Goal: Task Accomplishment & Management: Manage account settings

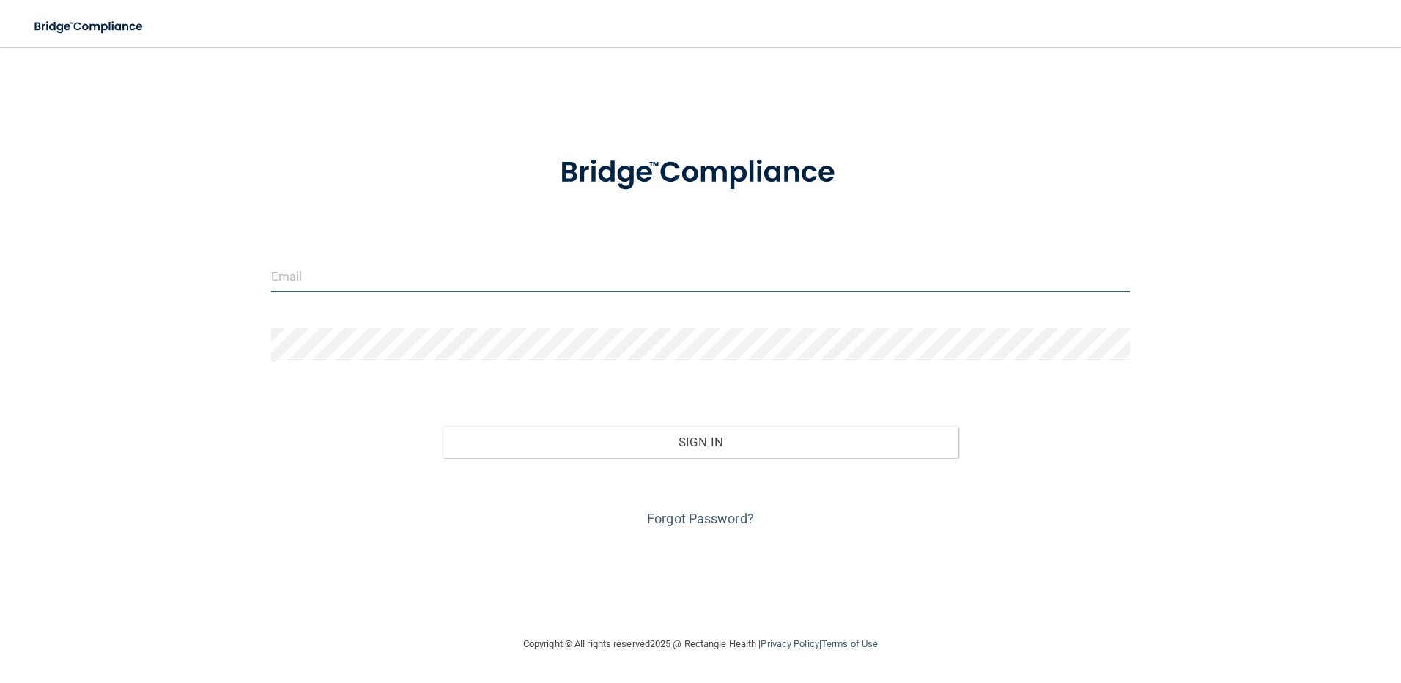
click at [605, 260] on input "email" at bounding box center [700, 275] width 859 height 33
type input "[EMAIL_ADDRESS][DOMAIN_NAME]"
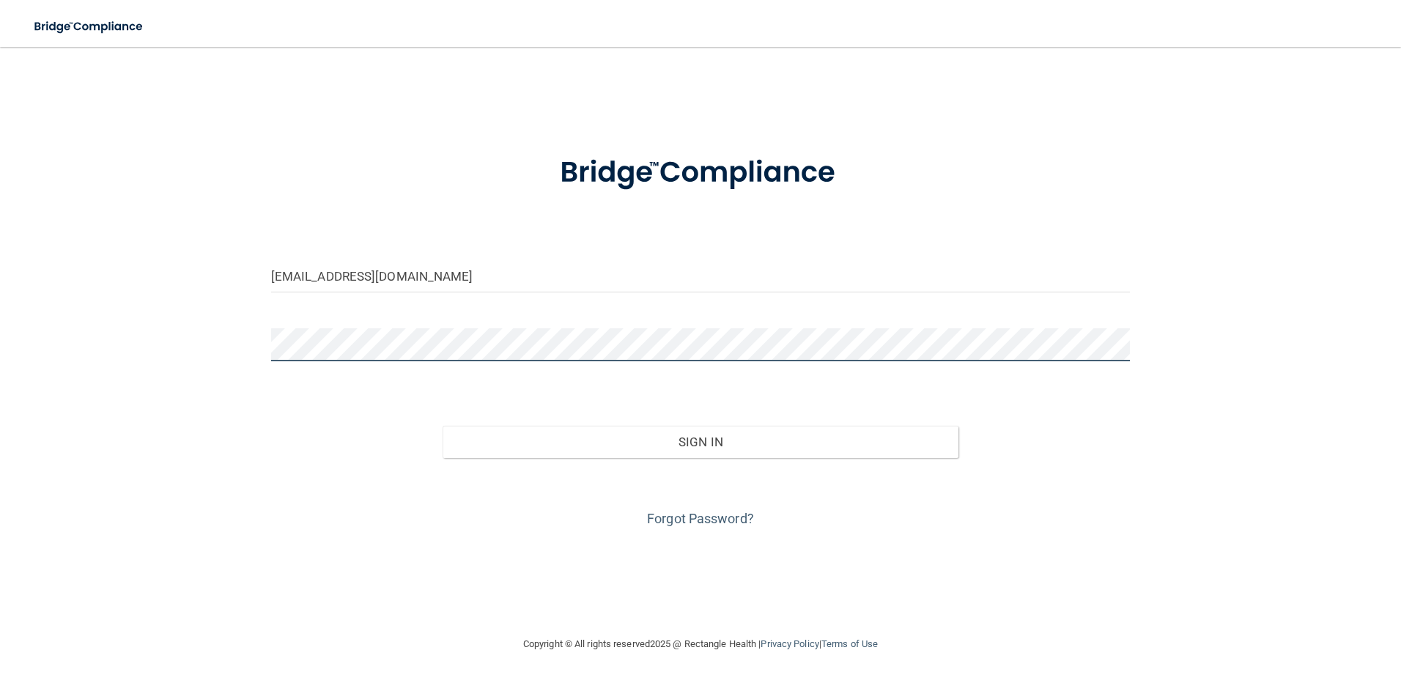
click at [442, 426] on button "Sign In" at bounding box center [700, 442] width 516 height 32
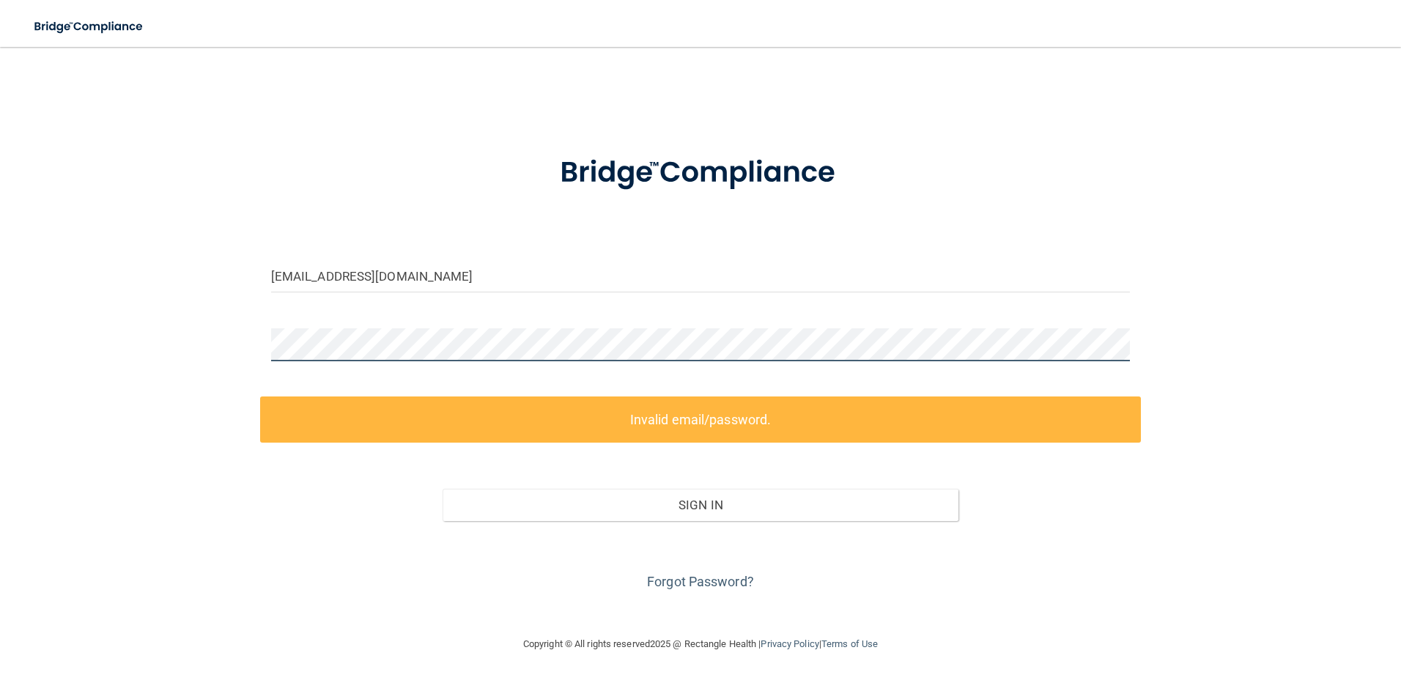
click at [174, 332] on div "[EMAIL_ADDRESS][DOMAIN_NAME] Invalid email/password. You don't have permission …" at bounding box center [700, 341] width 1342 height 559
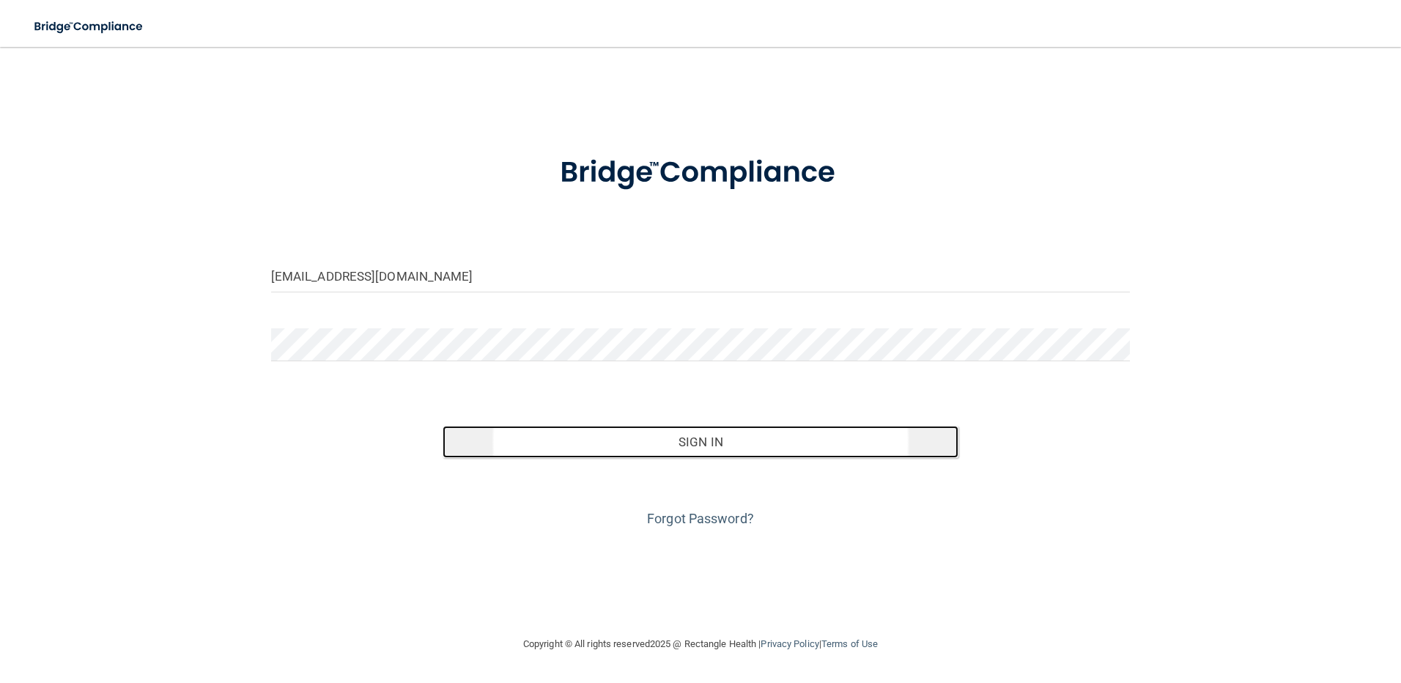
click at [687, 433] on button "Sign In" at bounding box center [700, 442] width 516 height 32
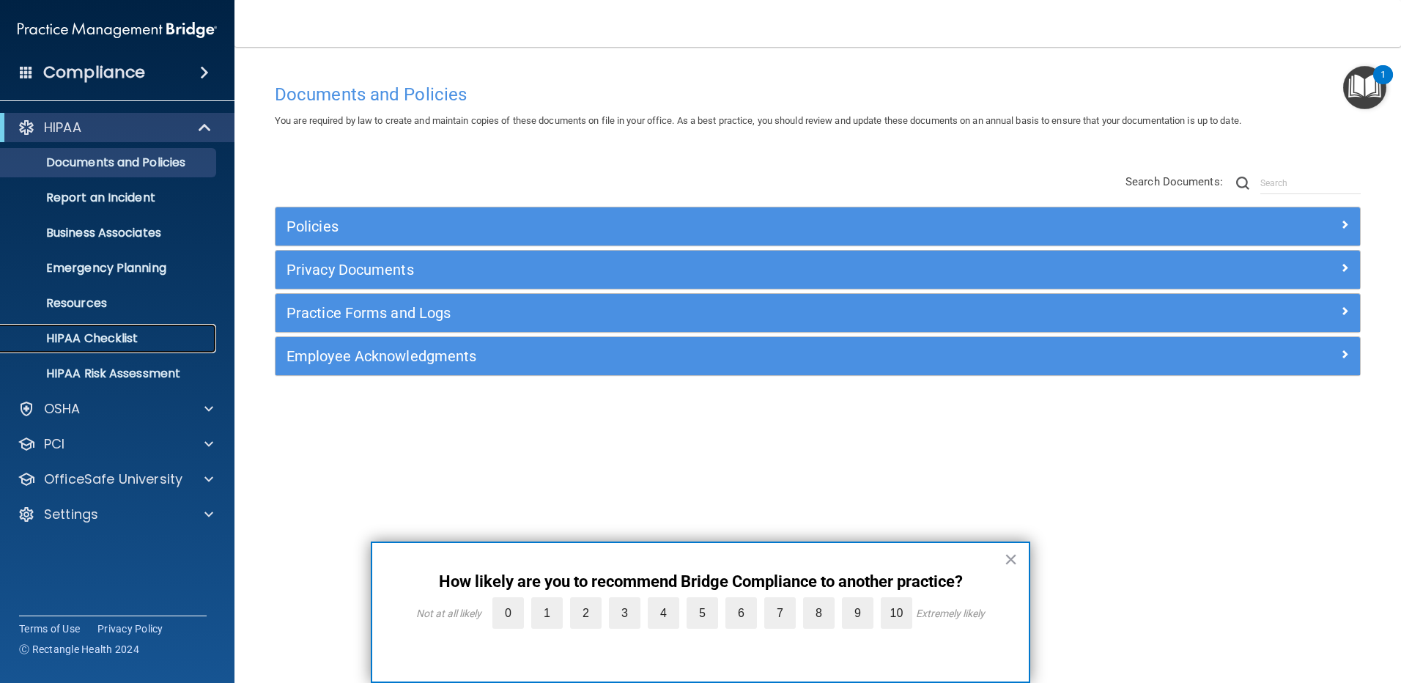
click at [119, 343] on p "HIPAA Checklist" at bounding box center [110, 338] width 200 height 15
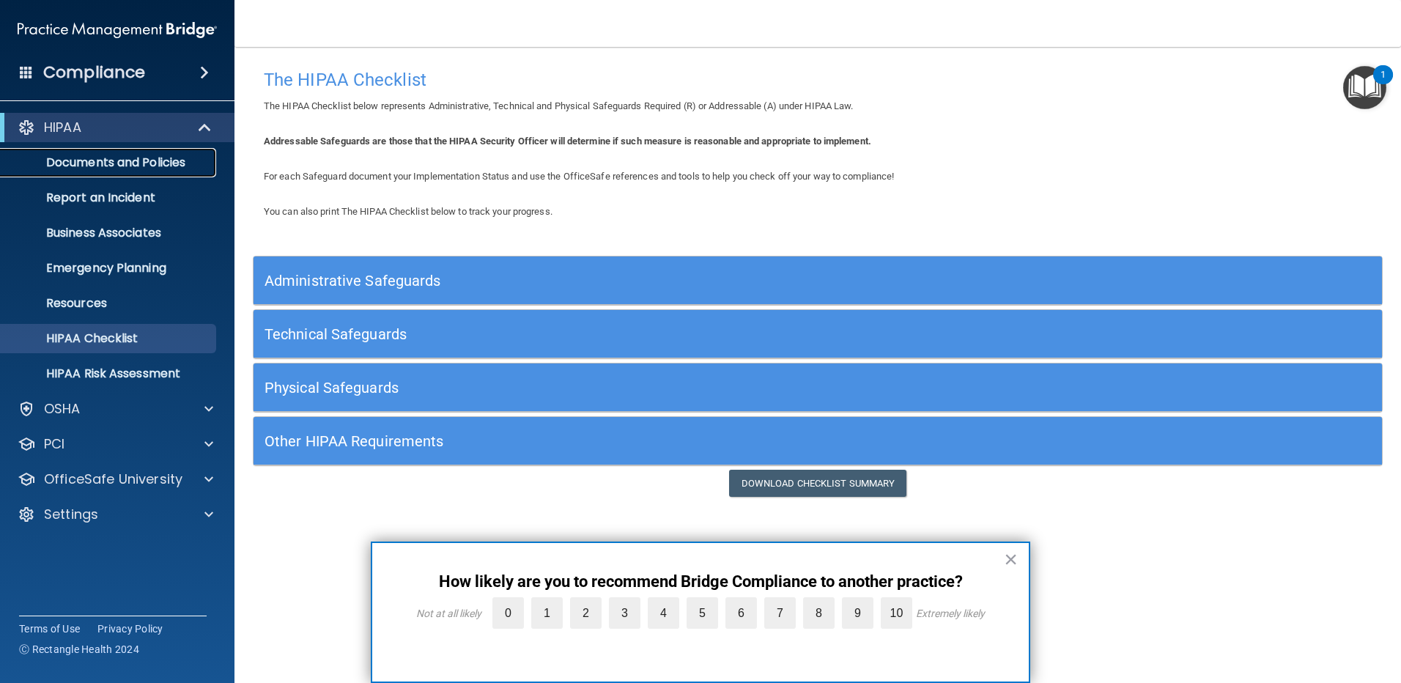
click at [121, 161] on p "Documents and Policies" at bounding box center [110, 162] width 200 height 15
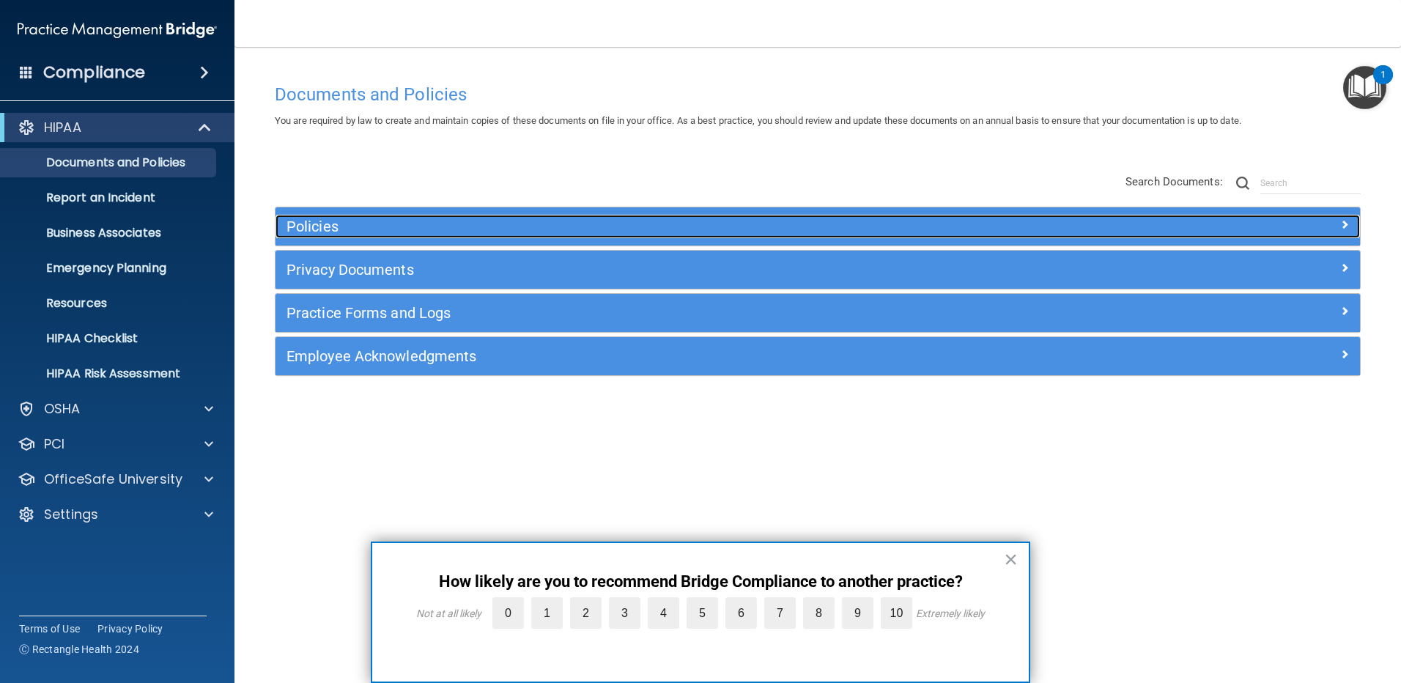
click at [1329, 220] on div at bounding box center [1224, 224] width 271 height 18
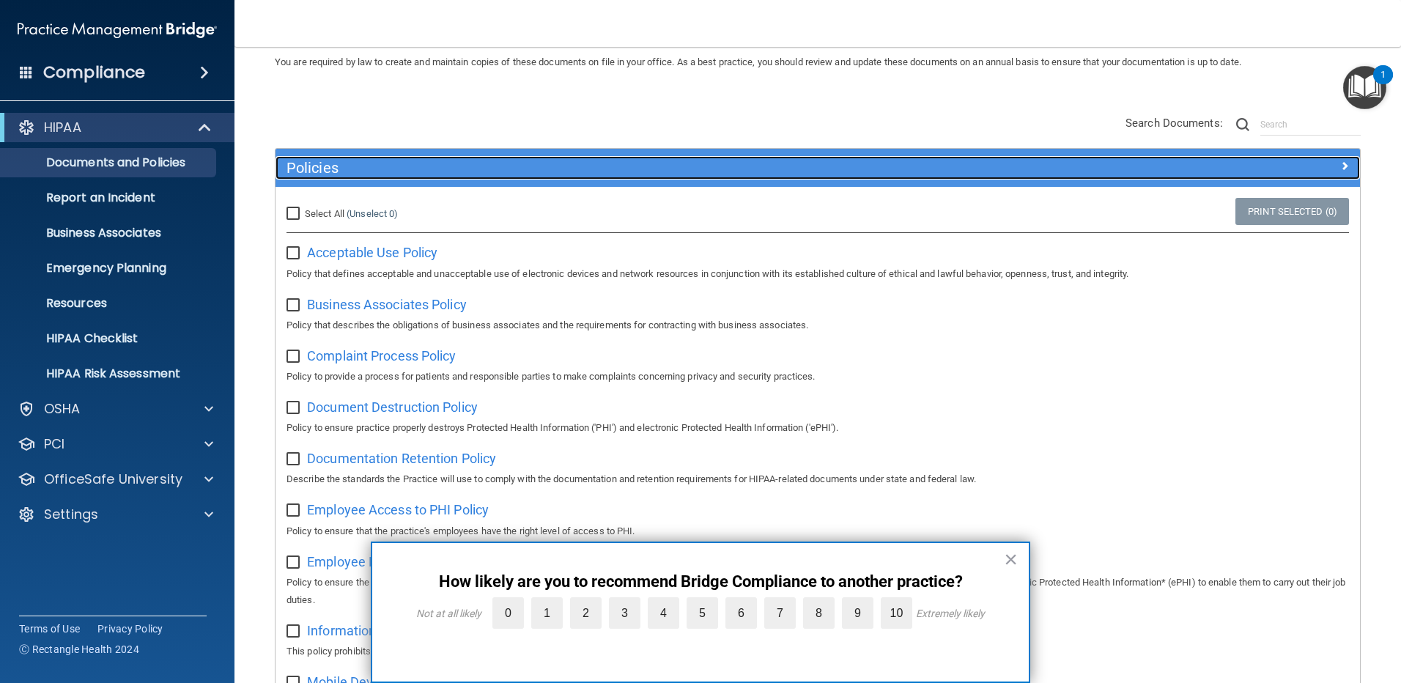
scroll to position [220, 0]
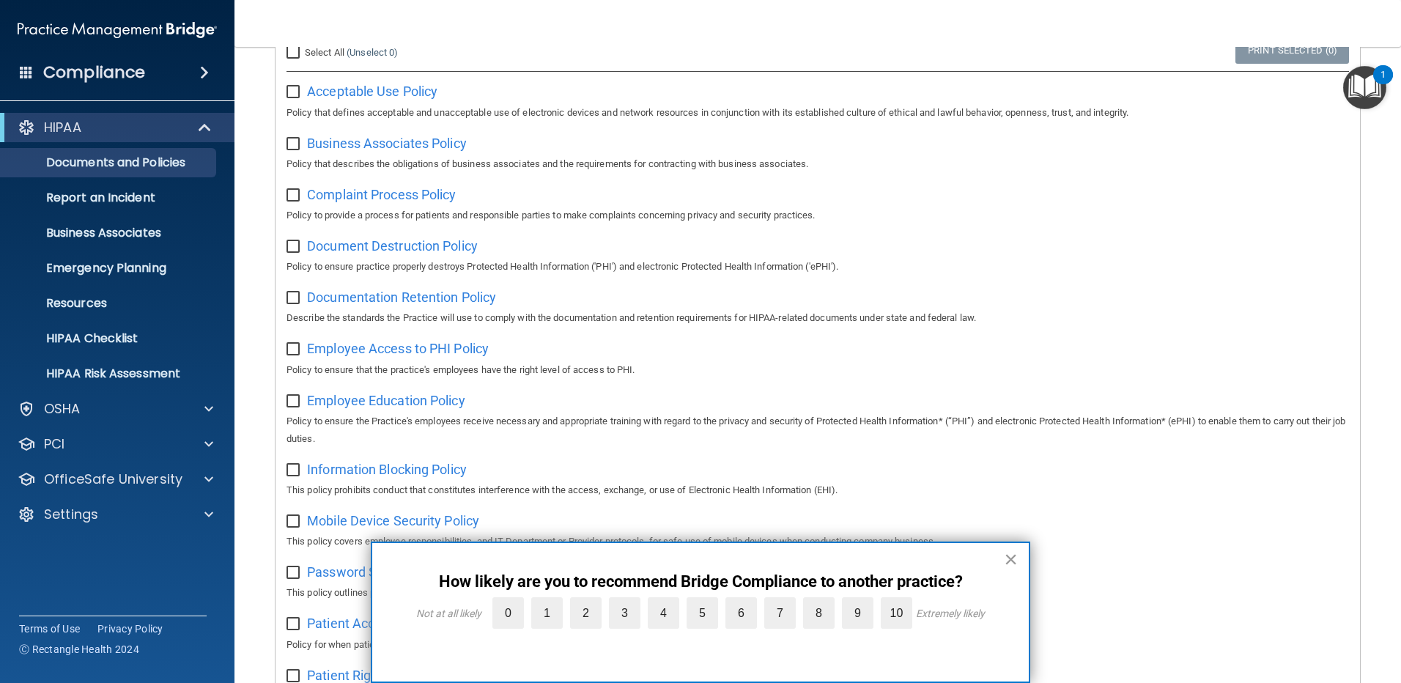
click at [1013, 557] on button "×" at bounding box center [1011, 558] width 14 height 23
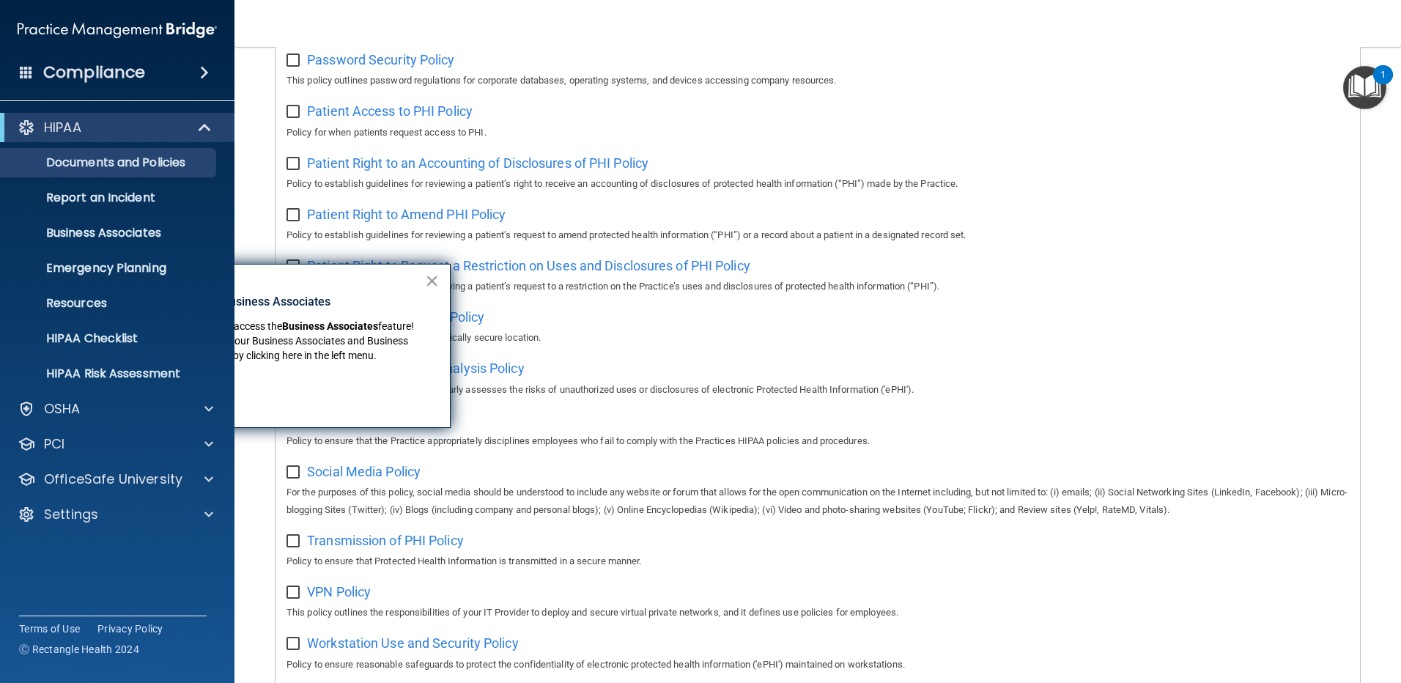
scroll to position [733, 0]
click at [426, 281] on button "×" at bounding box center [432, 280] width 14 height 23
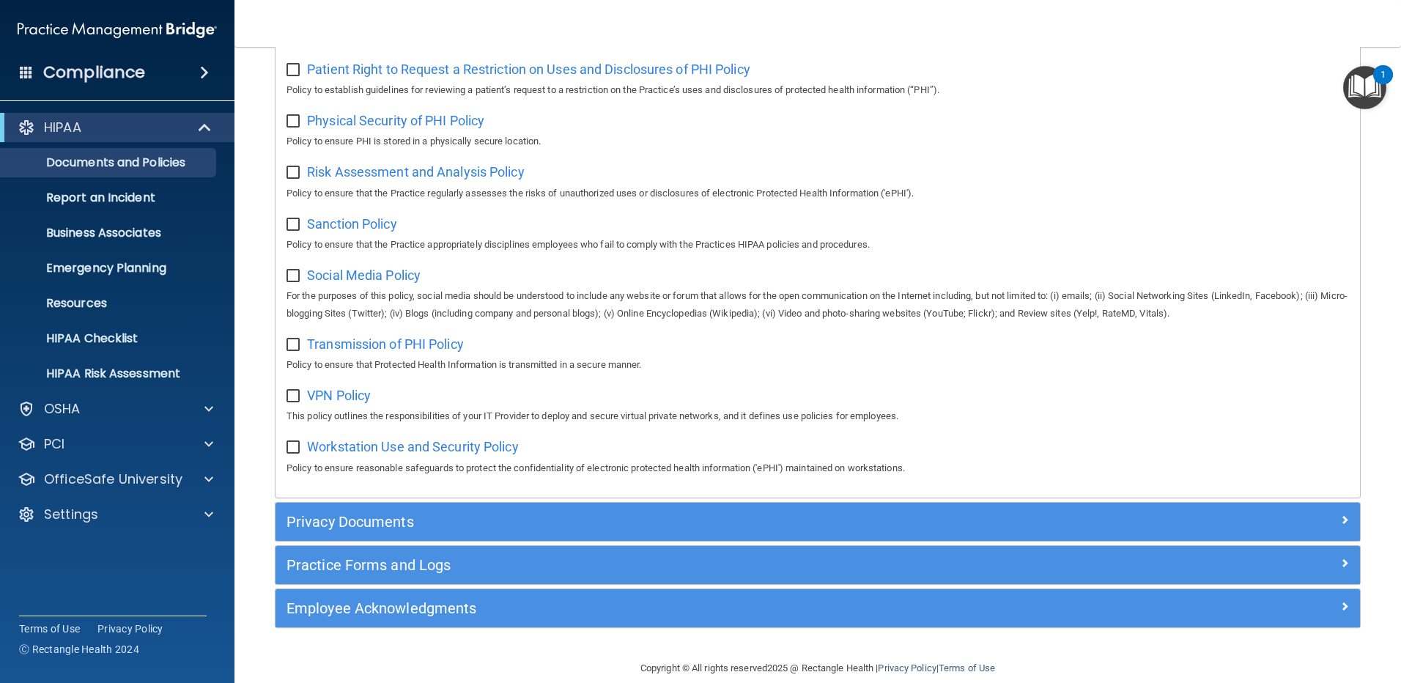
scroll to position [964, 0]
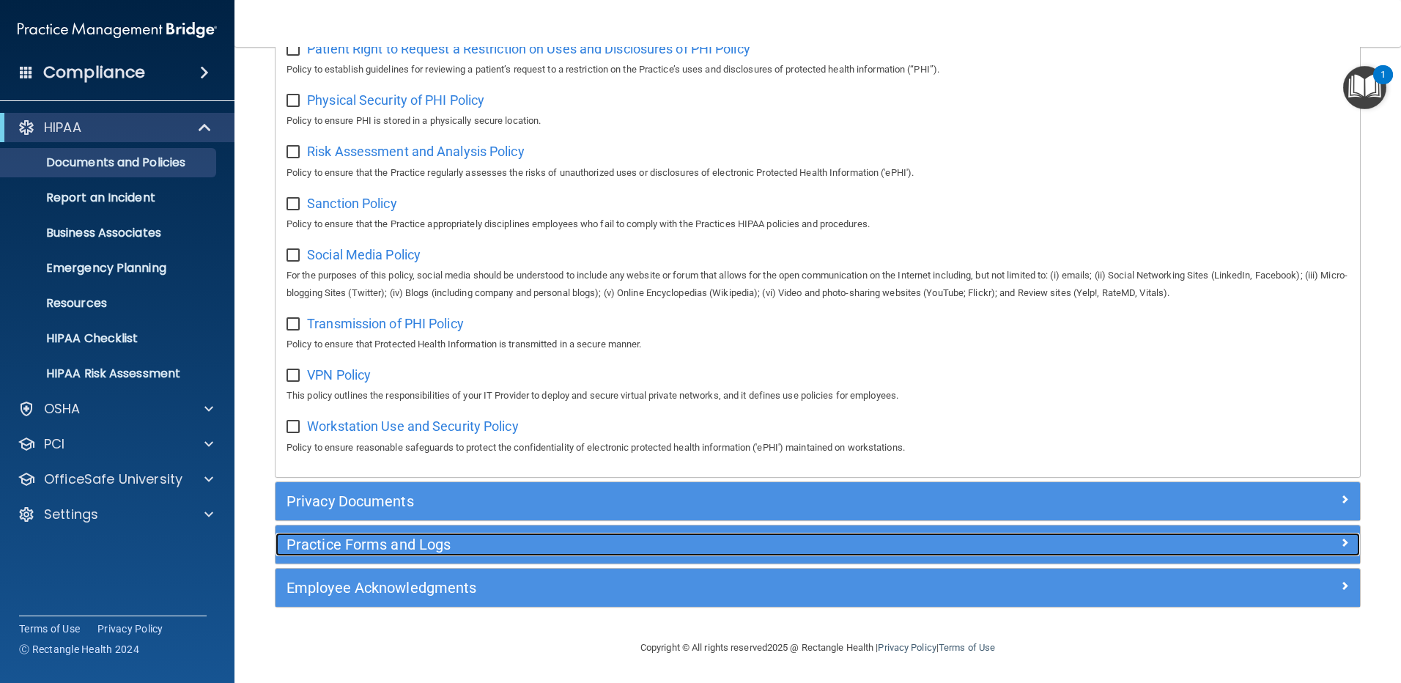
click at [659, 549] on h5 "Practice Forms and Logs" at bounding box center [681, 544] width 791 height 16
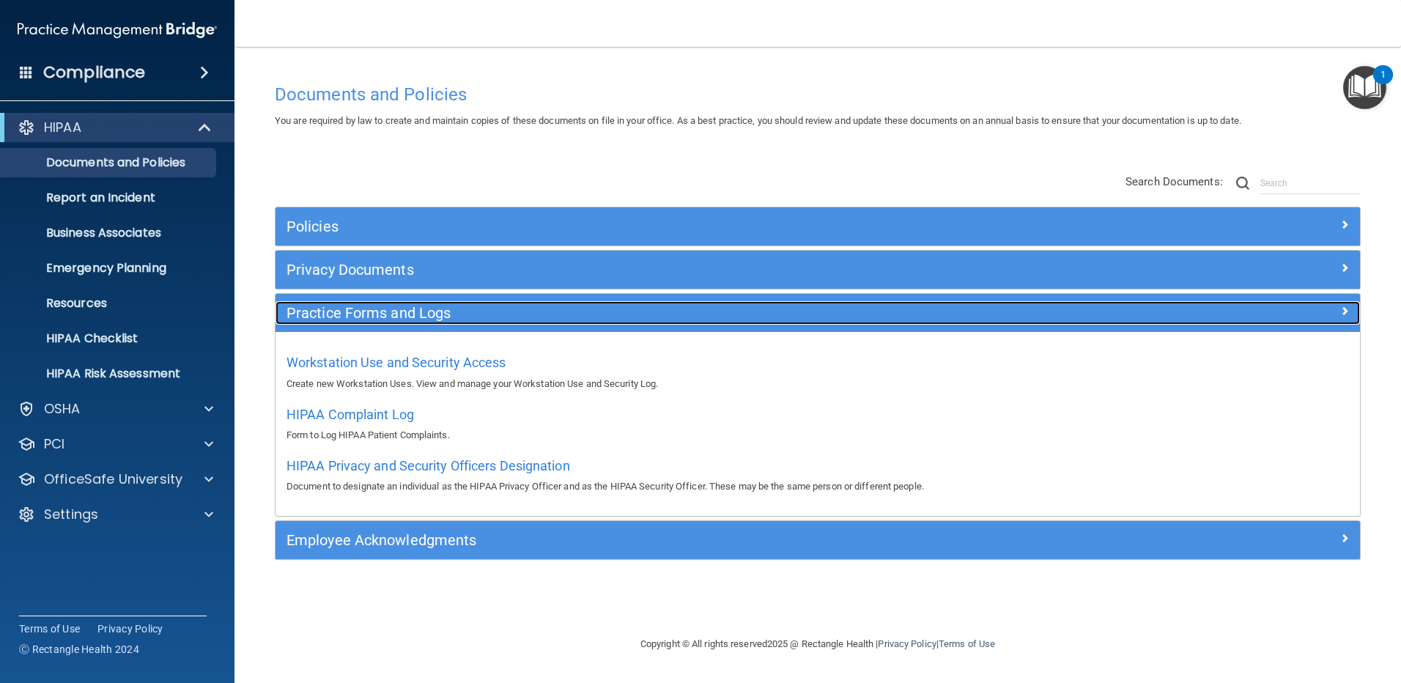
scroll to position [0, 0]
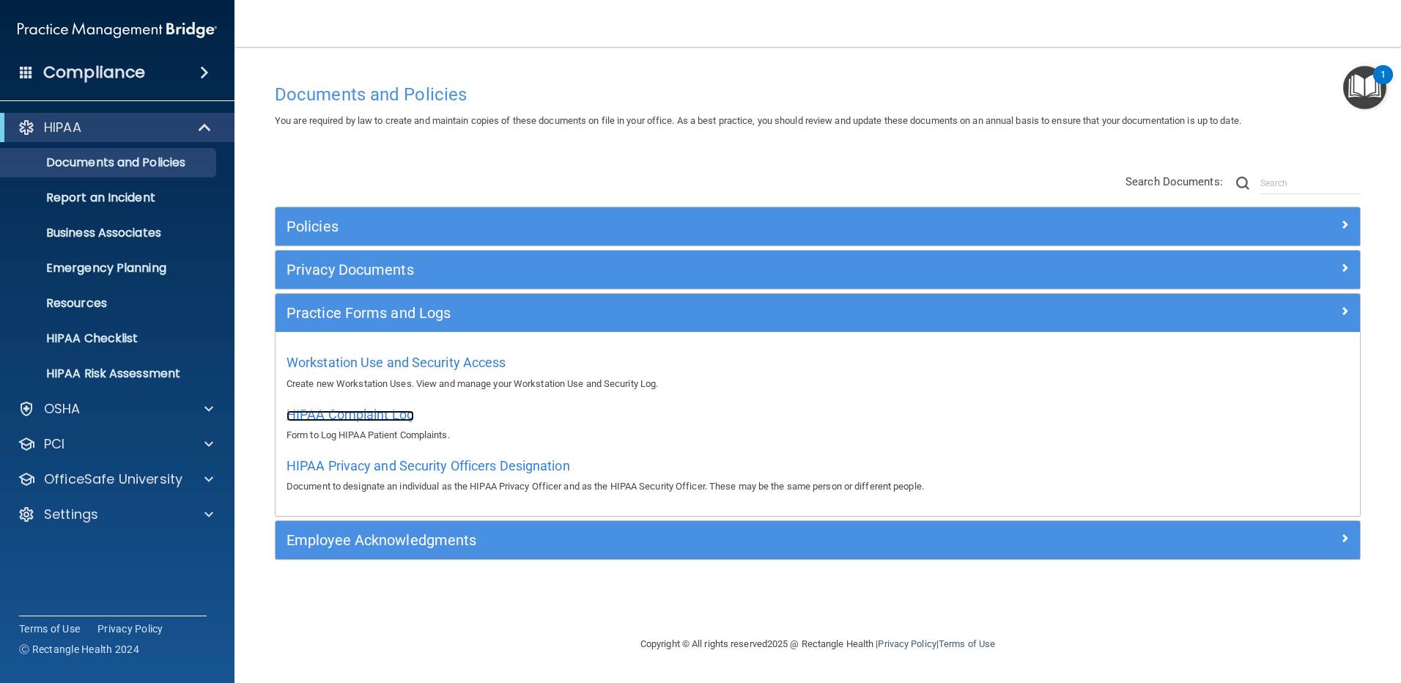
click at [346, 415] on span "HIPAA Complaint Log" at bounding box center [349, 414] width 127 height 15
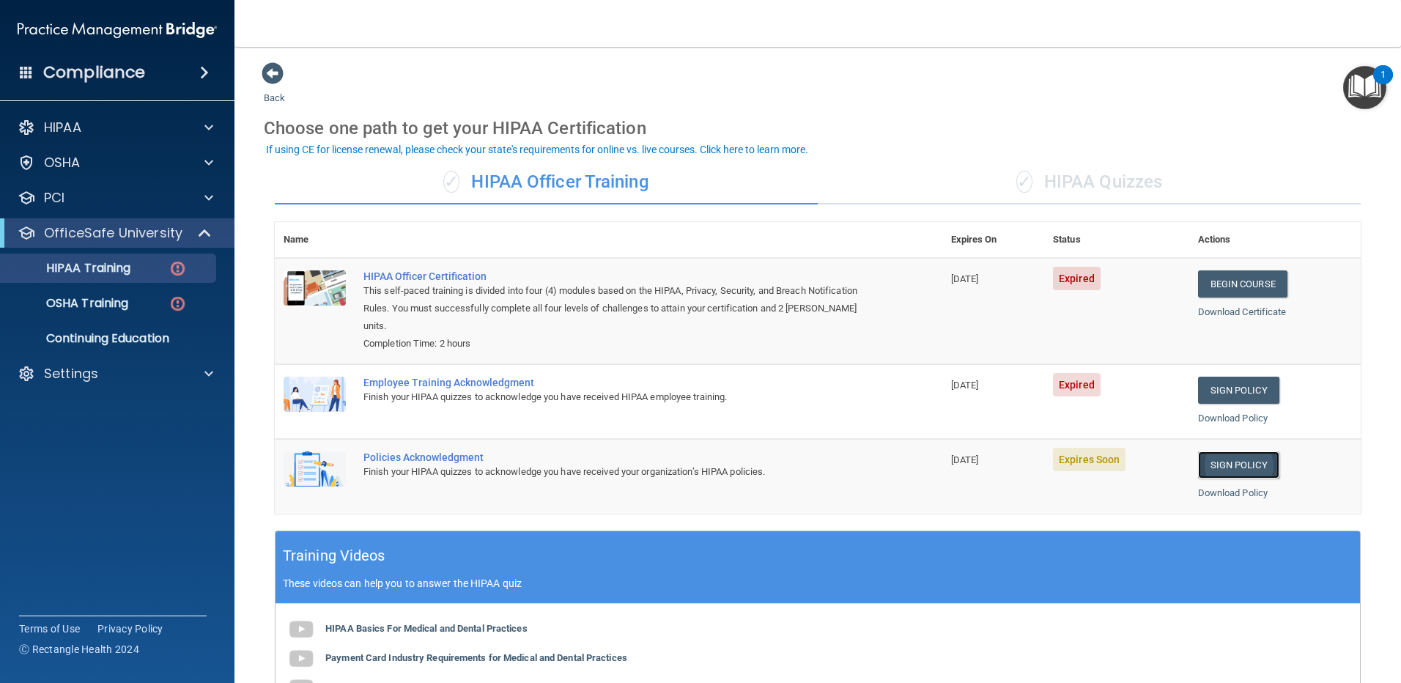
click at [1239, 467] on link "Sign Policy" at bounding box center [1238, 464] width 81 height 27
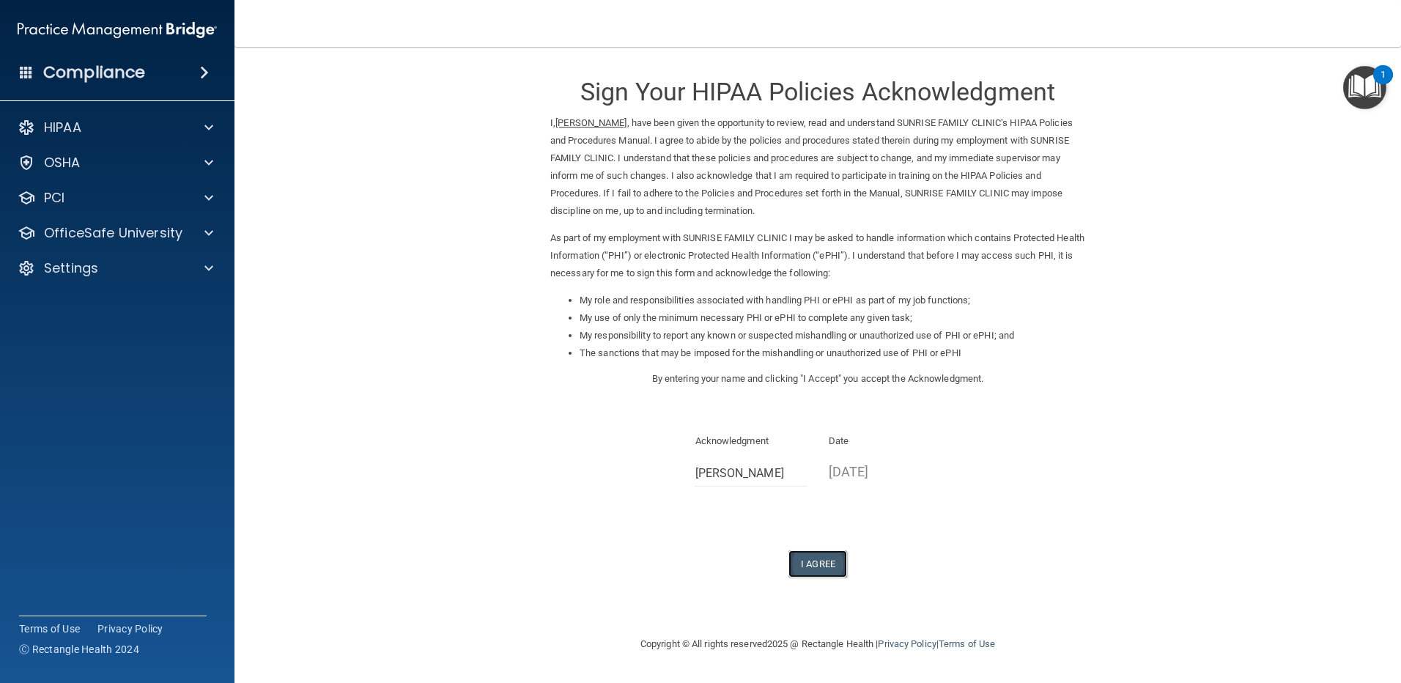
click at [819, 563] on button "I Agree" at bounding box center [817, 563] width 59 height 27
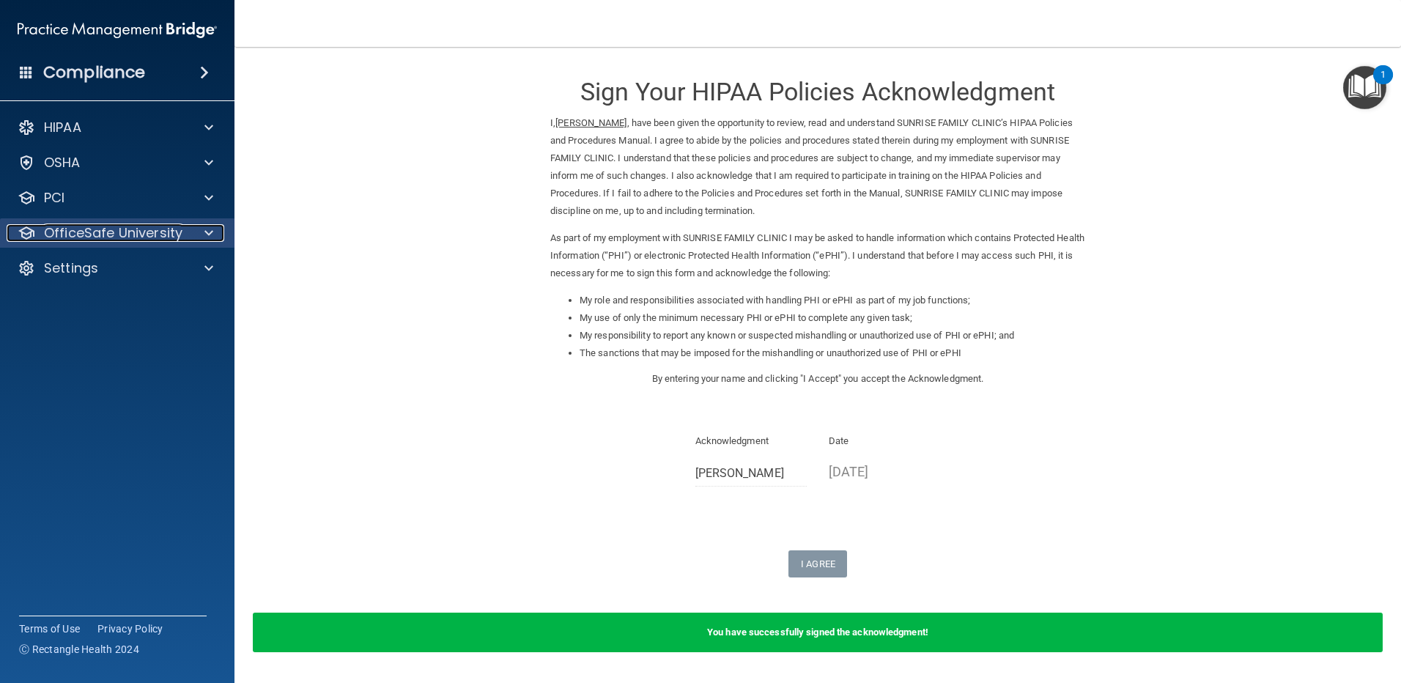
click at [195, 229] on div at bounding box center [206, 233] width 37 height 18
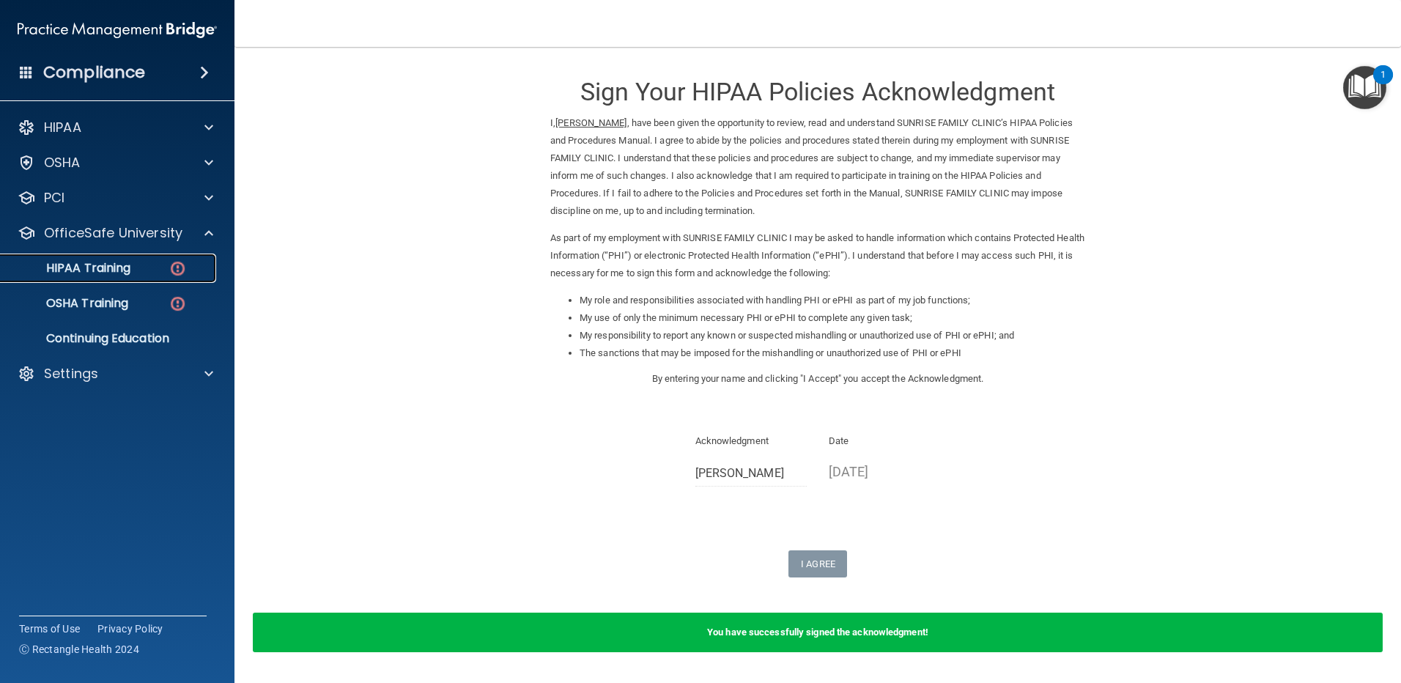
click at [87, 273] on p "HIPAA Training" at bounding box center [70, 268] width 121 height 15
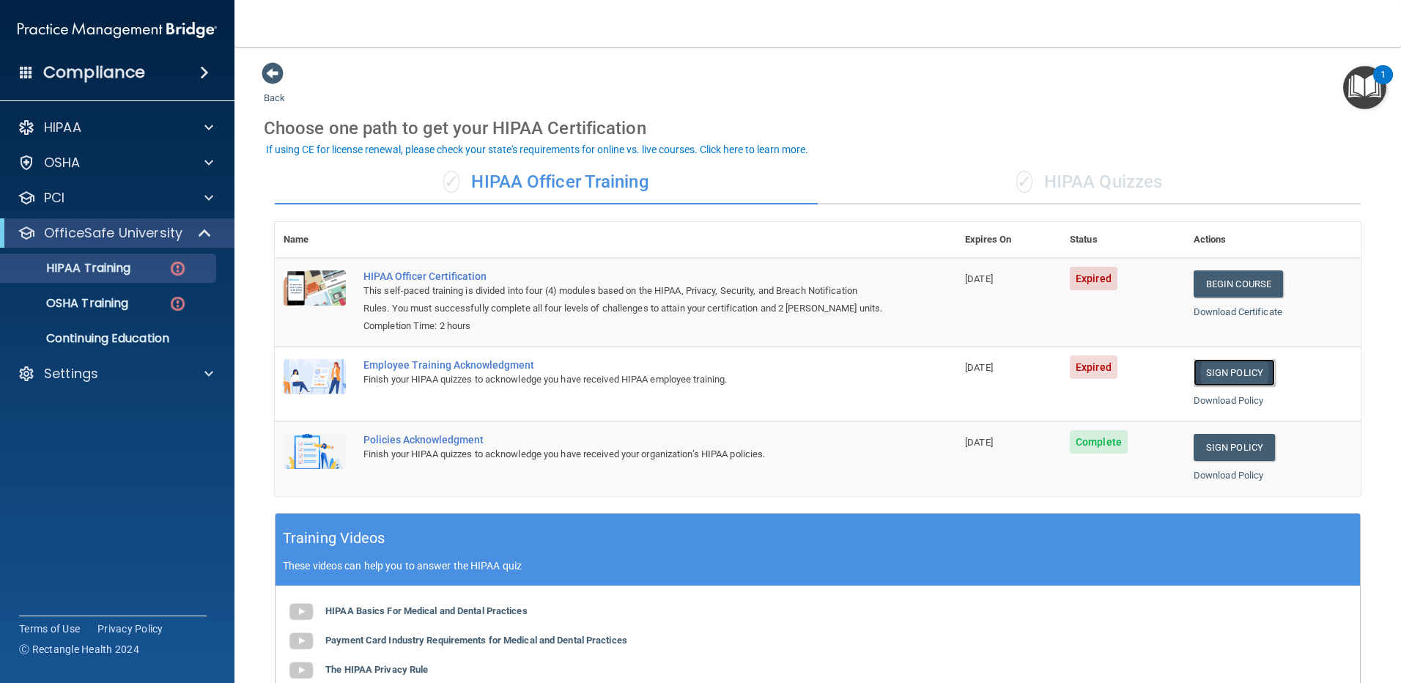
click at [1236, 369] on link "Sign Policy" at bounding box center [1233, 372] width 81 height 27
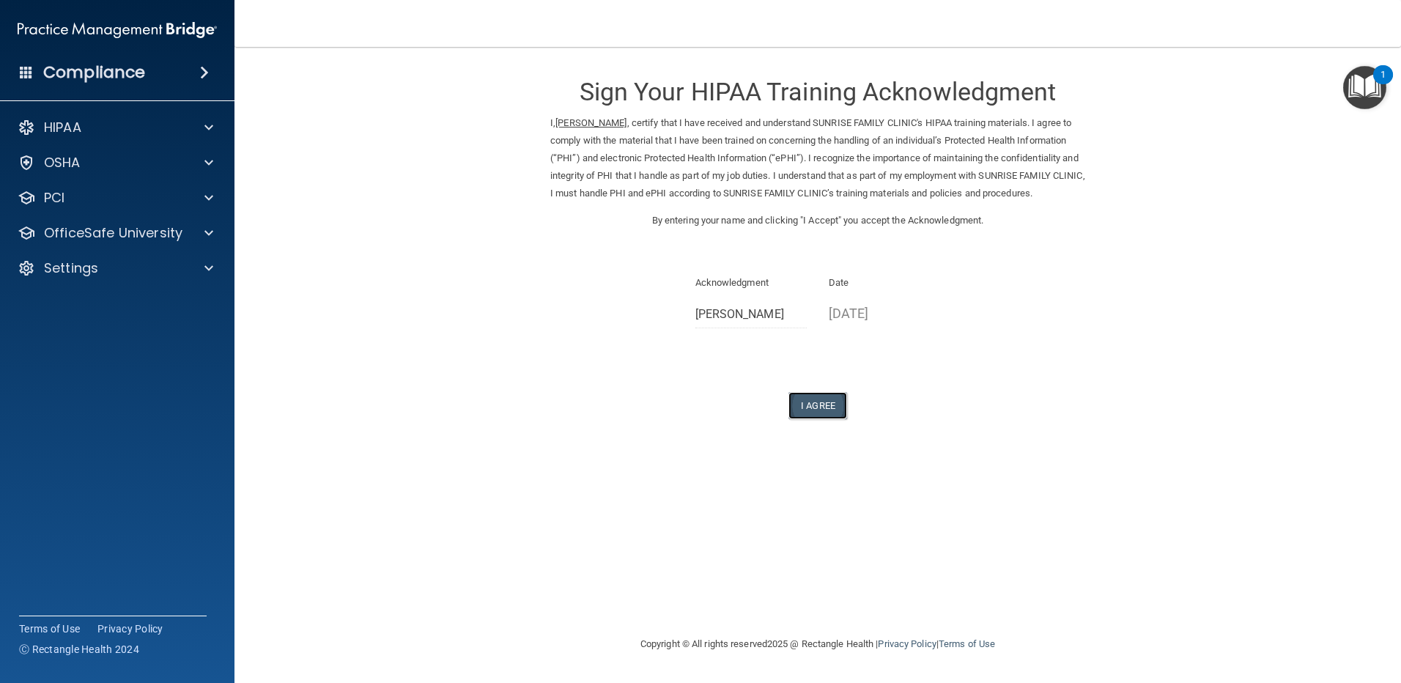
click at [815, 419] on button "I Agree" at bounding box center [817, 405] width 59 height 27
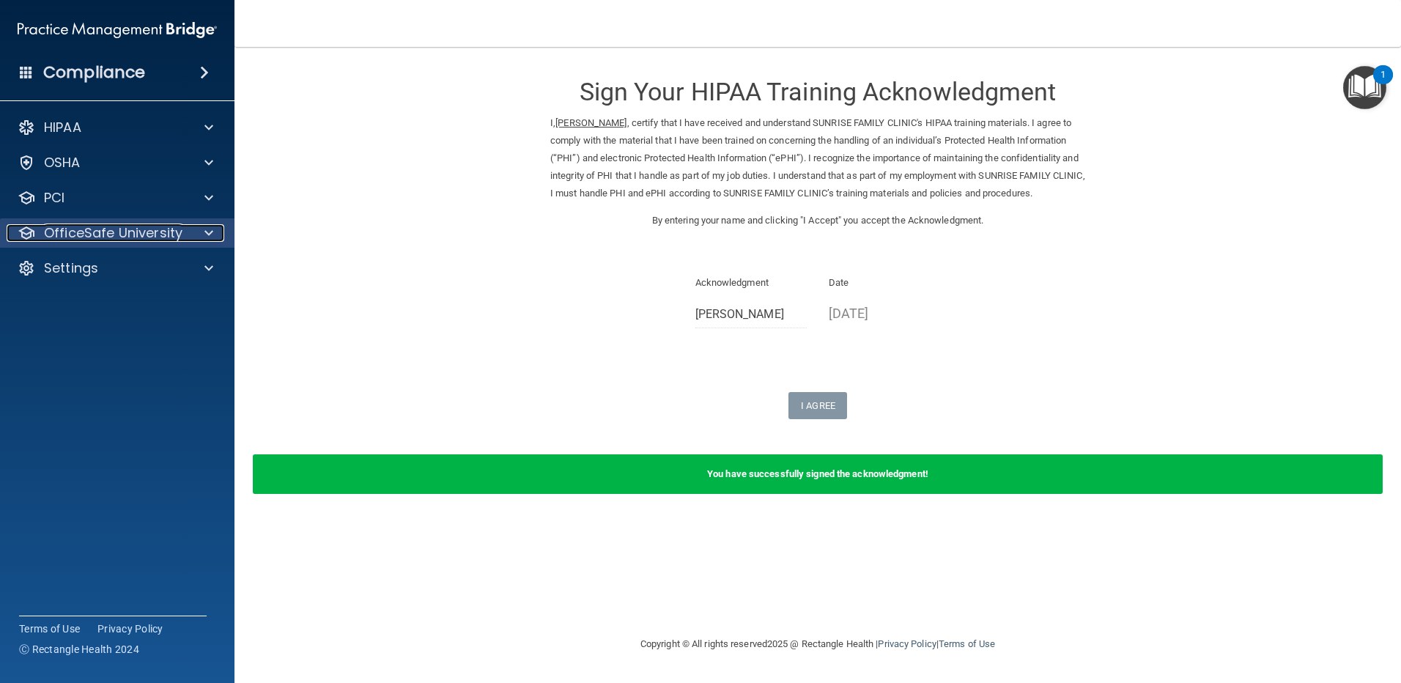
click at [172, 232] on p "OfficeSafe University" at bounding box center [113, 233] width 138 height 18
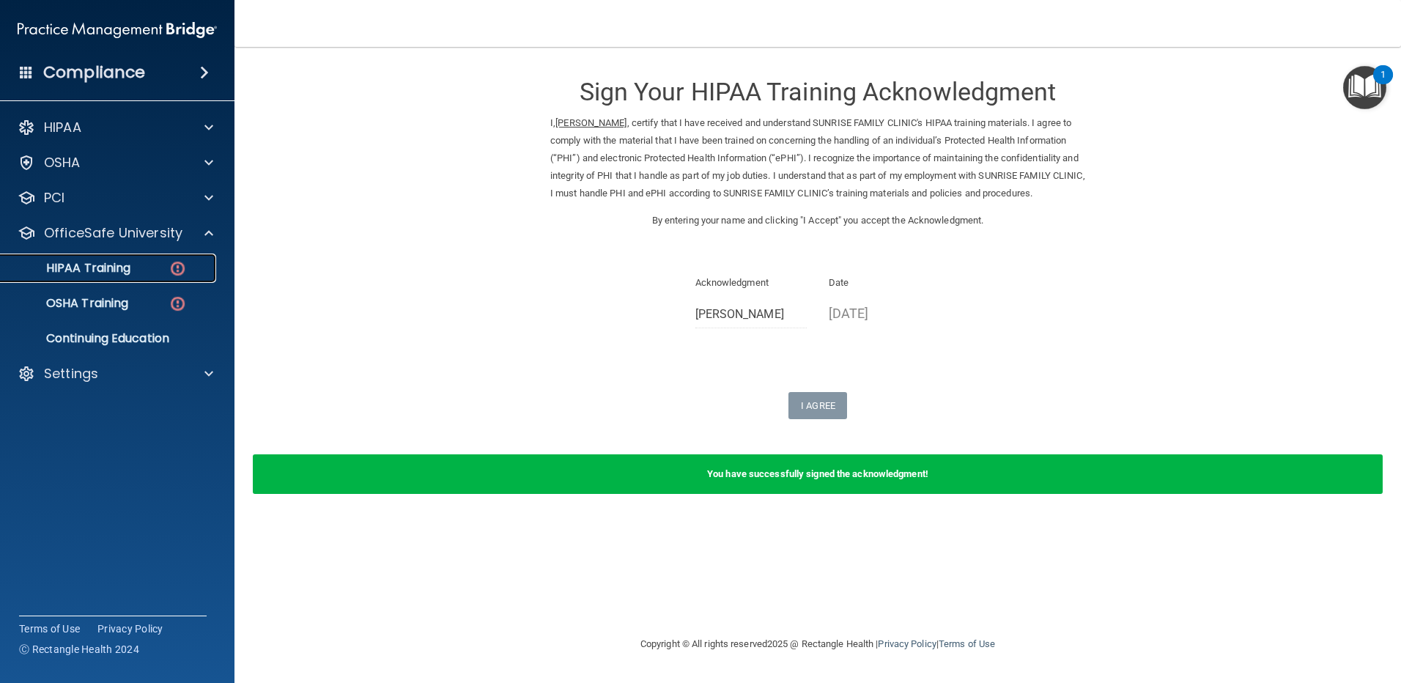
click at [86, 266] on p "HIPAA Training" at bounding box center [70, 268] width 121 height 15
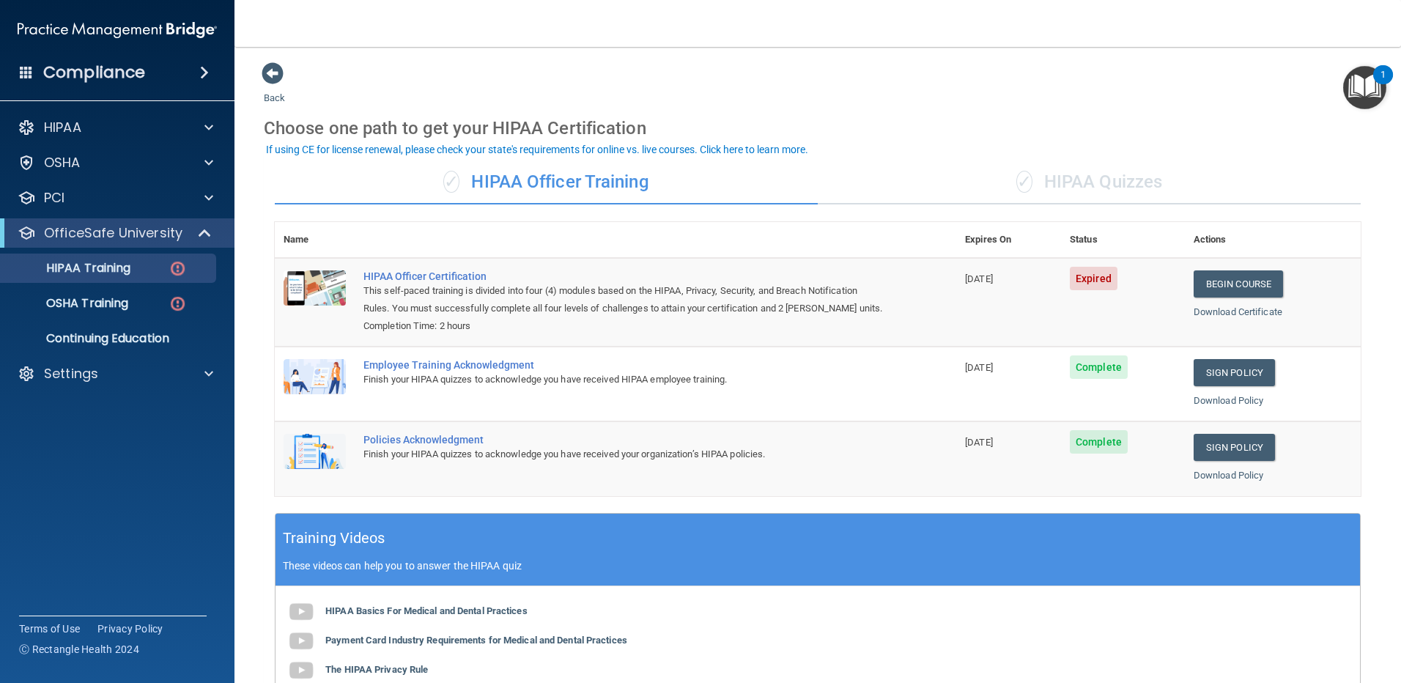
click at [1356, 92] on img "Open Resource Center, 1 new notification" at bounding box center [1364, 87] width 43 height 43
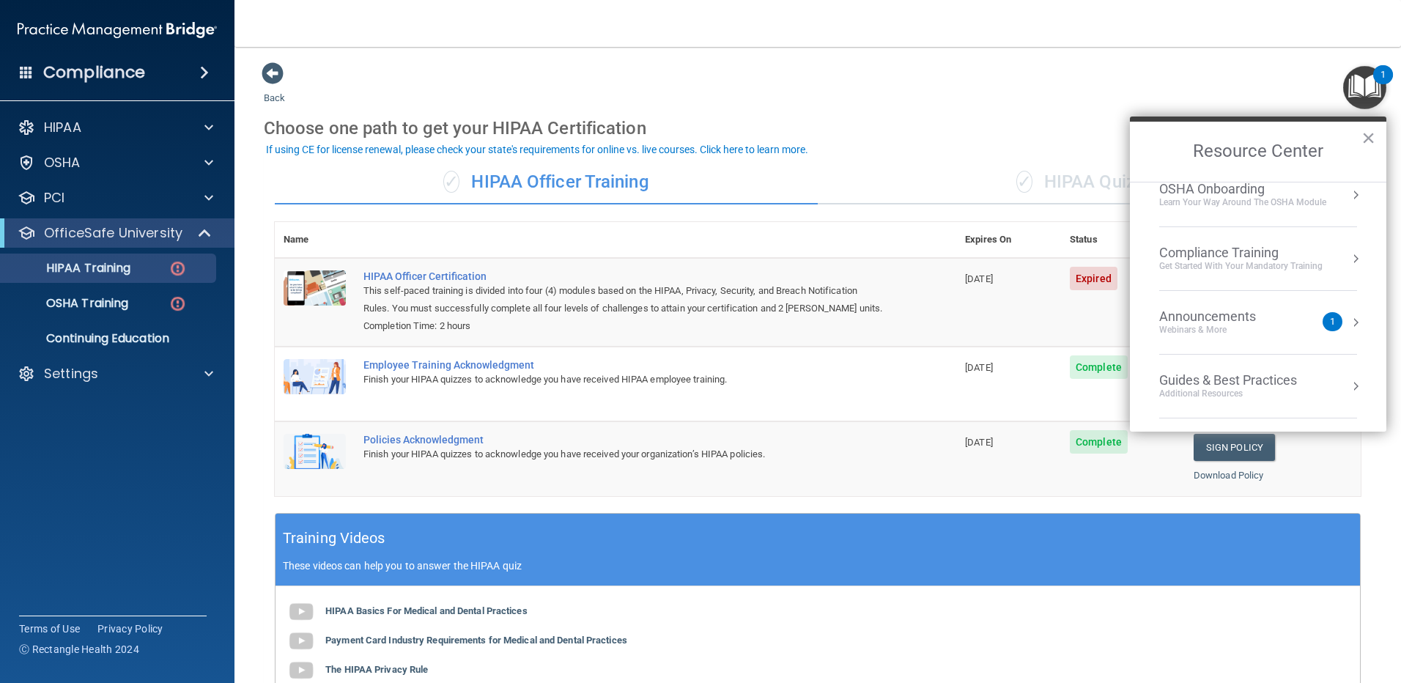
scroll to position [210, 0]
click at [1231, 193] on div "Compliance Training" at bounding box center [1240, 190] width 163 height 16
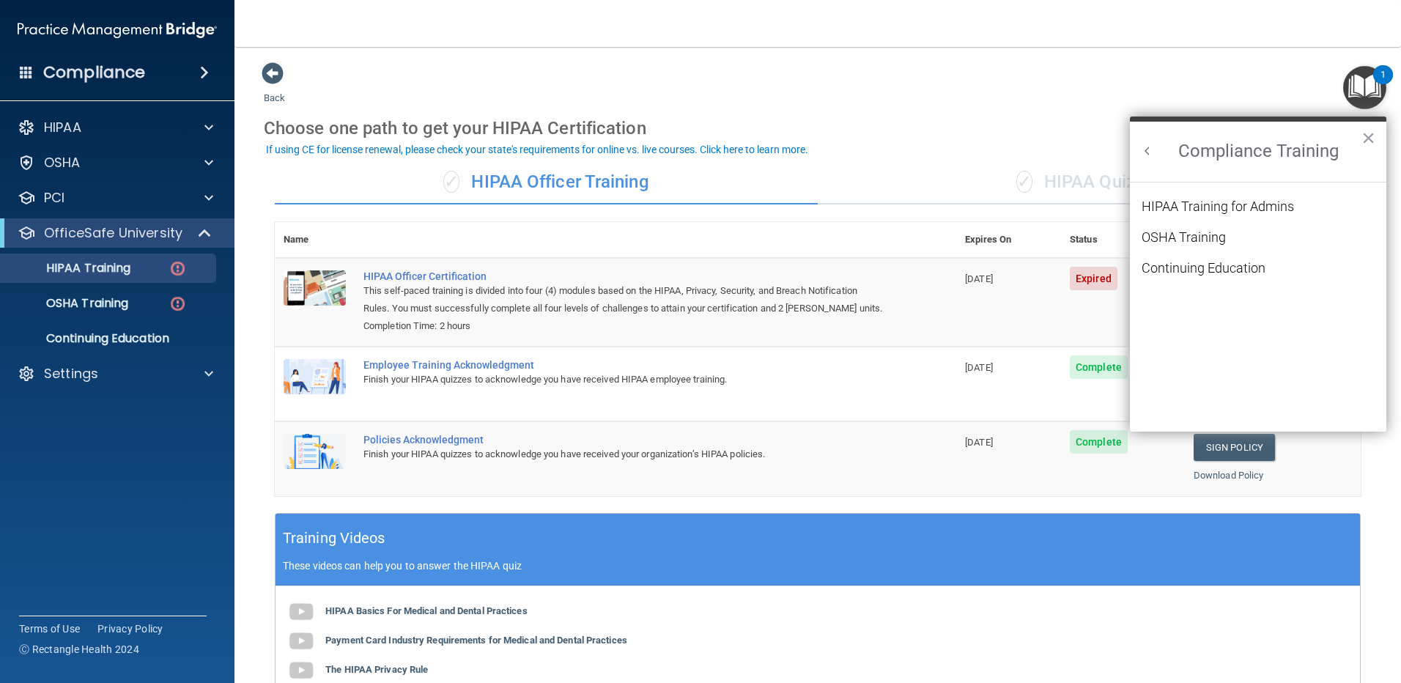
scroll to position [0, 0]
click at [1153, 157] on button "Back to Resource Center Home" at bounding box center [1147, 151] width 15 height 15
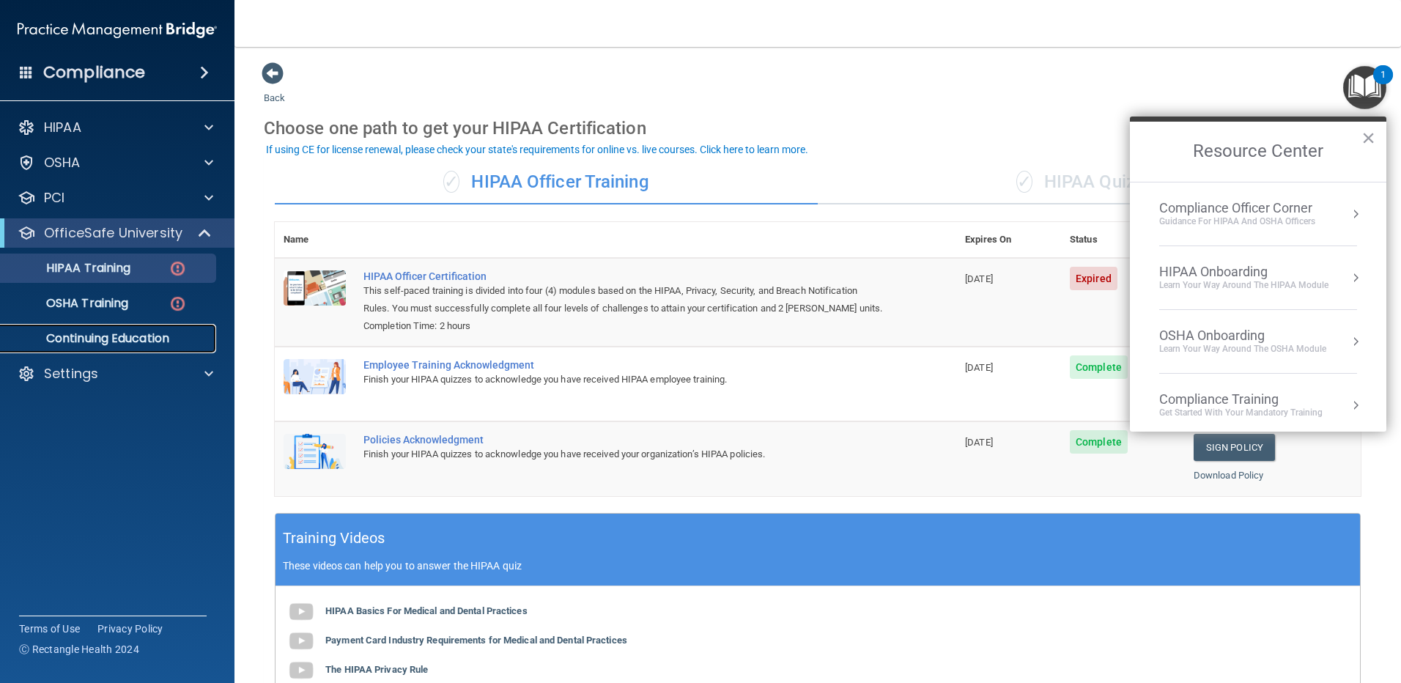
click at [125, 335] on p "Continuing Education" at bounding box center [110, 338] width 200 height 15
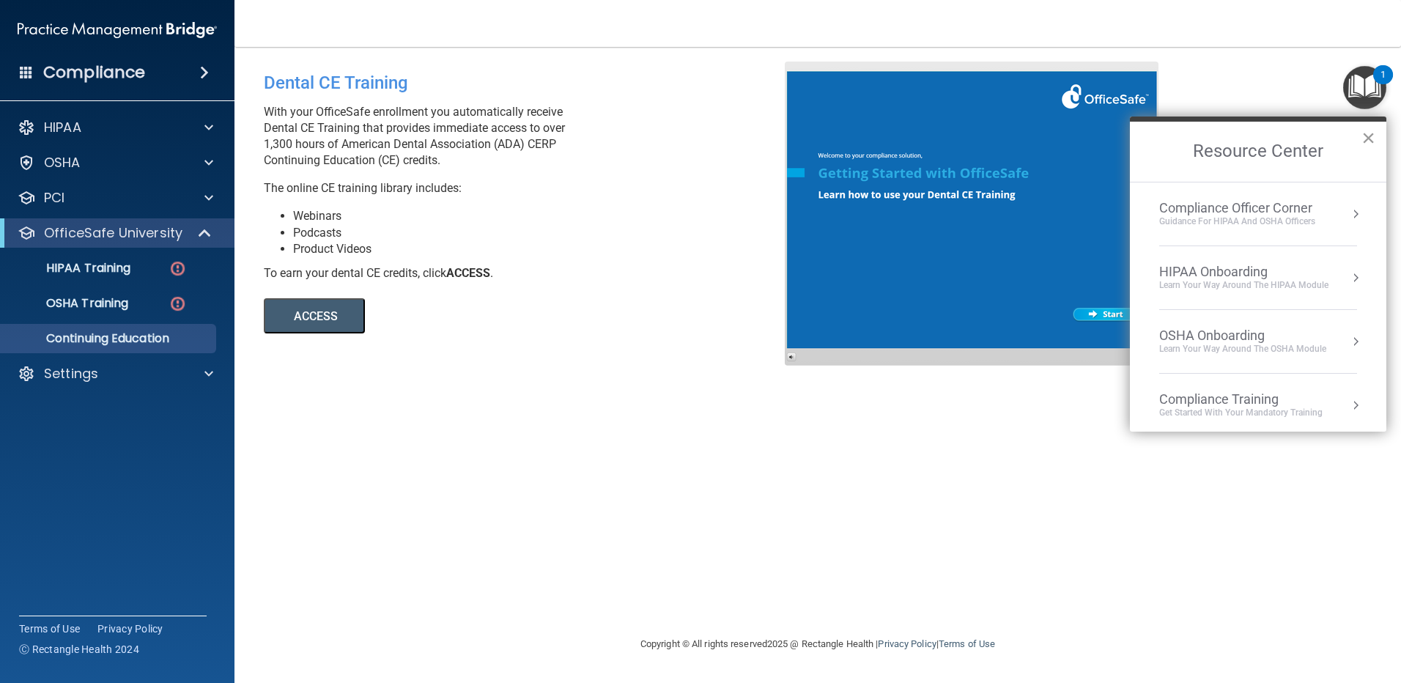
click at [1363, 136] on button "×" at bounding box center [1368, 137] width 14 height 23
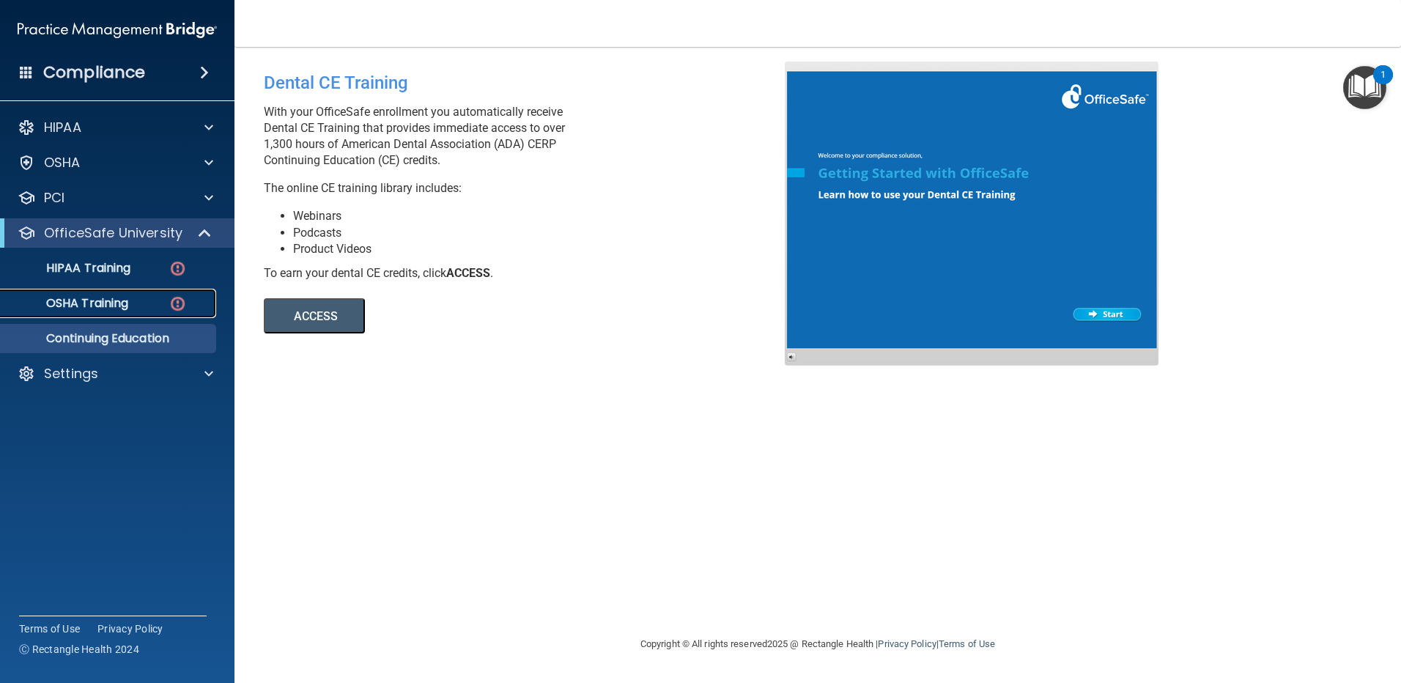
click at [81, 302] on p "OSHA Training" at bounding box center [69, 303] width 119 height 15
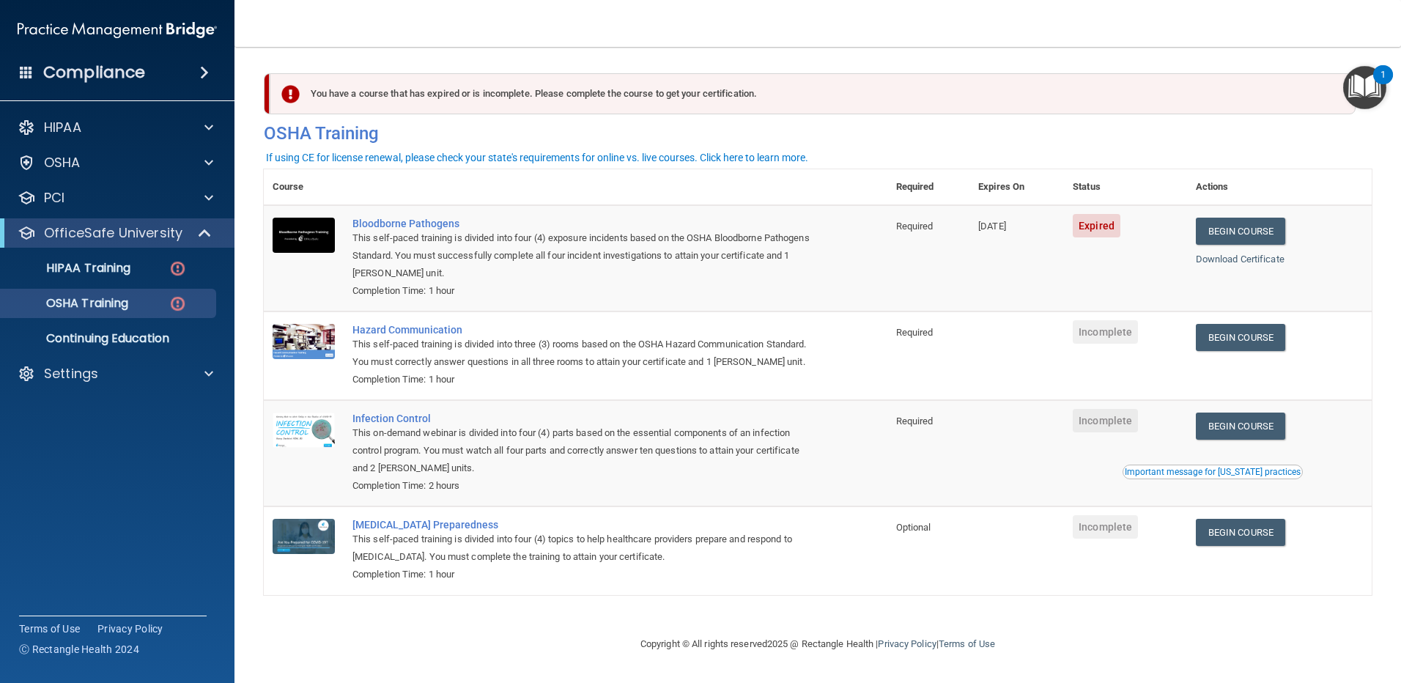
click at [1367, 82] on img "Open Resource Center, 1 new notification" at bounding box center [1364, 87] width 43 height 43
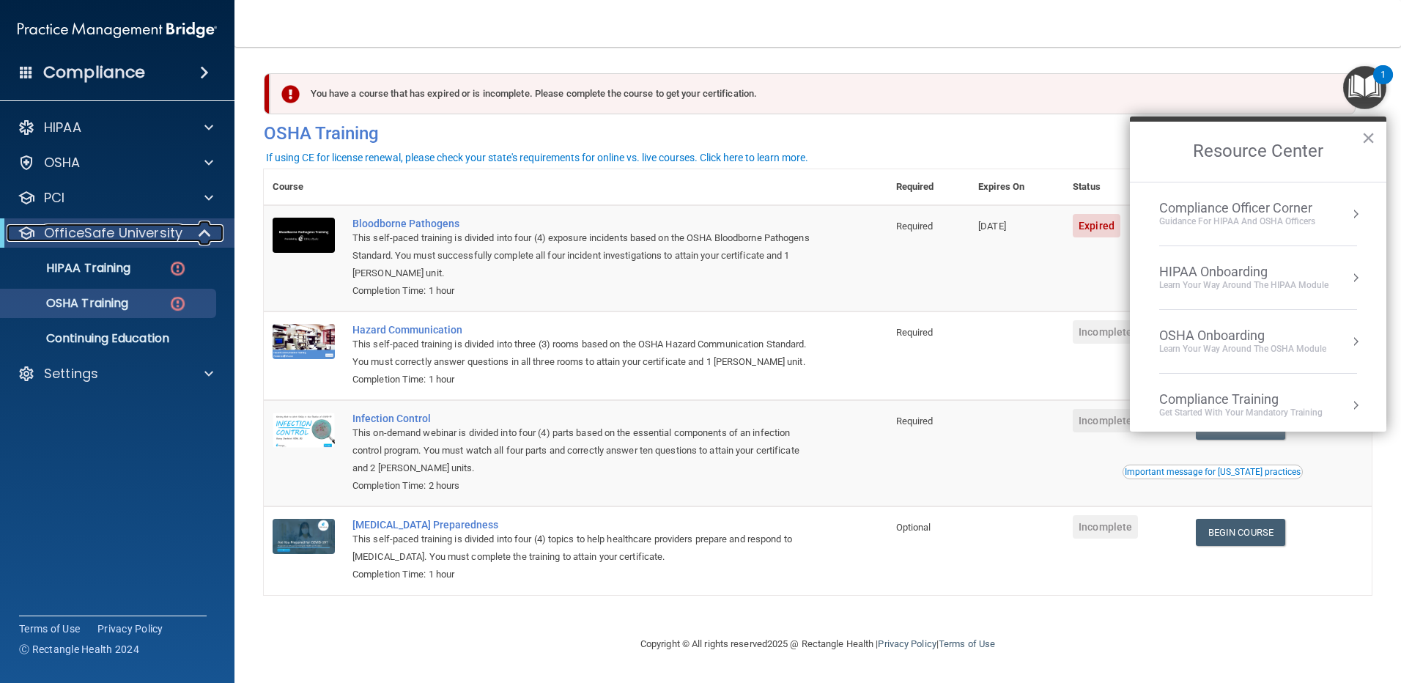
click at [124, 238] on p "OfficeSafe University" at bounding box center [113, 233] width 138 height 18
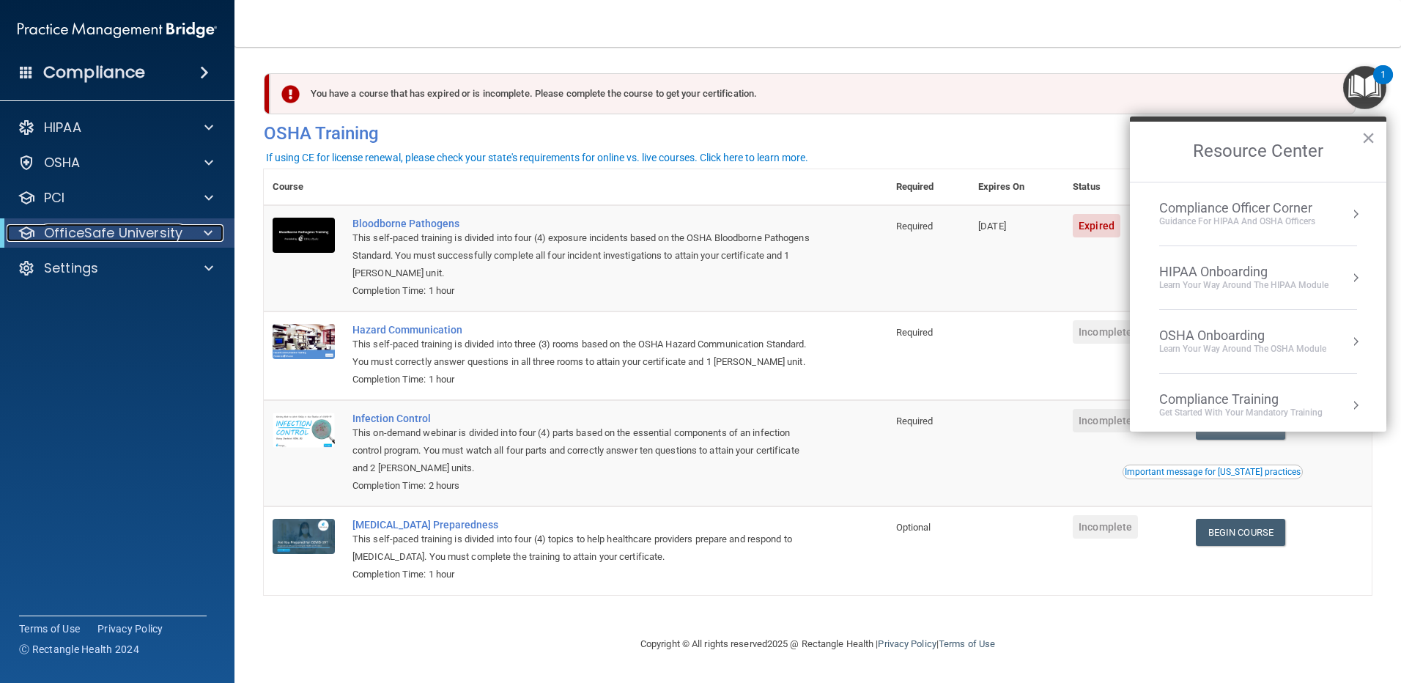
click at [124, 238] on p "OfficeSafe University" at bounding box center [113, 233] width 138 height 18
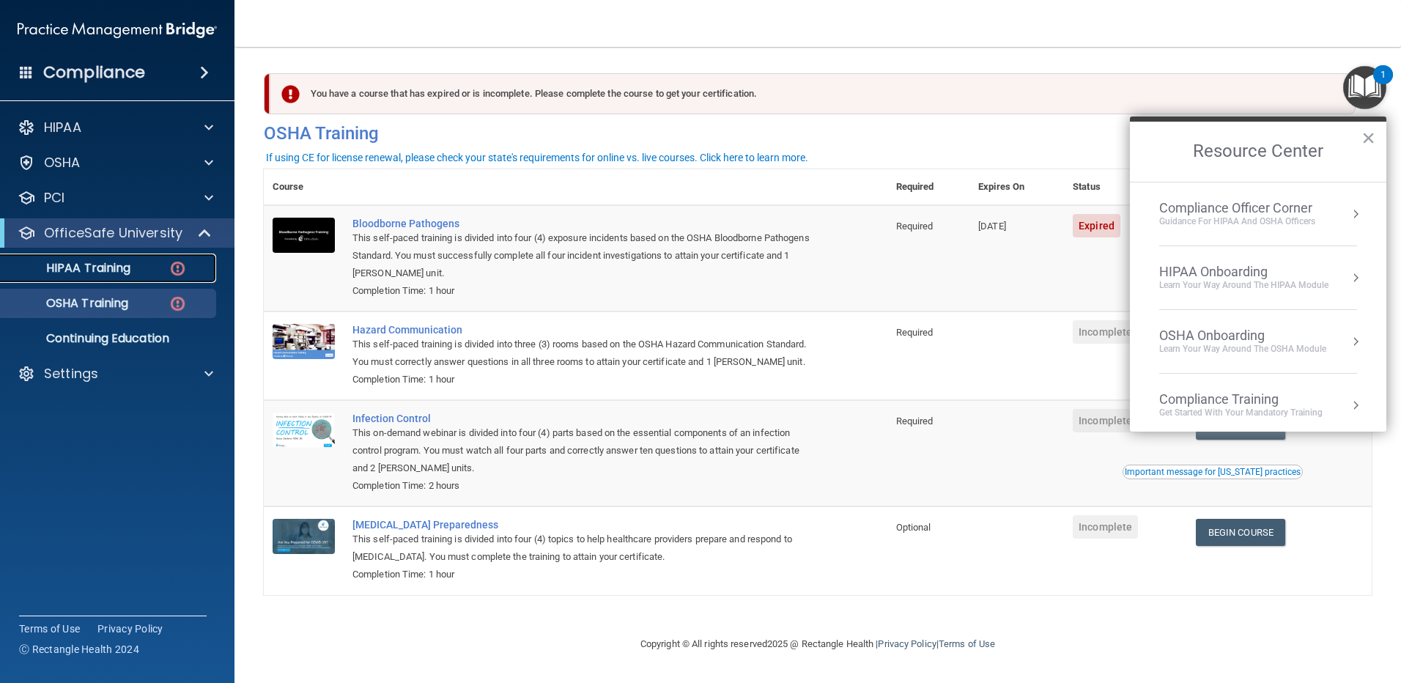
click at [82, 258] on link "HIPAA Training" at bounding box center [100, 267] width 231 height 29
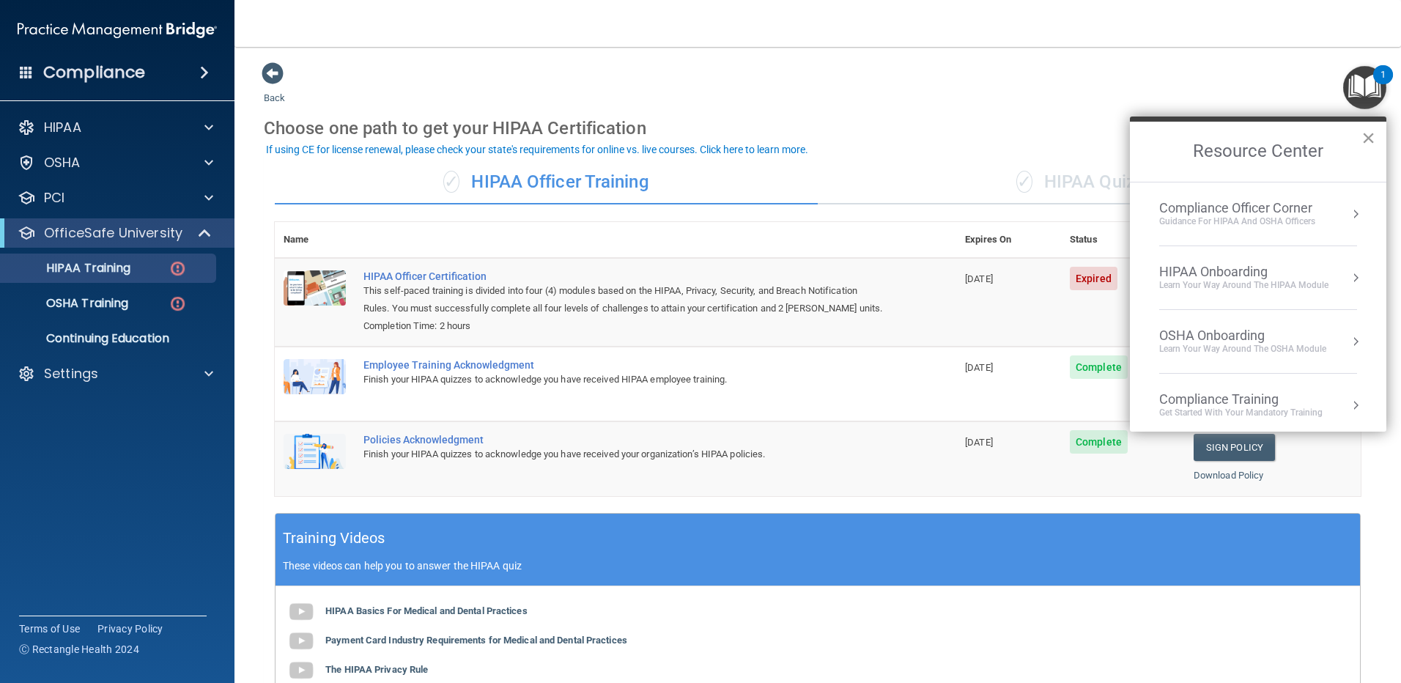
click at [1371, 138] on button "×" at bounding box center [1368, 137] width 14 height 23
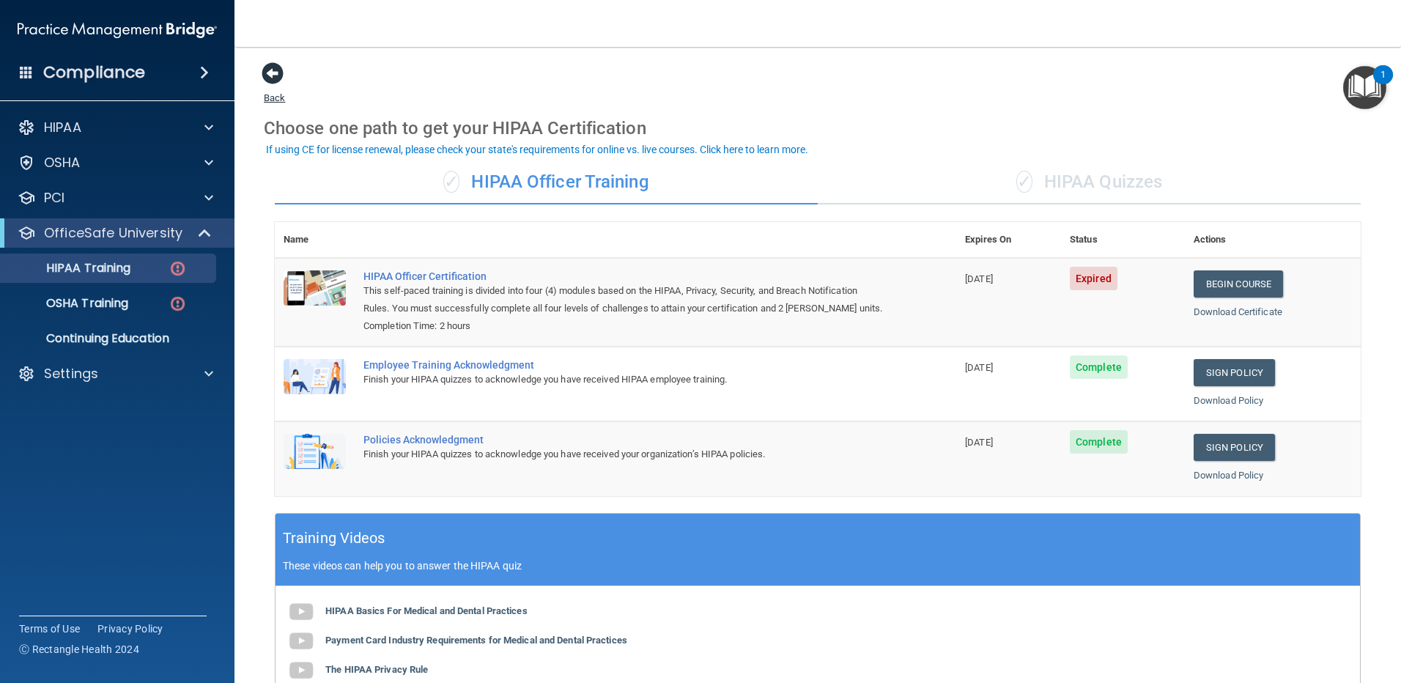
click at [270, 70] on span at bounding box center [273, 73] width 22 height 22
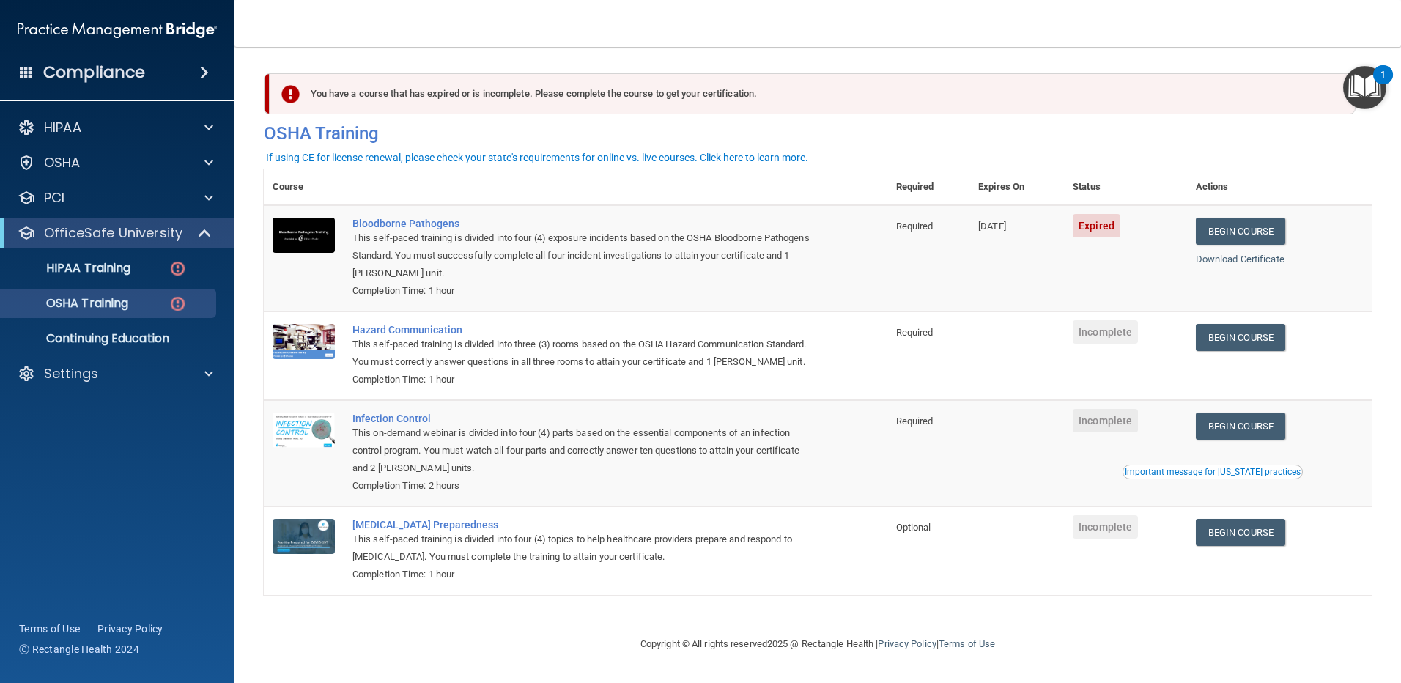
click at [182, 75] on div "Compliance" at bounding box center [117, 72] width 234 height 32
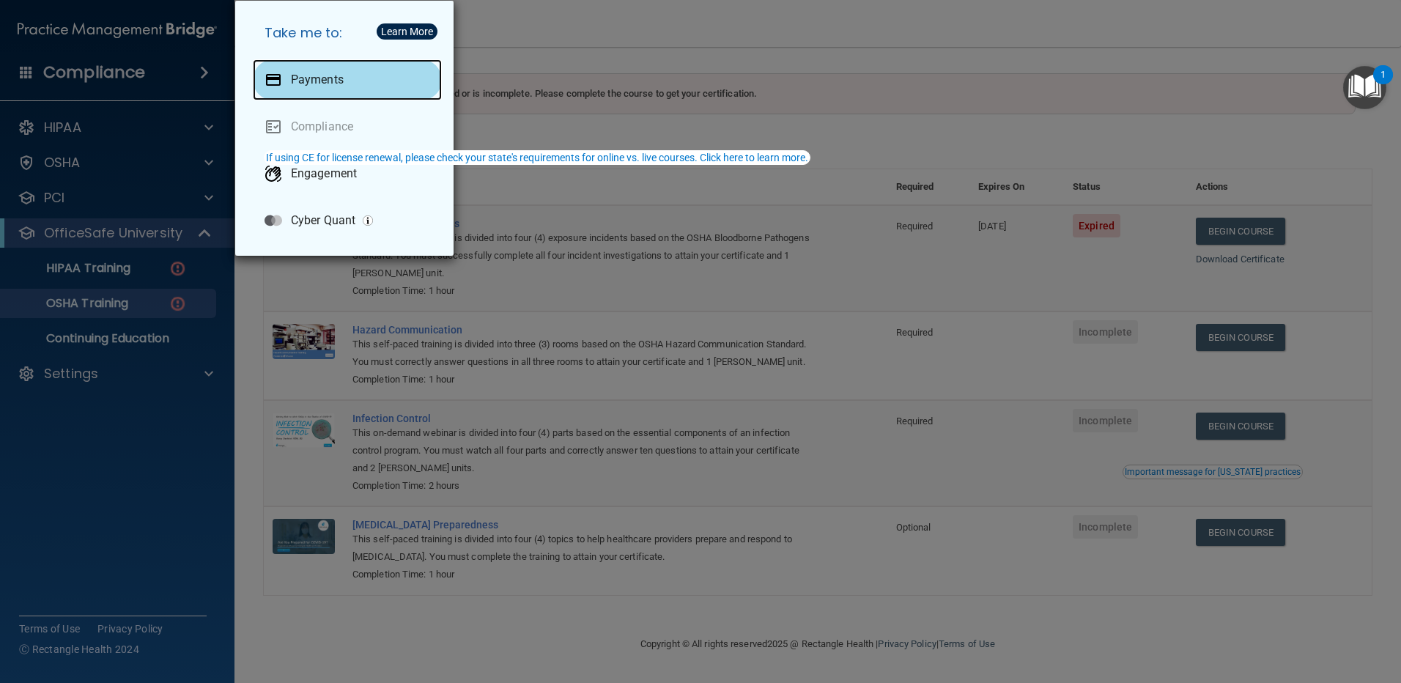
click at [300, 73] on p "Payments" at bounding box center [317, 80] width 53 height 15
click at [92, 377] on div "Take me to: Payments Compliance Engagement Cyber Quant" at bounding box center [700, 341] width 1401 height 683
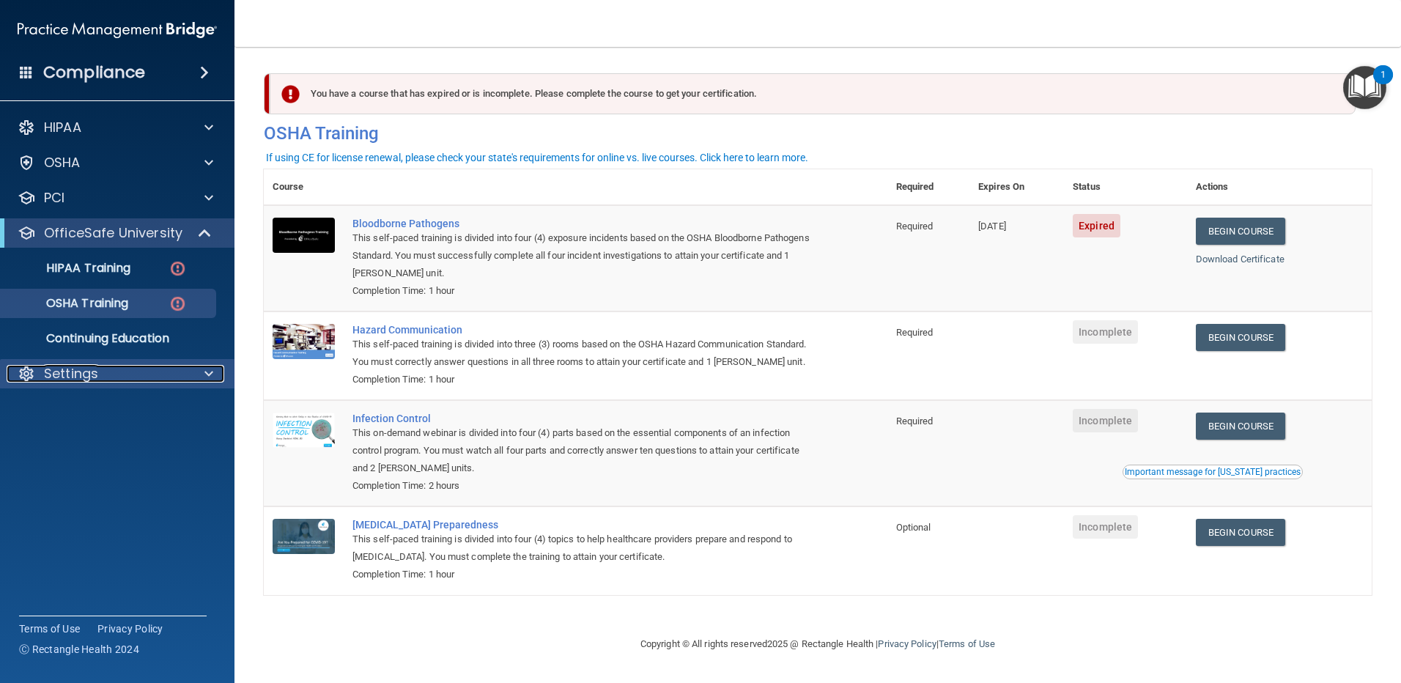
click at [198, 368] on div at bounding box center [206, 374] width 37 height 18
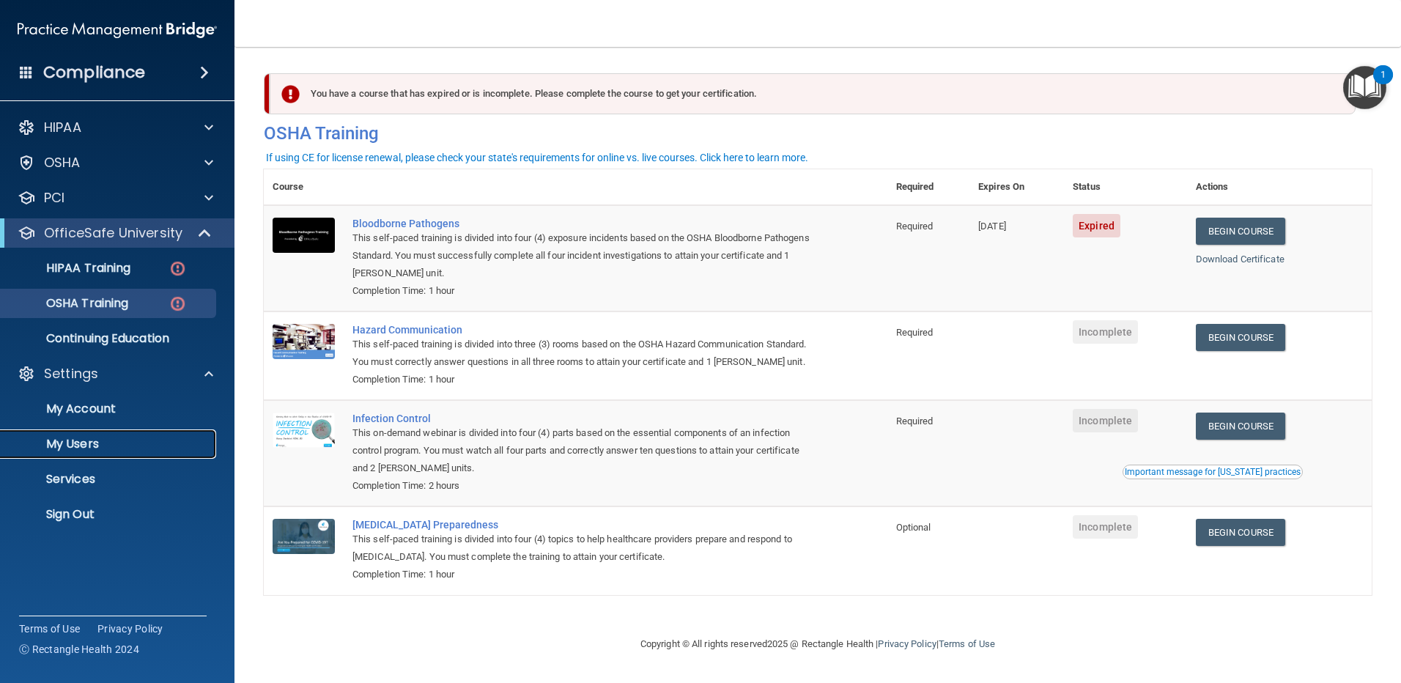
click at [82, 440] on p "My Users" at bounding box center [110, 444] width 200 height 15
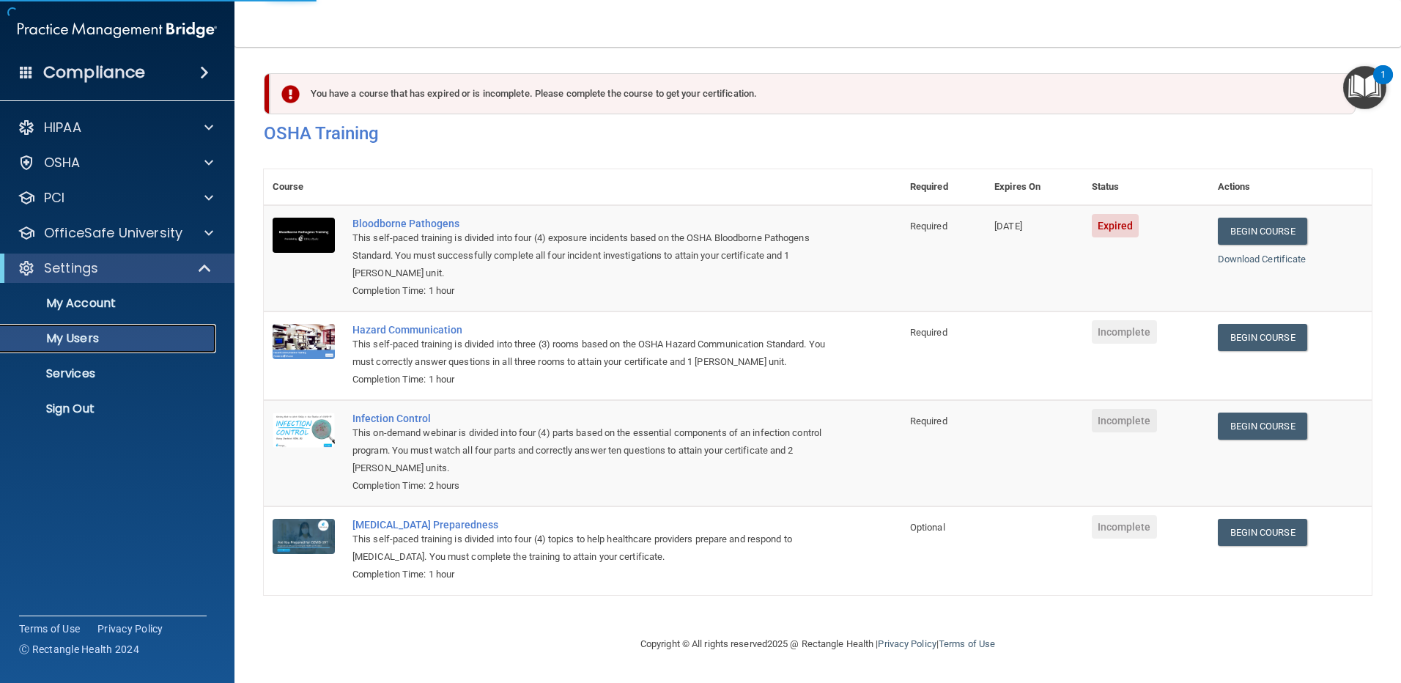
select select "20"
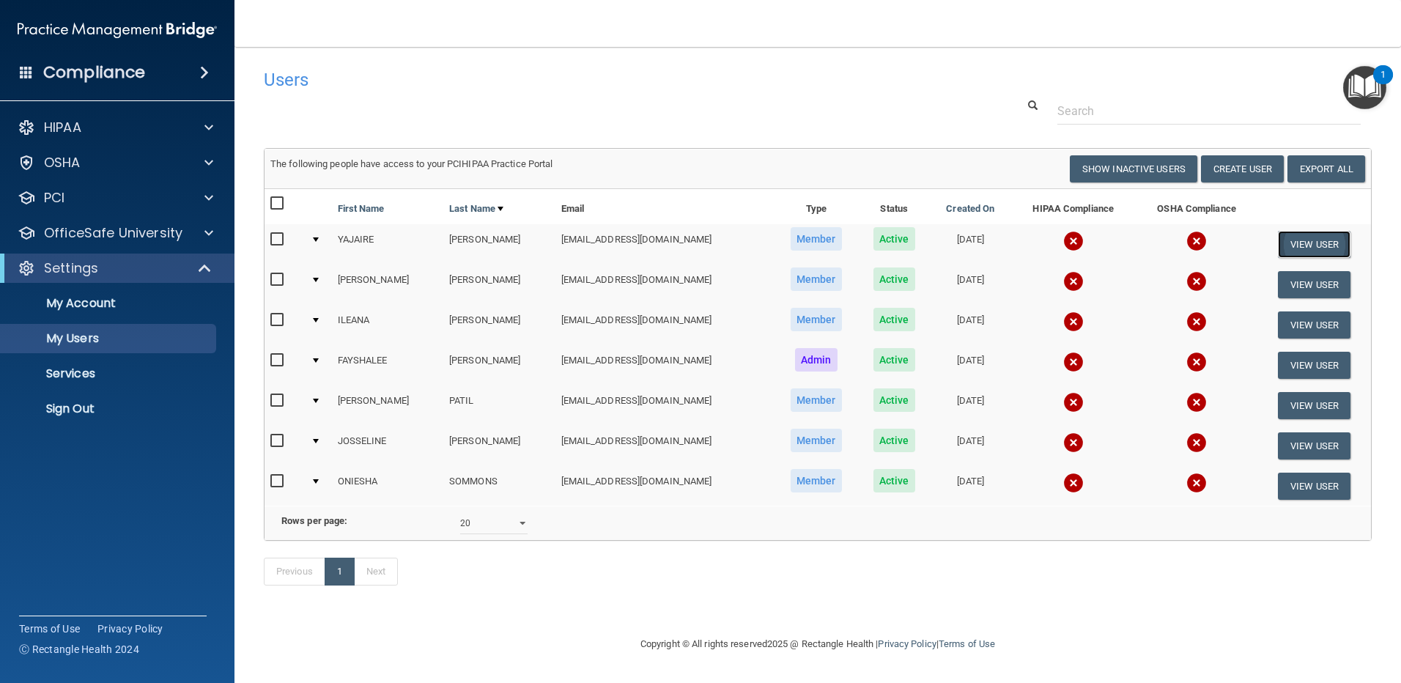
click at [1294, 242] on button "View User" at bounding box center [1314, 244] width 73 height 27
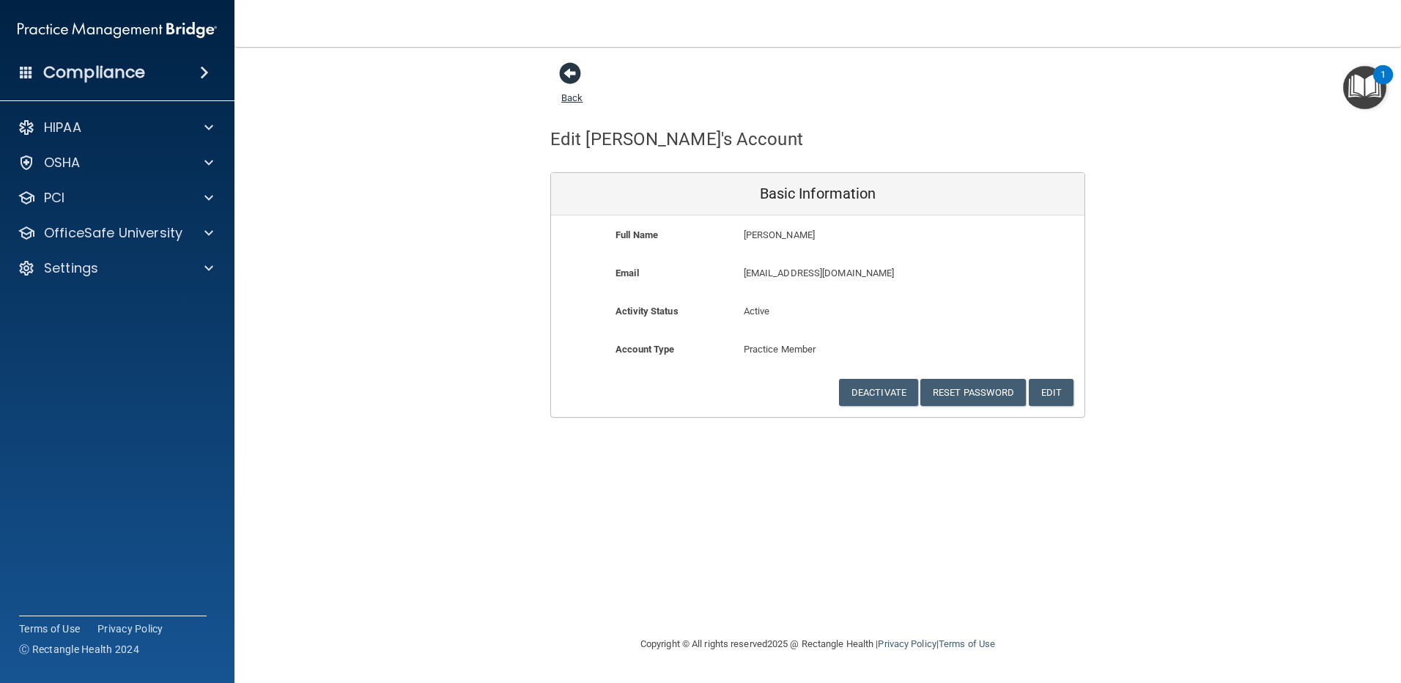
click at [570, 76] on span at bounding box center [570, 73] width 22 height 22
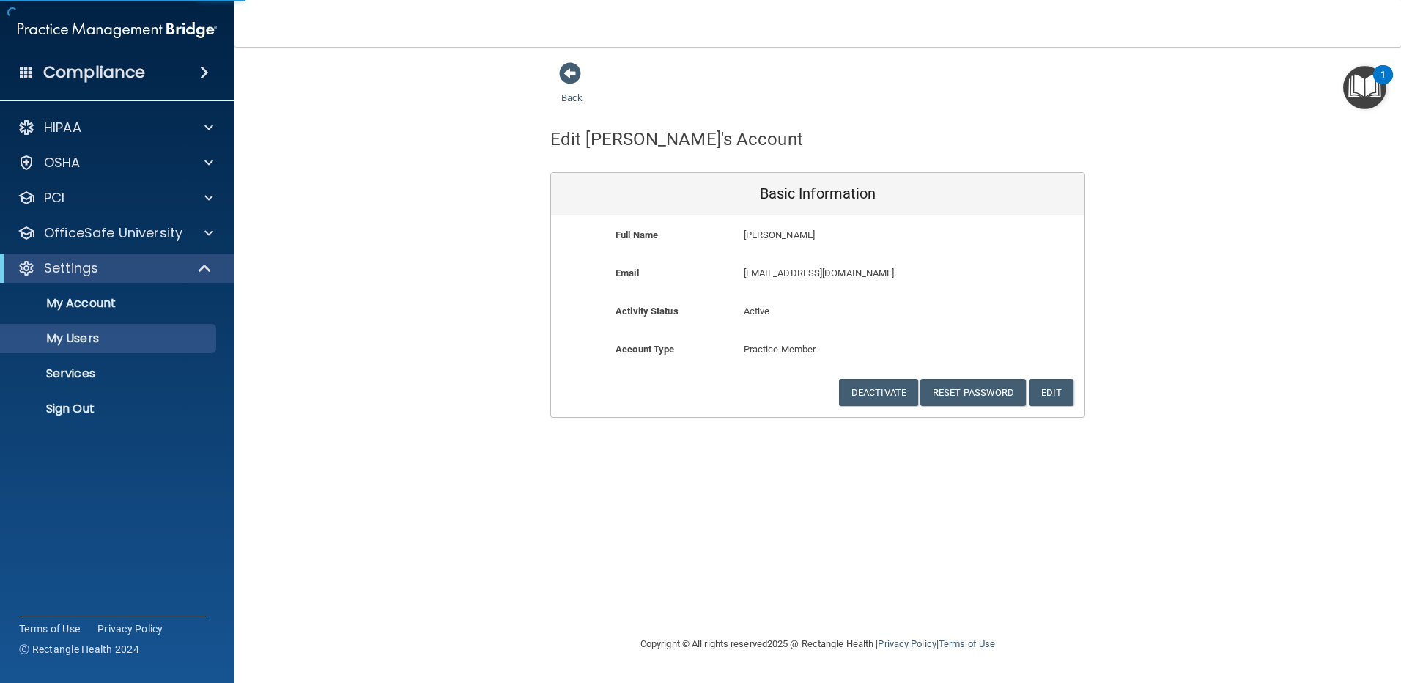
select select "20"
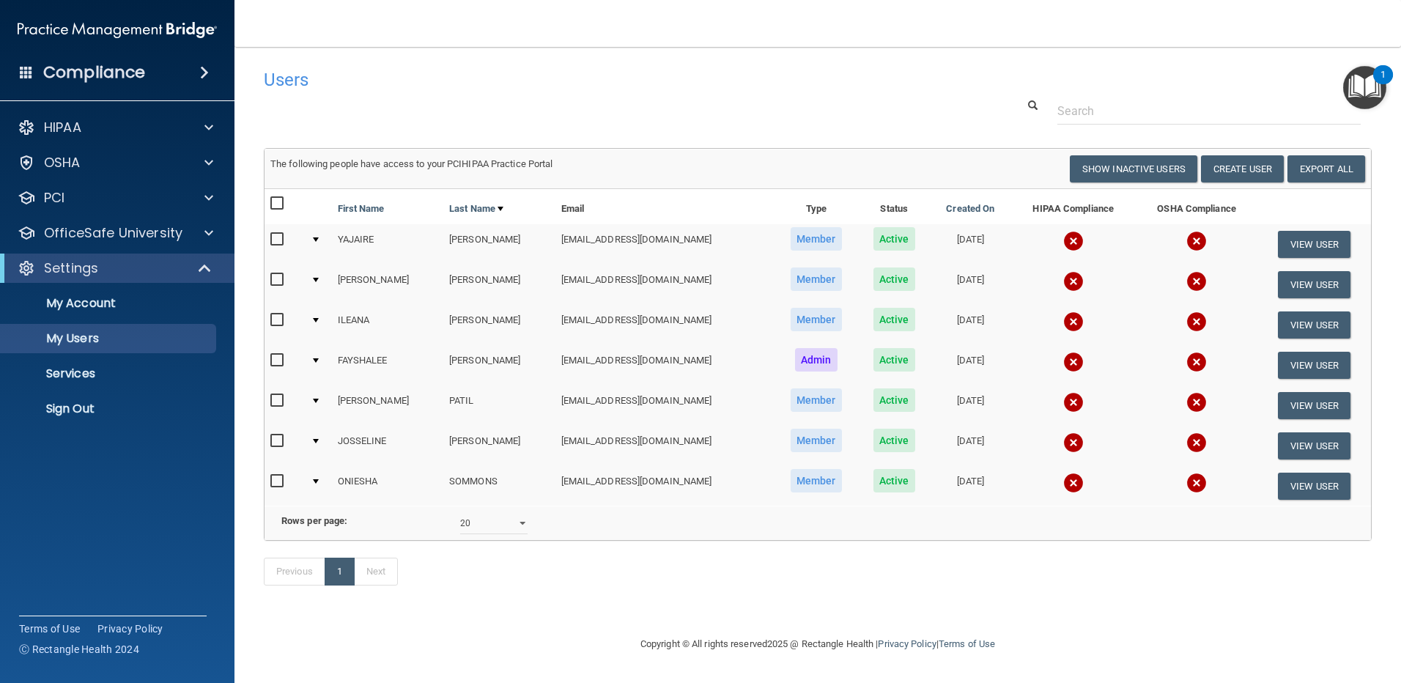
scroll to position [6, 0]
click at [280, 234] on input "checkbox" at bounding box center [278, 240] width 17 height 12
checkbox input "true"
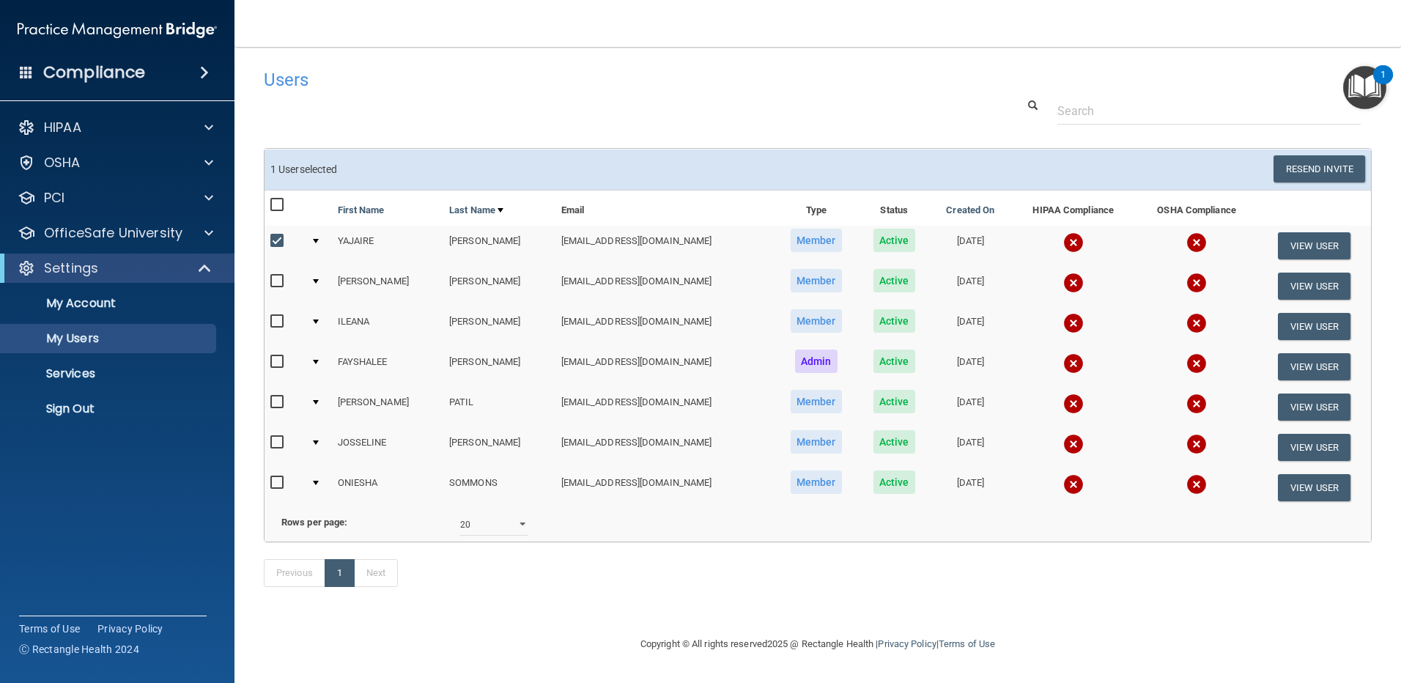
click at [281, 277] on input "checkbox" at bounding box center [278, 281] width 17 height 12
checkbox input "true"
click at [280, 396] on input "checkbox" at bounding box center [278, 402] width 17 height 12
checkbox input "true"
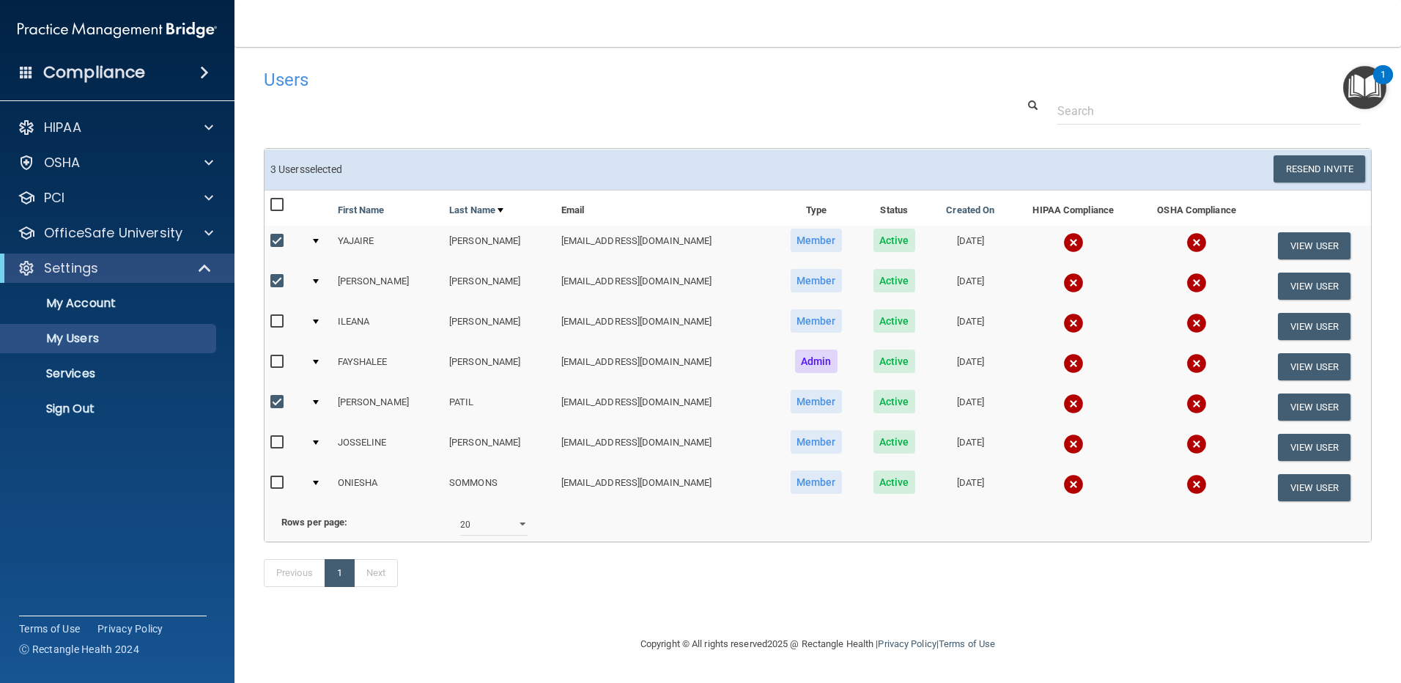
click at [275, 477] on input "checkbox" at bounding box center [278, 483] width 17 height 12
checkbox input "true"
click at [1297, 161] on button "Resend Invite" at bounding box center [1319, 168] width 92 height 27
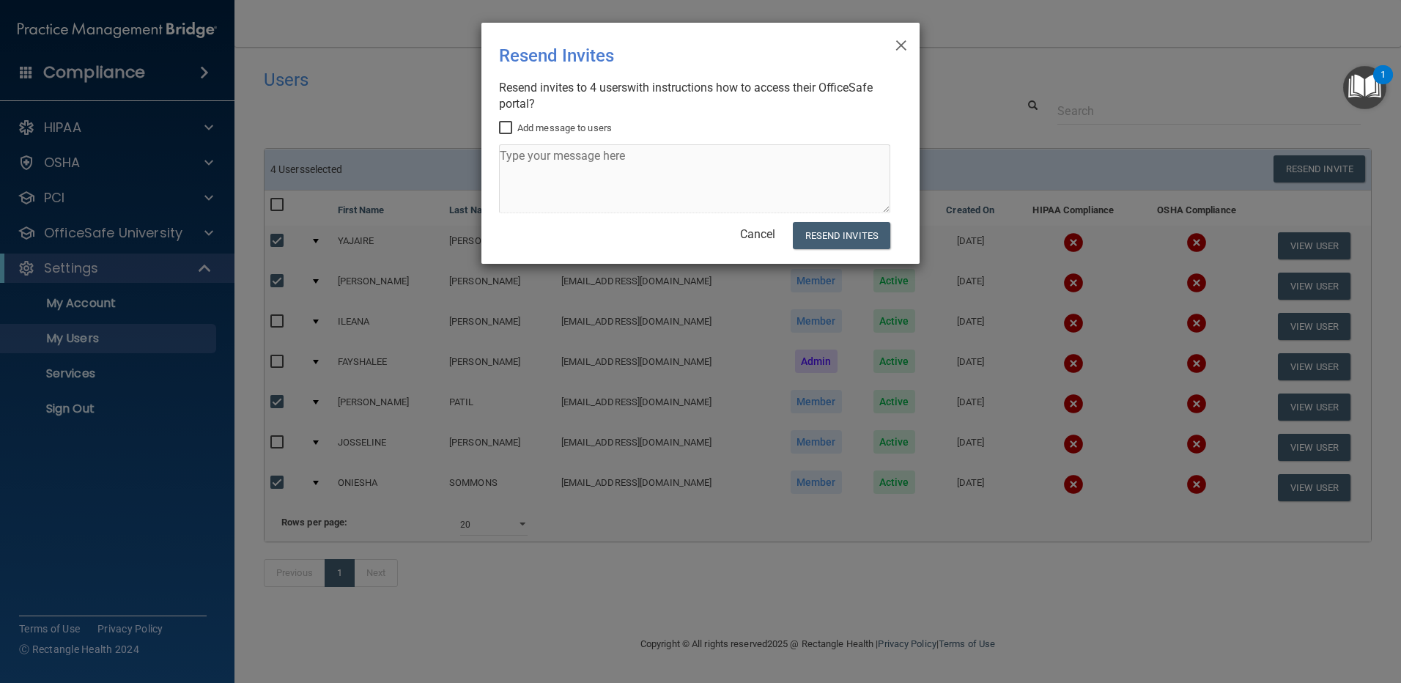
click at [508, 132] on input "Add message to users" at bounding box center [507, 128] width 17 height 12
checkbox input "true"
click at [526, 157] on textarea at bounding box center [694, 178] width 391 height 69
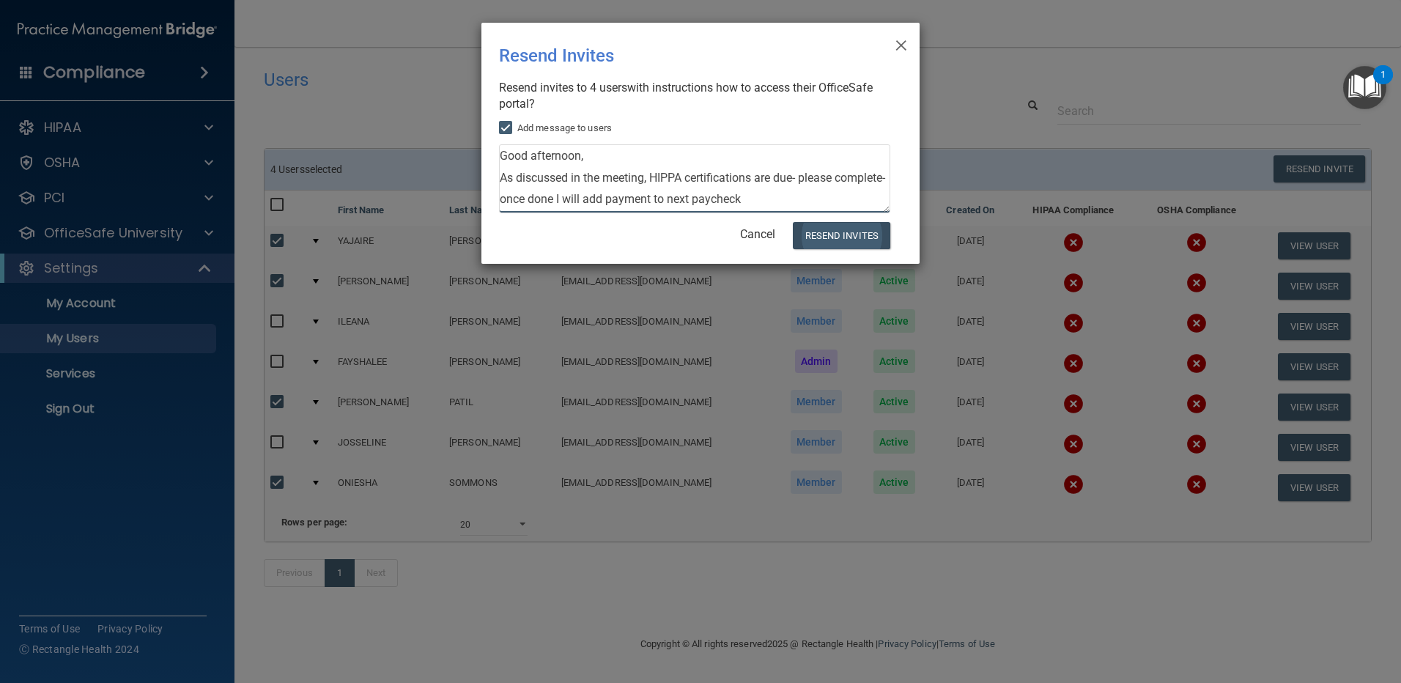
type textarea "Good afternoon, As discussed in the meeting, HIPPA certifications are due- plea…"
click at [834, 239] on button "Resend Invites" at bounding box center [841, 235] width 97 height 27
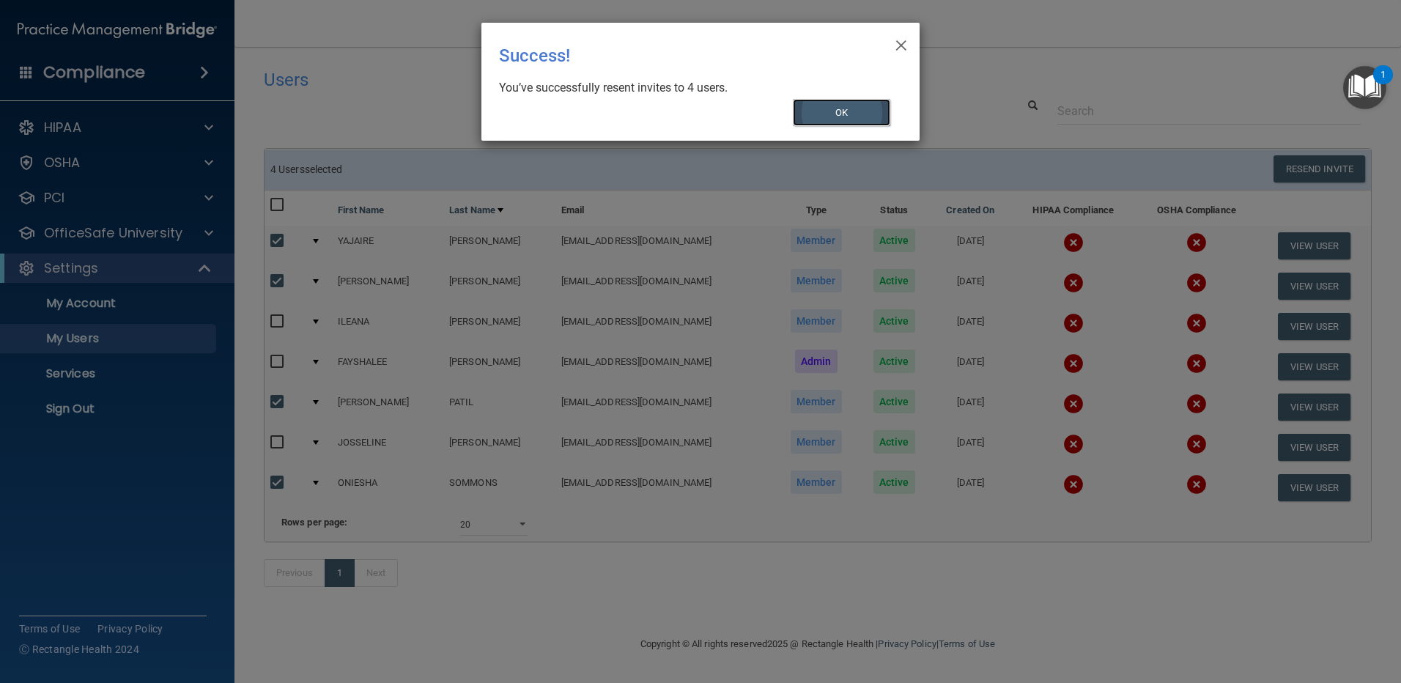
click at [837, 115] on button "OK" at bounding box center [842, 112] width 98 height 27
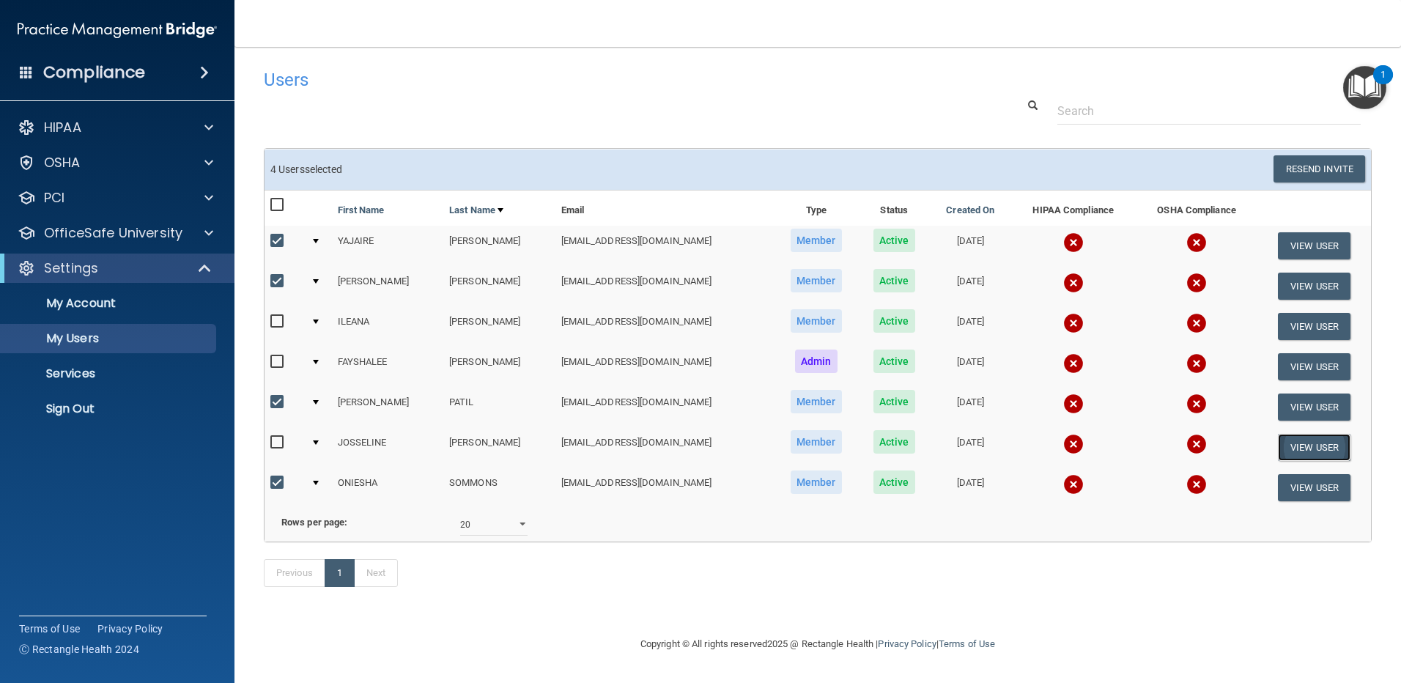
click at [1300, 437] on button "View User" at bounding box center [1314, 447] width 73 height 27
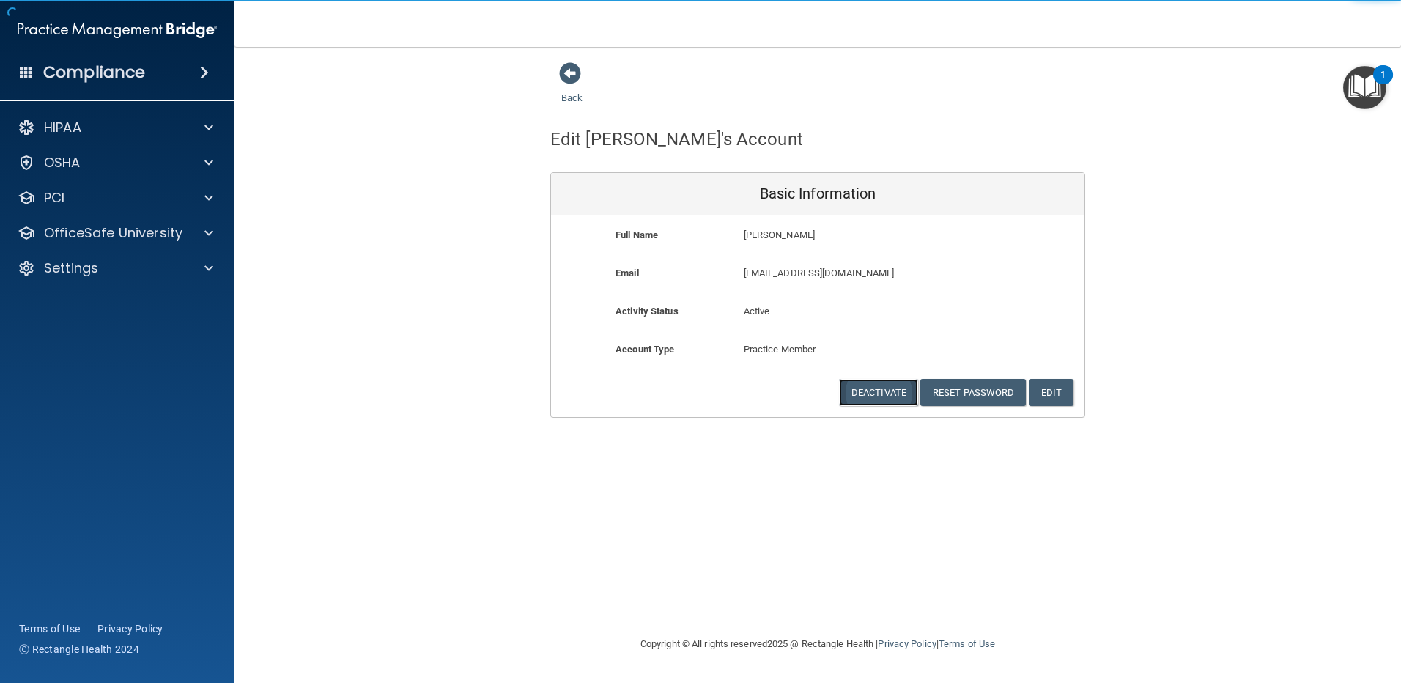
click at [891, 396] on button "Deactivate" at bounding box center [878, 392] width 79 height 27
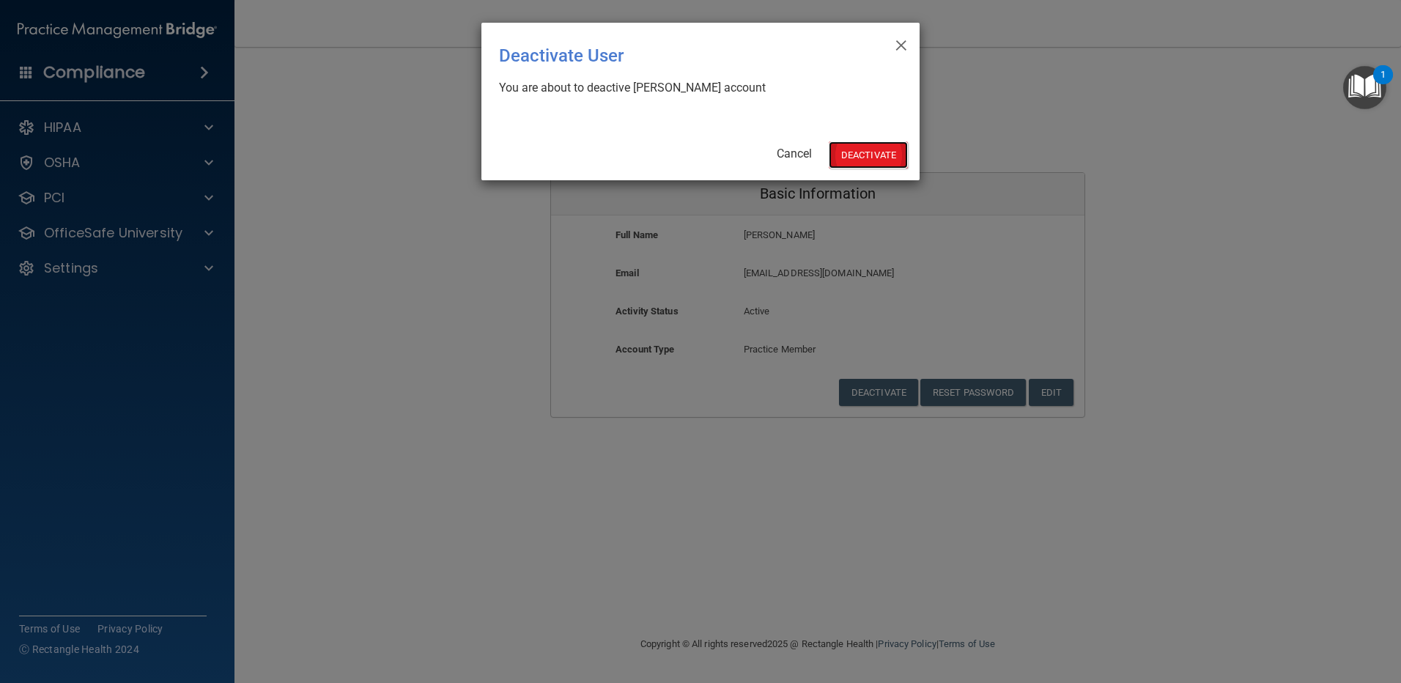
click at [872, 158] on button "Deactivate" at bounding box center [867, 154] width 79 height 27
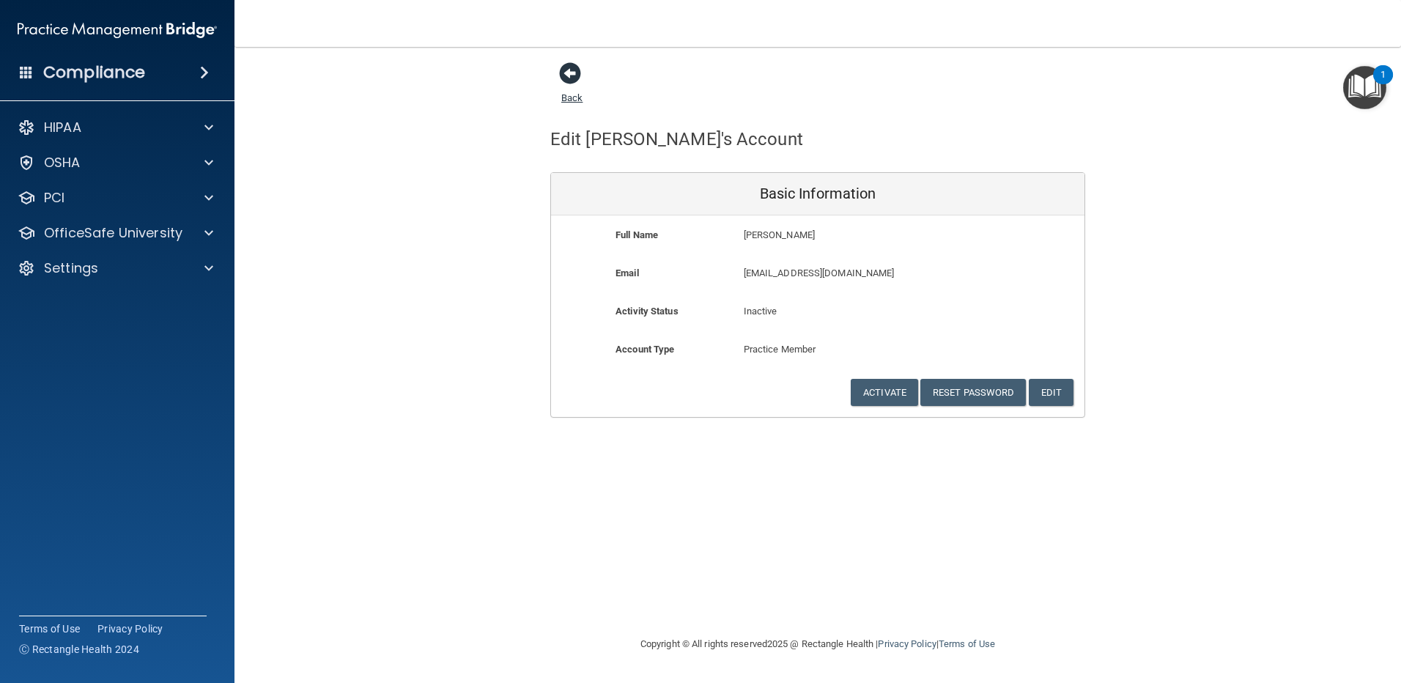
click at [566, 75] on span at bounding box center [570, 73] width 22 height 22
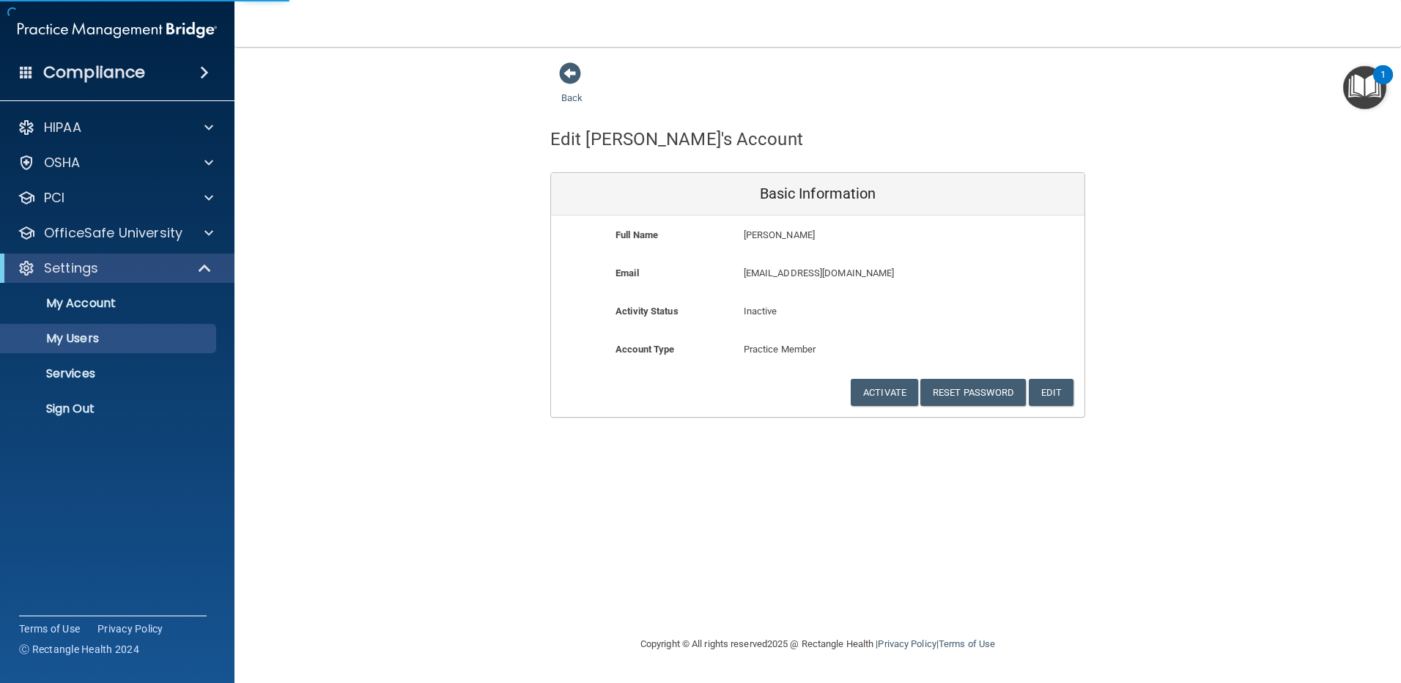
select select "20"
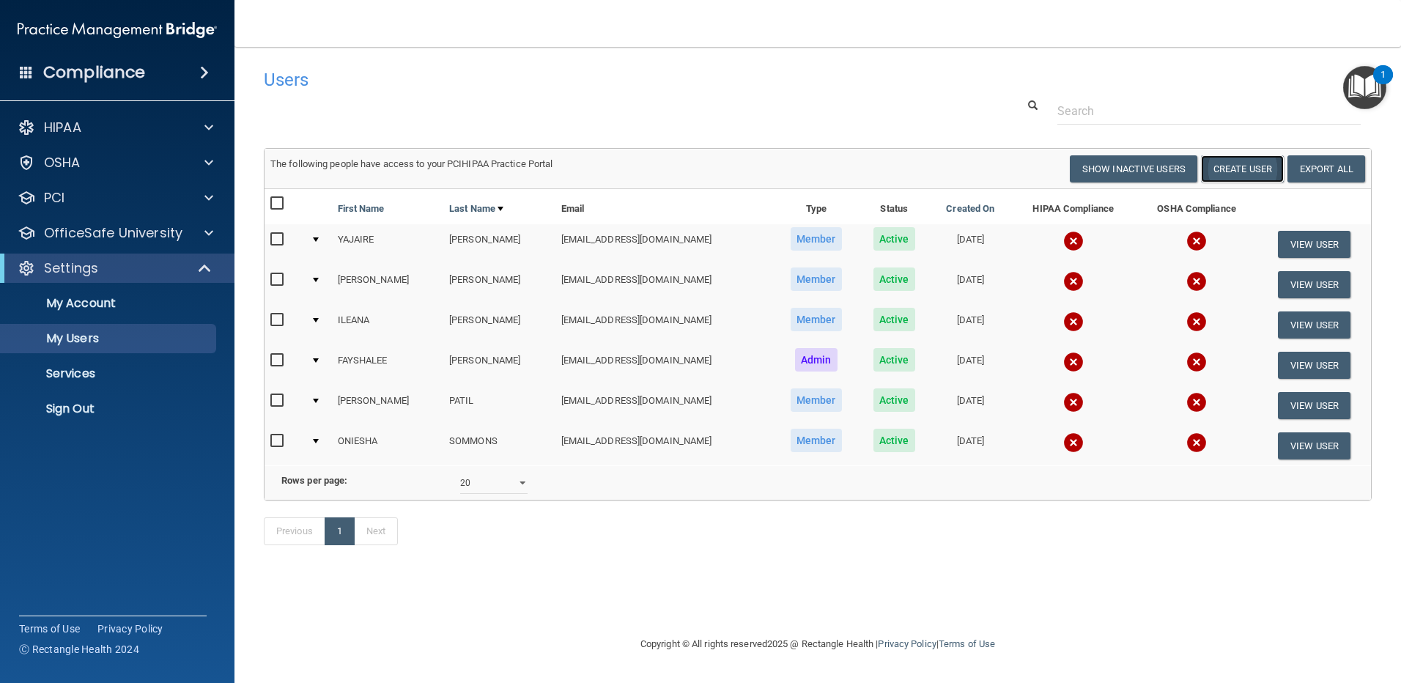
click at [1231, 160] on button "Create User" at bounding box center [1242, 168] width 83 height 27
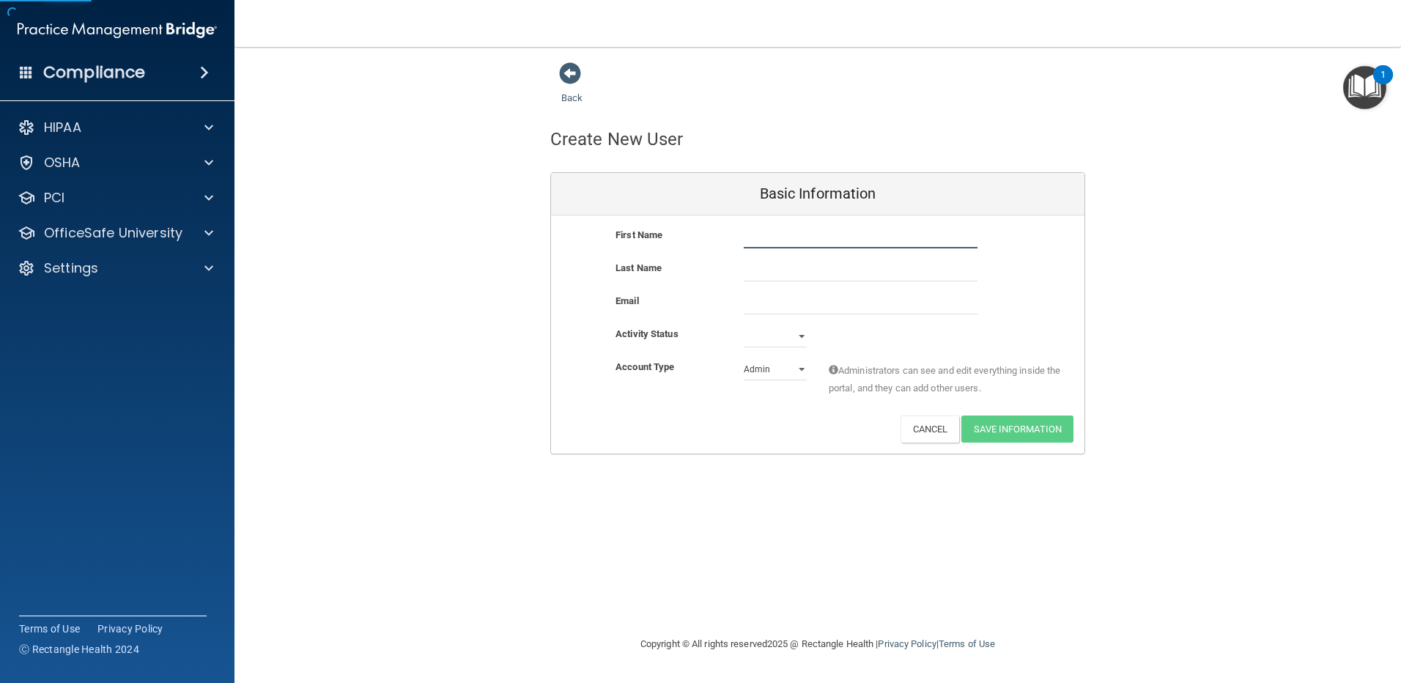
click at [796, 237] on input "text" at bounding box center [861, 237] width 234 height 22
type input "MARISOL"
type input "MCCRACKEN"
type input "MCCRACKEN.MIRA@GMAIL.COM"
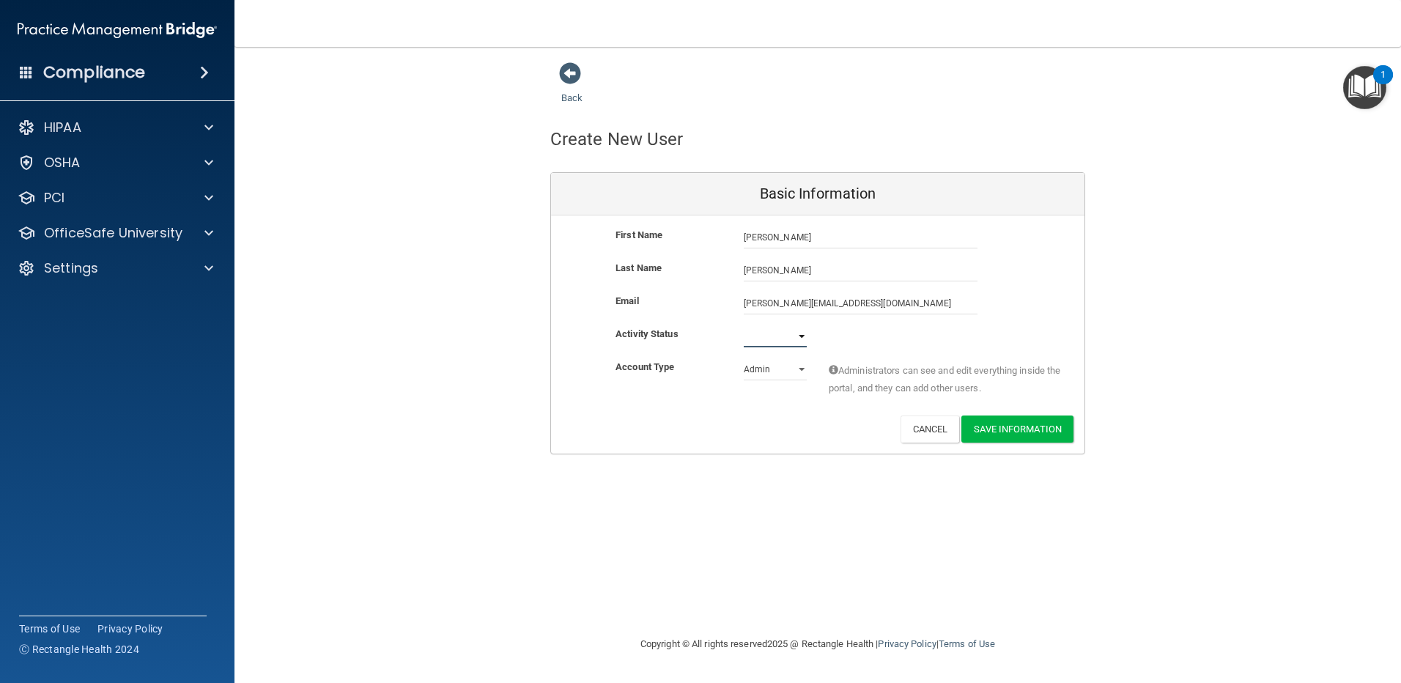
click at [804, 340] on select "Active Inactive" at bounding box center [775, 336] width 63 height 22
select select "active"
click at [744, 325] on select "Active Inactive" at bounding box center [775, 336] width 63 height 22
click at [784, 370] on select "Admin Member" at bounding box center [775, 369] width 63 height 22
select select "practice_member"
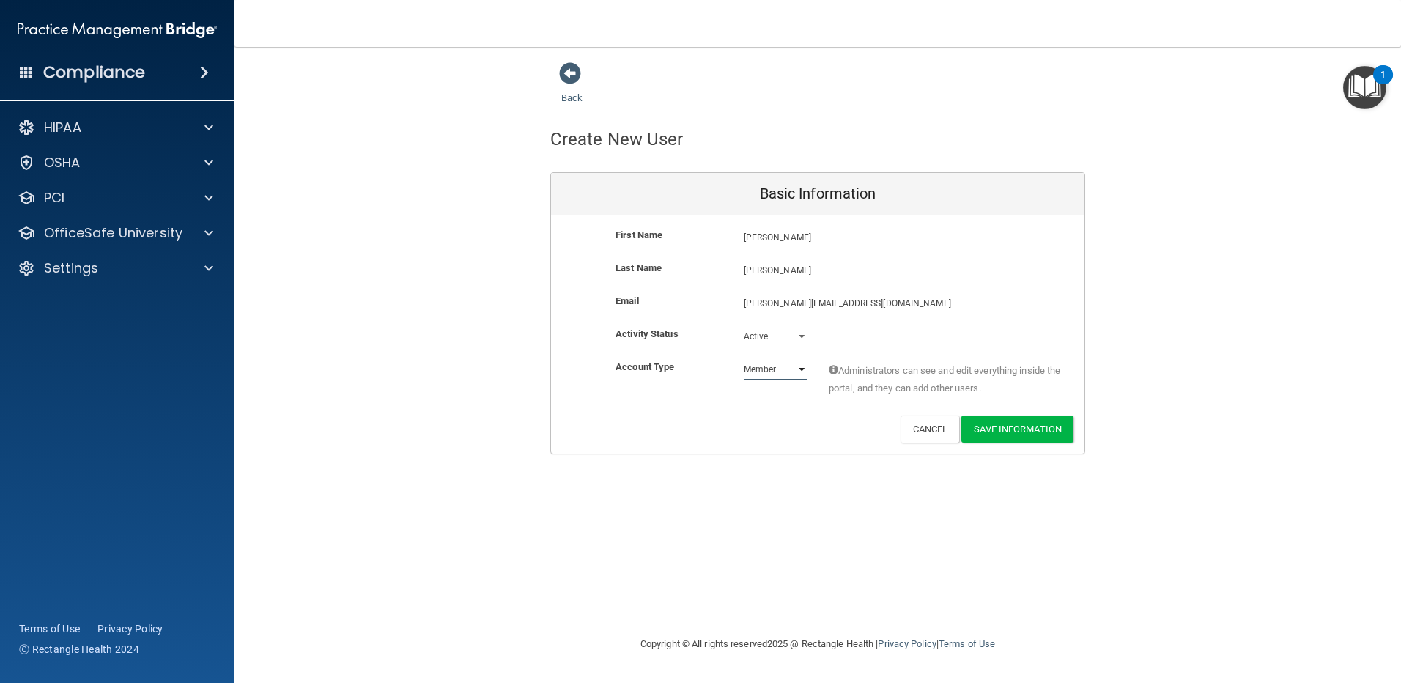
click at [744, 358] on select "Admin Member" at bounding box center [775, 369] width 63 height 22
click at [1013, 431] on button "Save Information" at bounding box center [1017, 428] width 112 height 27
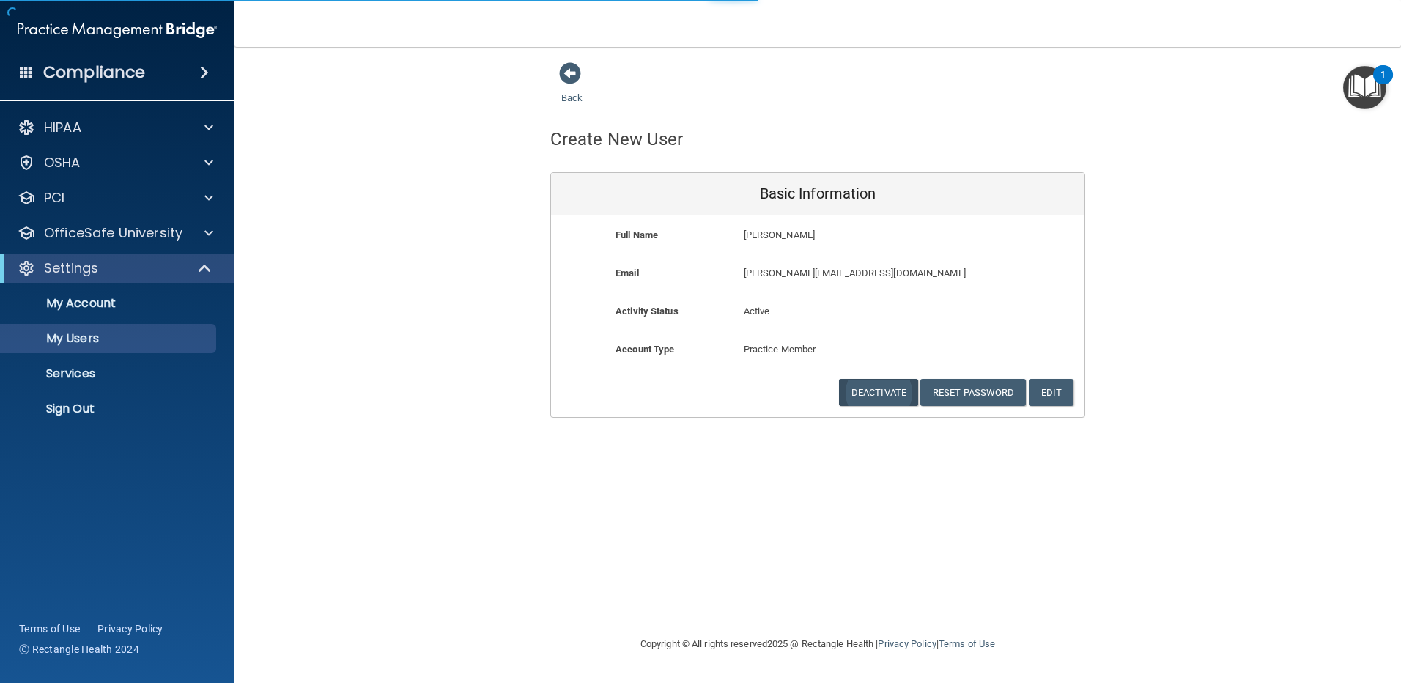
select select "20"
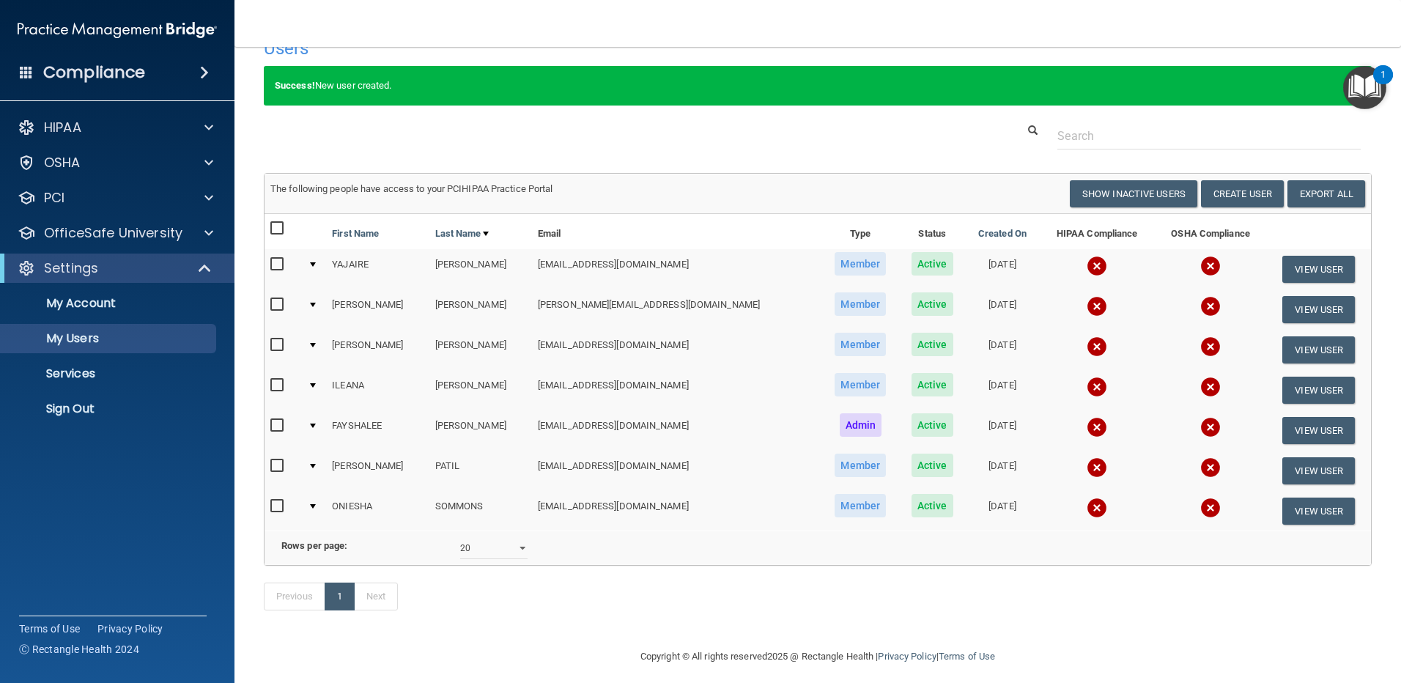
scroll to position [62, 0]
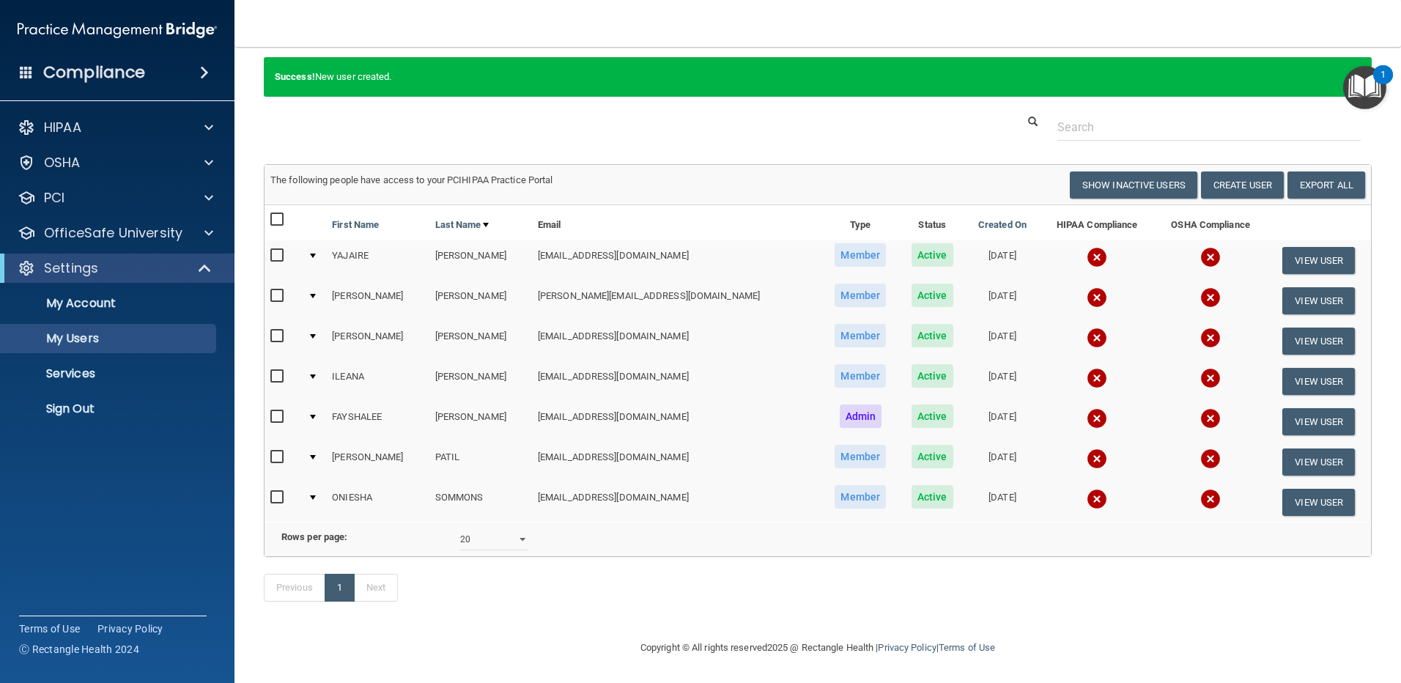
click at [281, 290] on input "checkbox" at bounding box center [278, 296] width 17 height 12
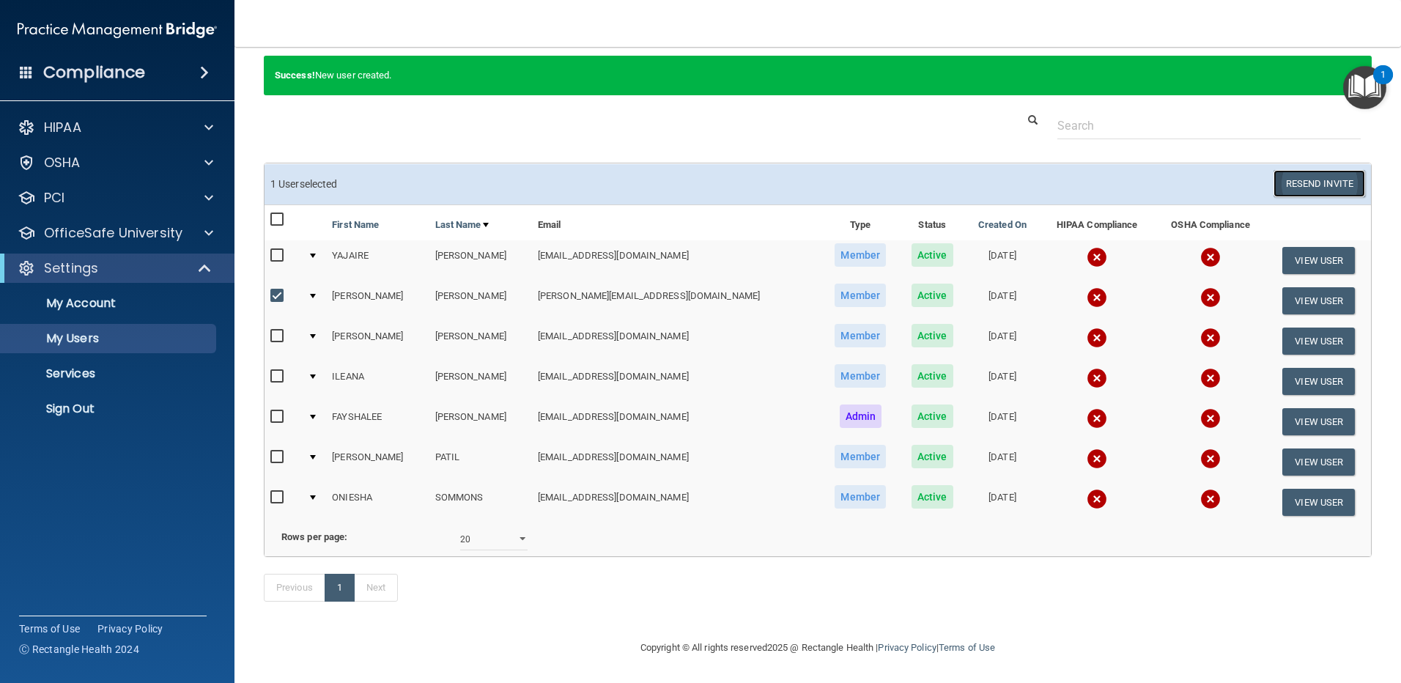
click at [1302, 170] on button "Resend Invite" at bounding box center [1319, 183] width 92 height 27
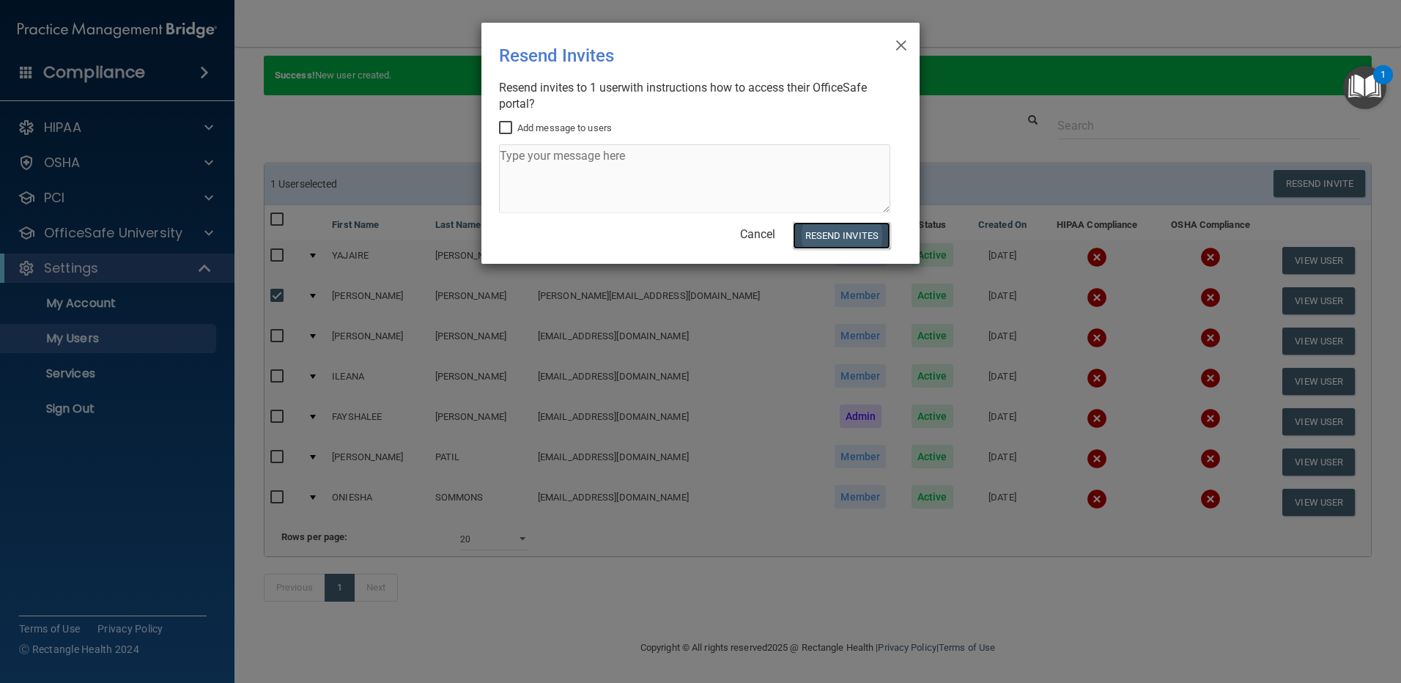
click at [831, 239] on button "Resend Invites" at bounding box center [841, 235] width 97 height 27
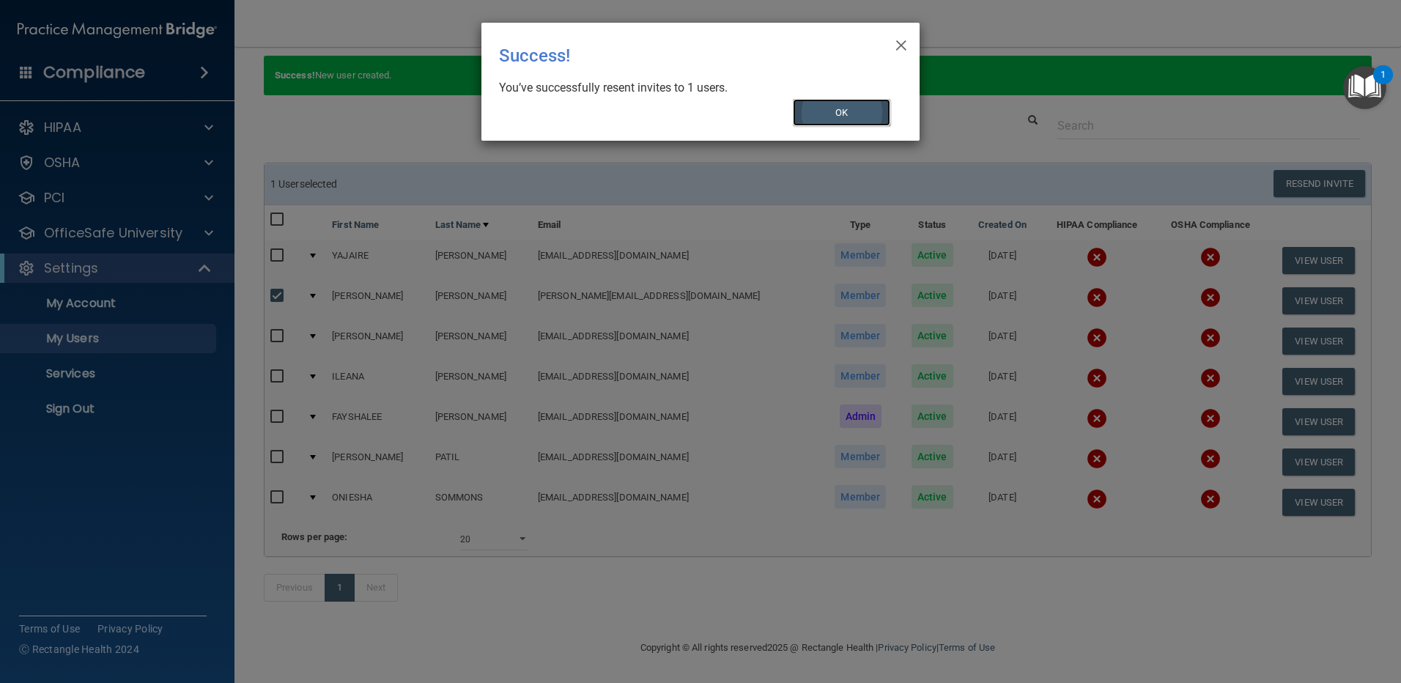
click at [856, 116] on button "OK" at bounding box center [842, 112] width 98 height 27
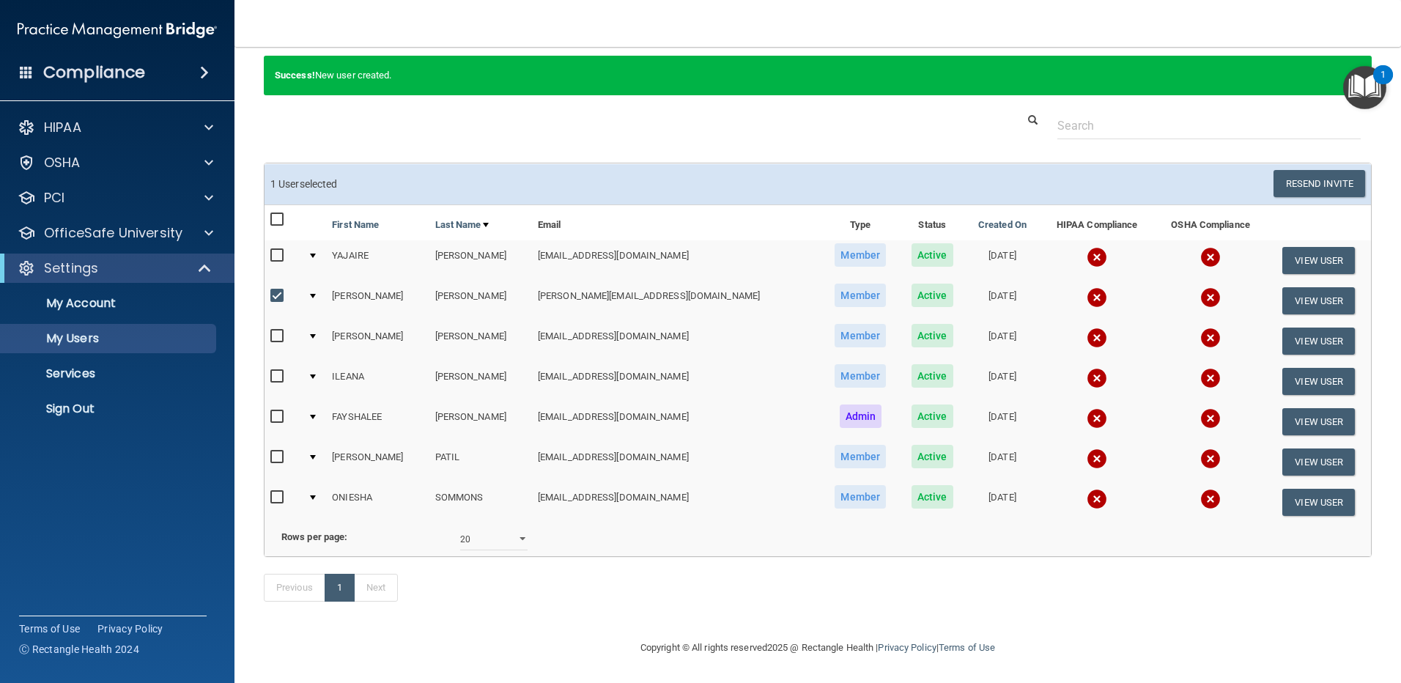
click at [273, 290] on input "checkbox" at bounding box center [278, 296] width 17 height 12
checkbox input "false"
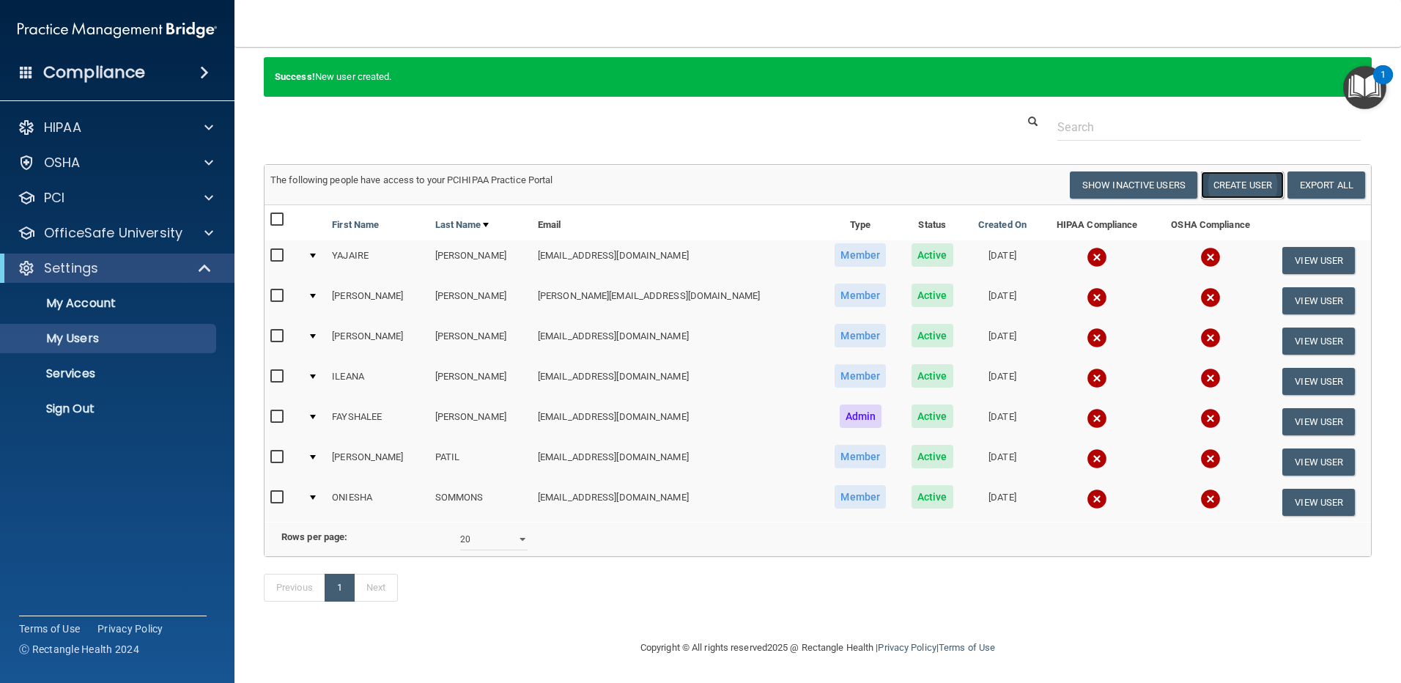
click at [1234, 171] on button "Create User" at bounding box center [1242, 184] width 83 height 27
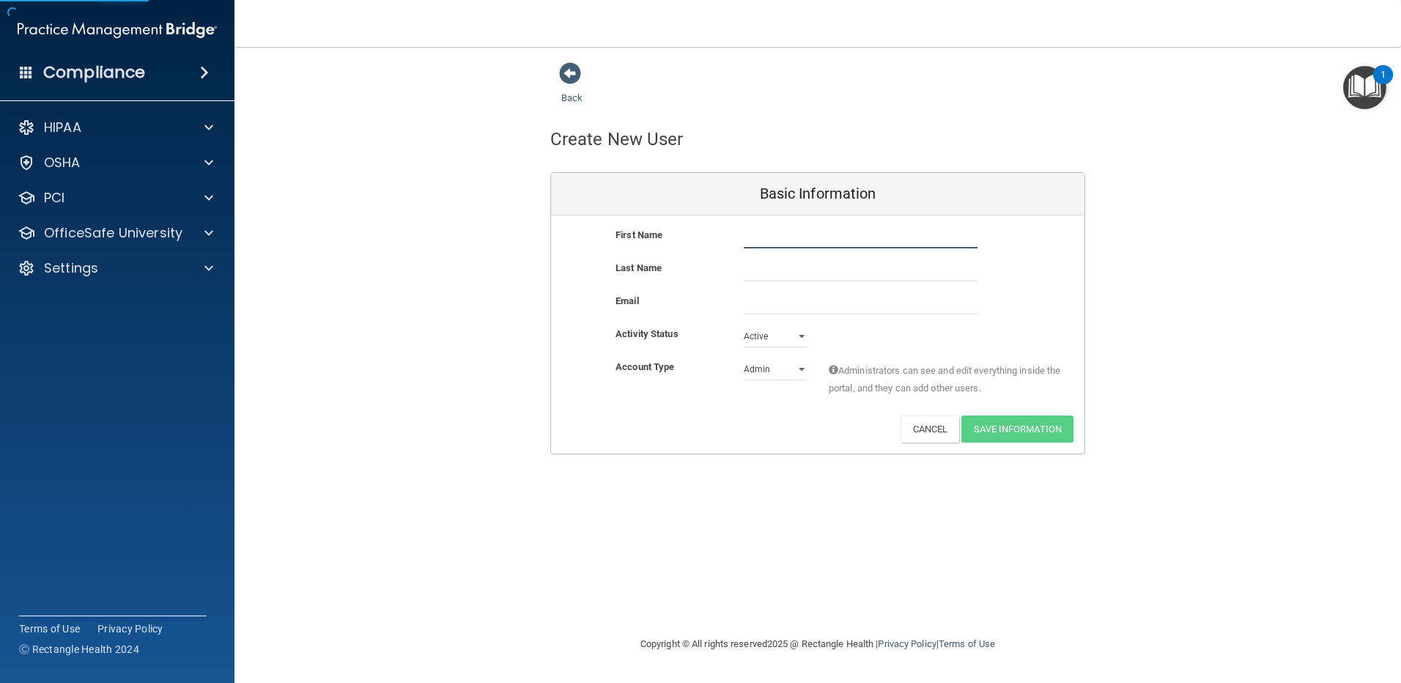
click at [785, 232] on input "text" at bounding box center [861, 237] width 234 height 22
type input "ELIZABETH"
type input "LINA-SOLORZANO"
type input "LIZZYPRETTYDOVE@HOTMAIL.COM"
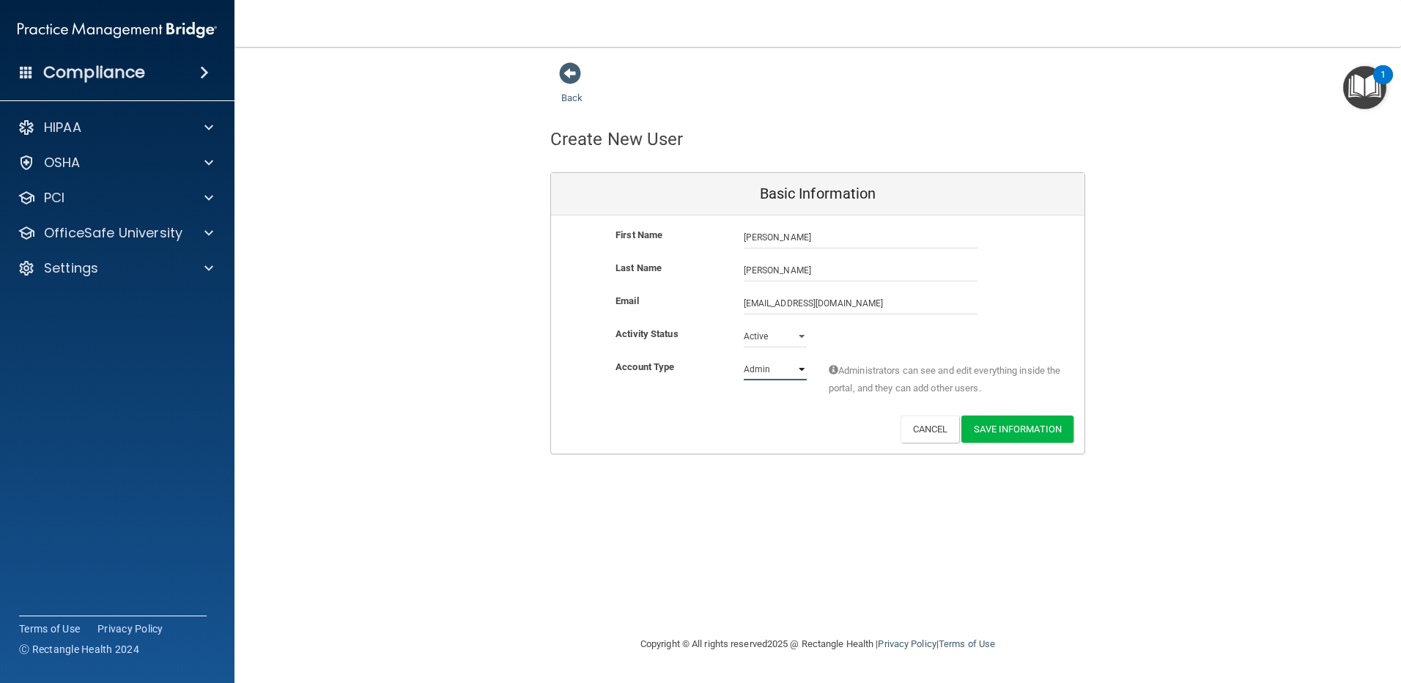
click at [803, 366] on select "Admin Member" at bounding box center [775, 369] width 63 height 22
select select "practice_member"
click at [744, 358] on select "Admin Member" at bounding box center [775, 369] width 63 height 22
click at [1020, 430] on button "Save Information" at bounding box center [1017, 428] width 112 height 27
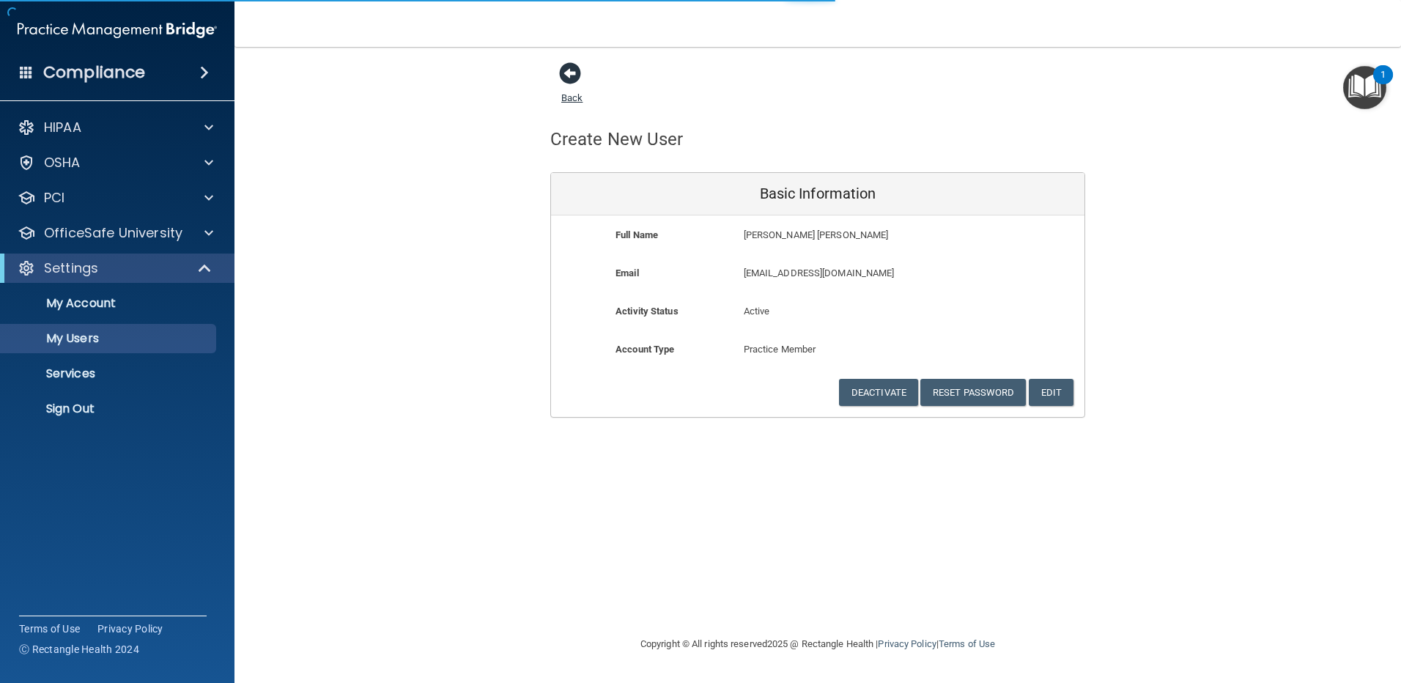
select select "20"
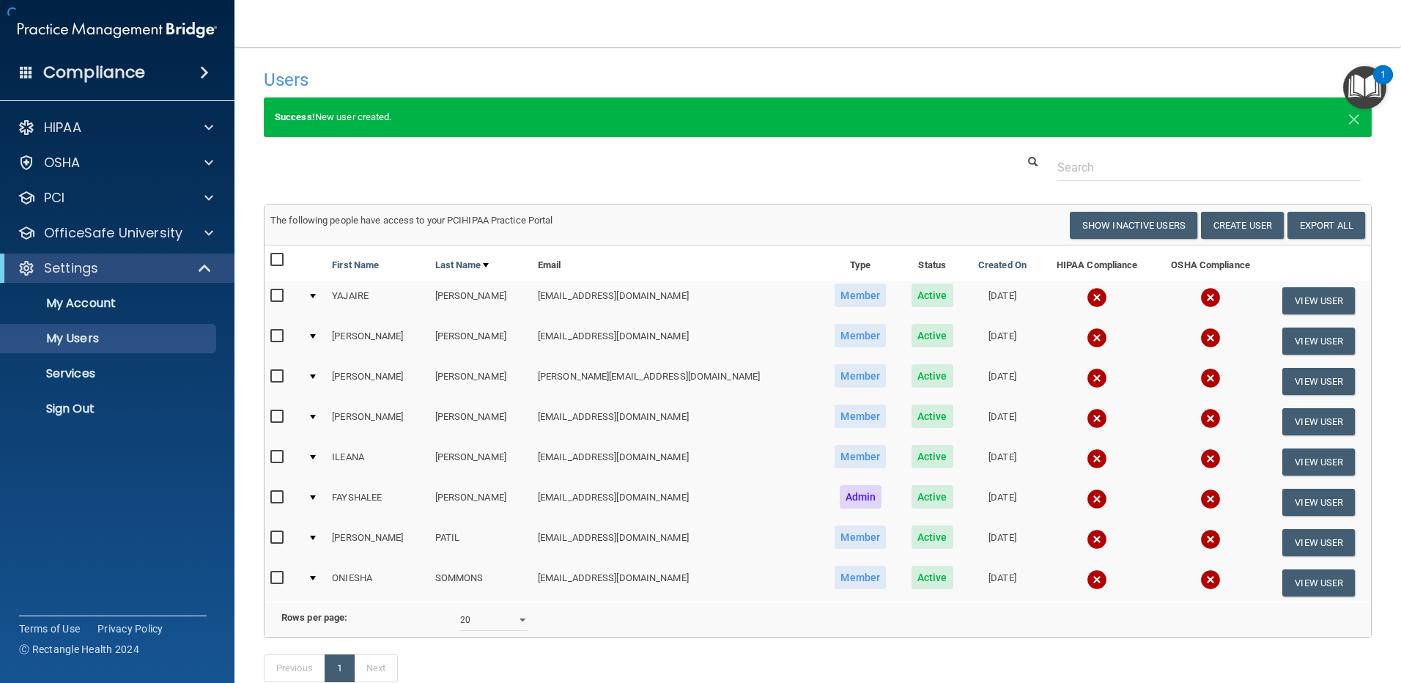
click at [573, 80] on h4 "Users" at bounding box center [582, 79] width 637 height 19
click at [276, 333] on input "checkbox" at bounding box center [278, 336] width 17 height 12
checkbox input "true"
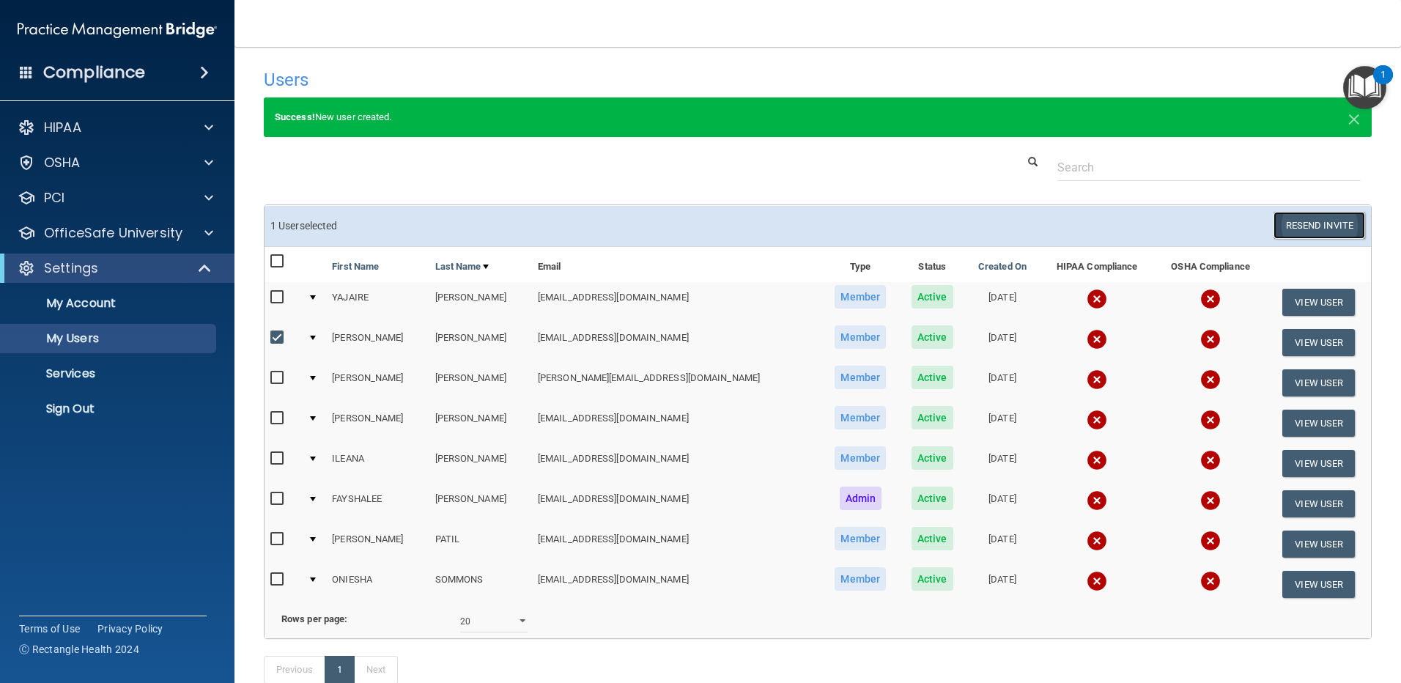
click at [1296, 226] on button "Resend Invite" at bounding box center [1319, 225] width 92 height 27
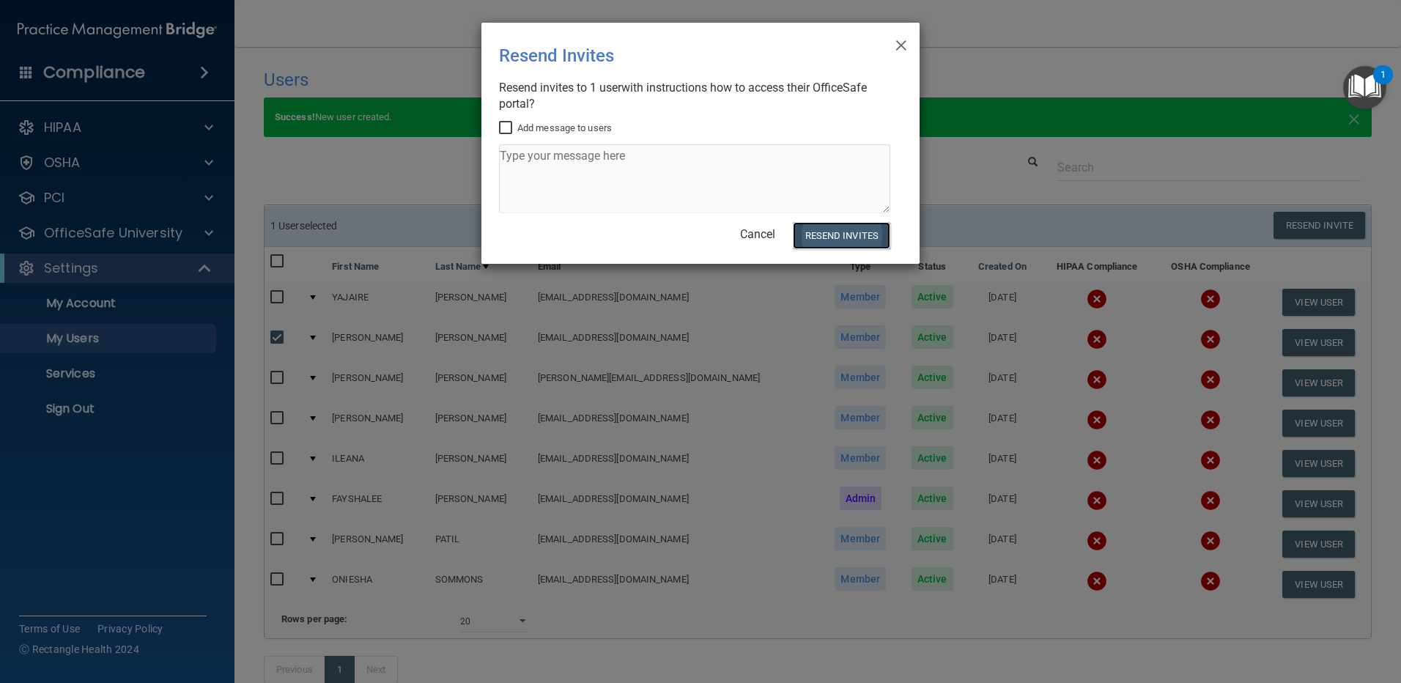
click at [818, 235] on button "Resend Invites" at bounding box center [841, 235] width 97 height 27
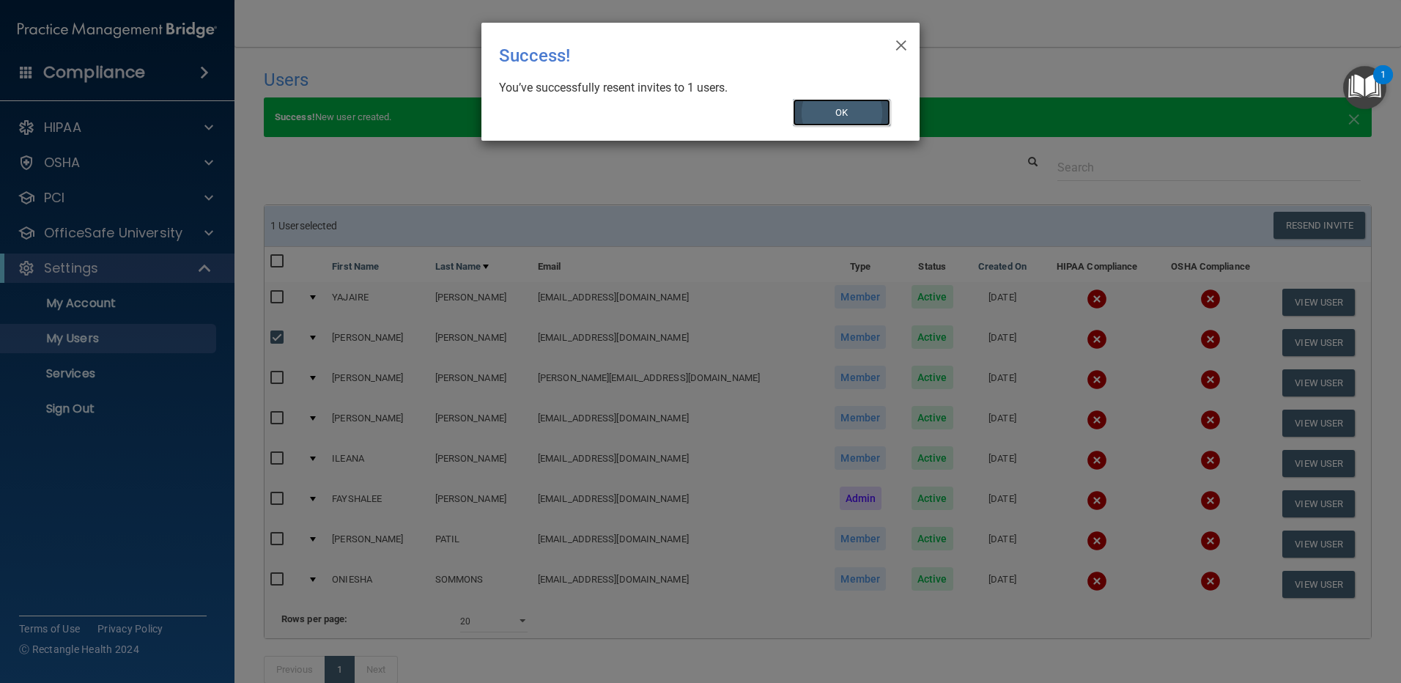
click at [825, 108] on button "OK" at bounding box center [842, 112] width 98 height 27
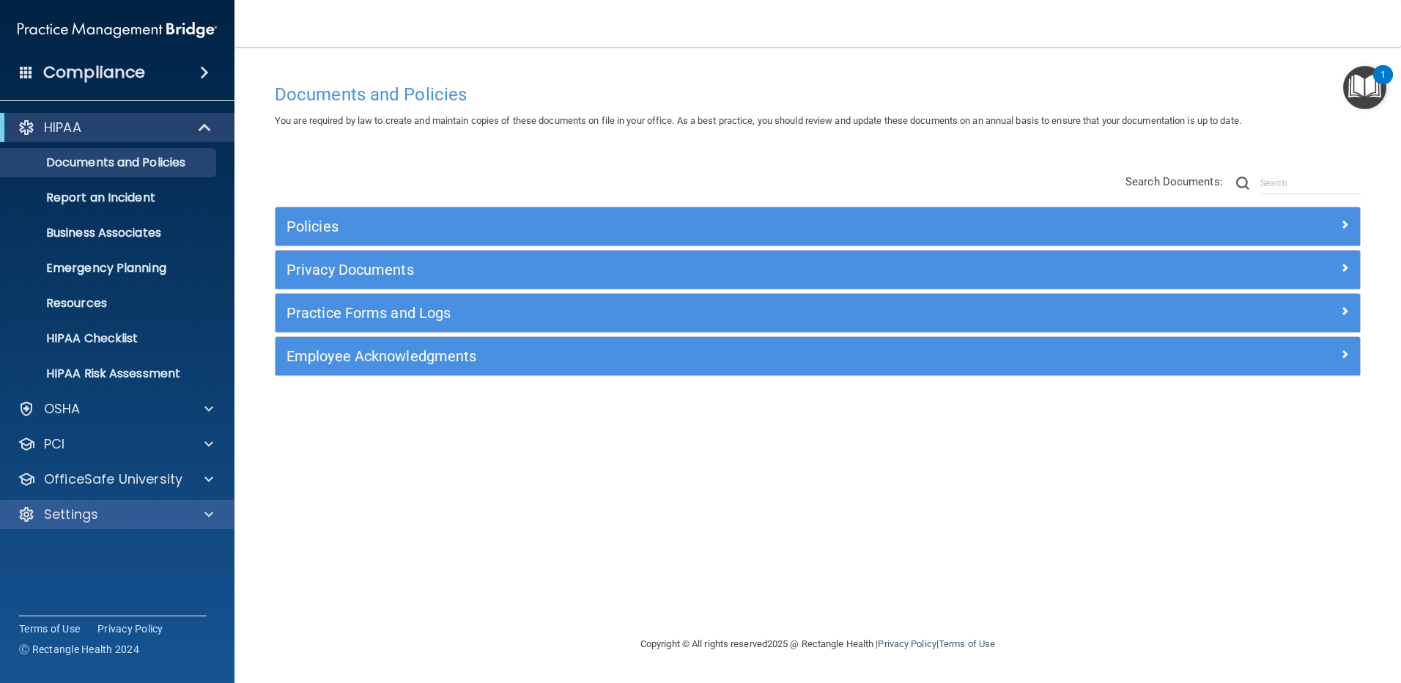
click at [187, 504] on div "Settings" at bounding box center [117, 514] width 235 height 29
click at [205, 511] on span at bounding box center [208, 514] width 9 height 18
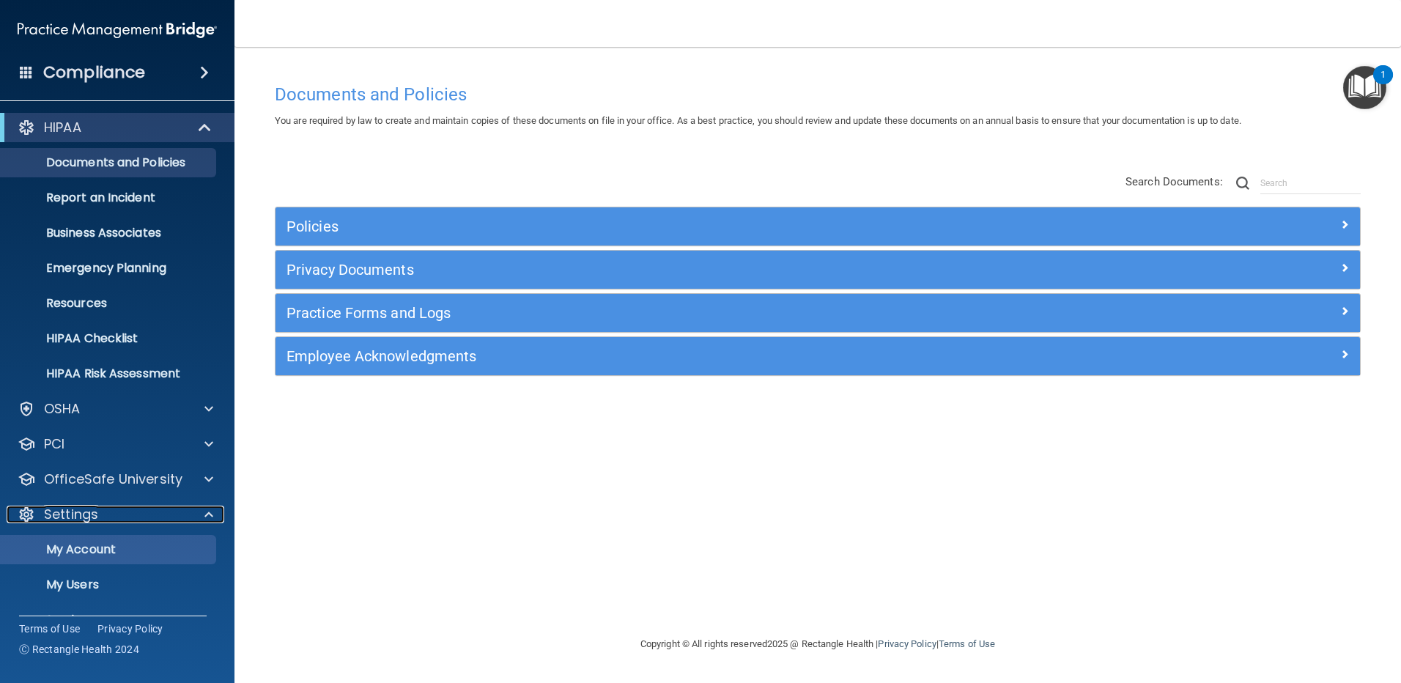
scroll to position [66, 0]
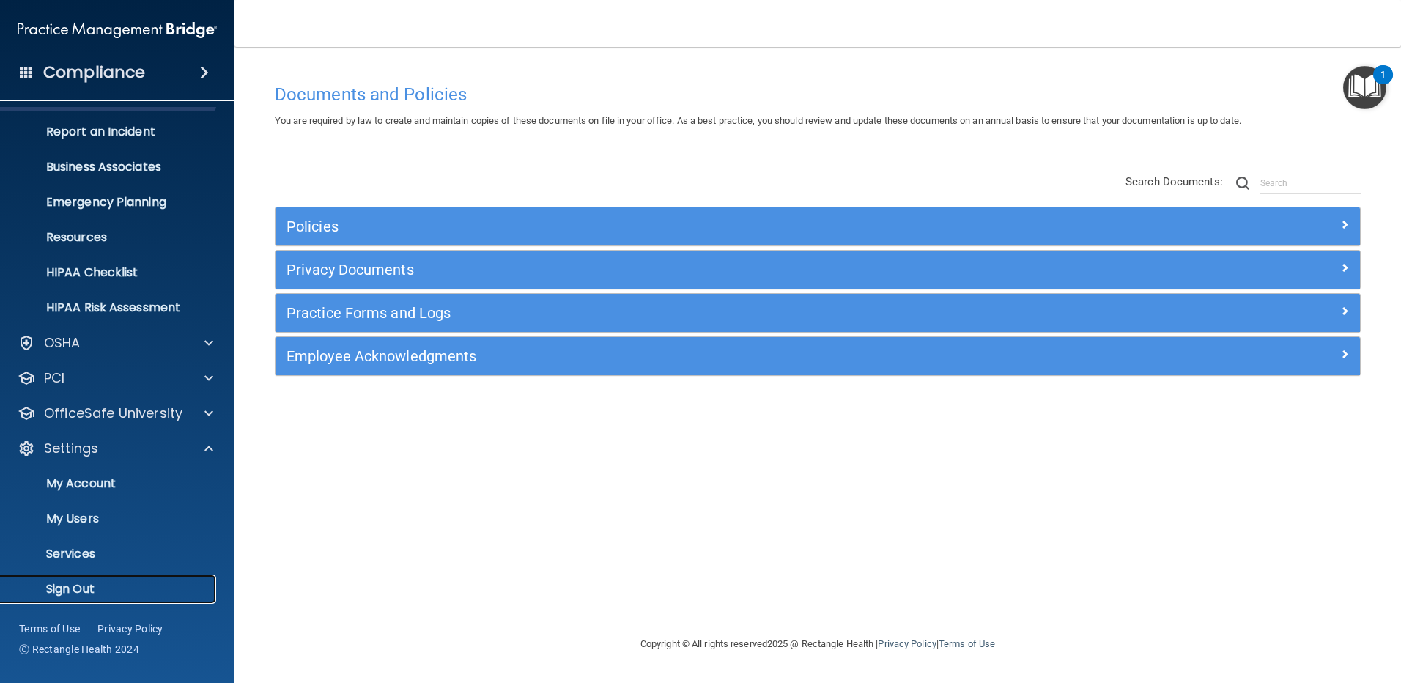
click at [68, 585] on p "Sign Out" at bounding box center [110, 589] width 200 height 15
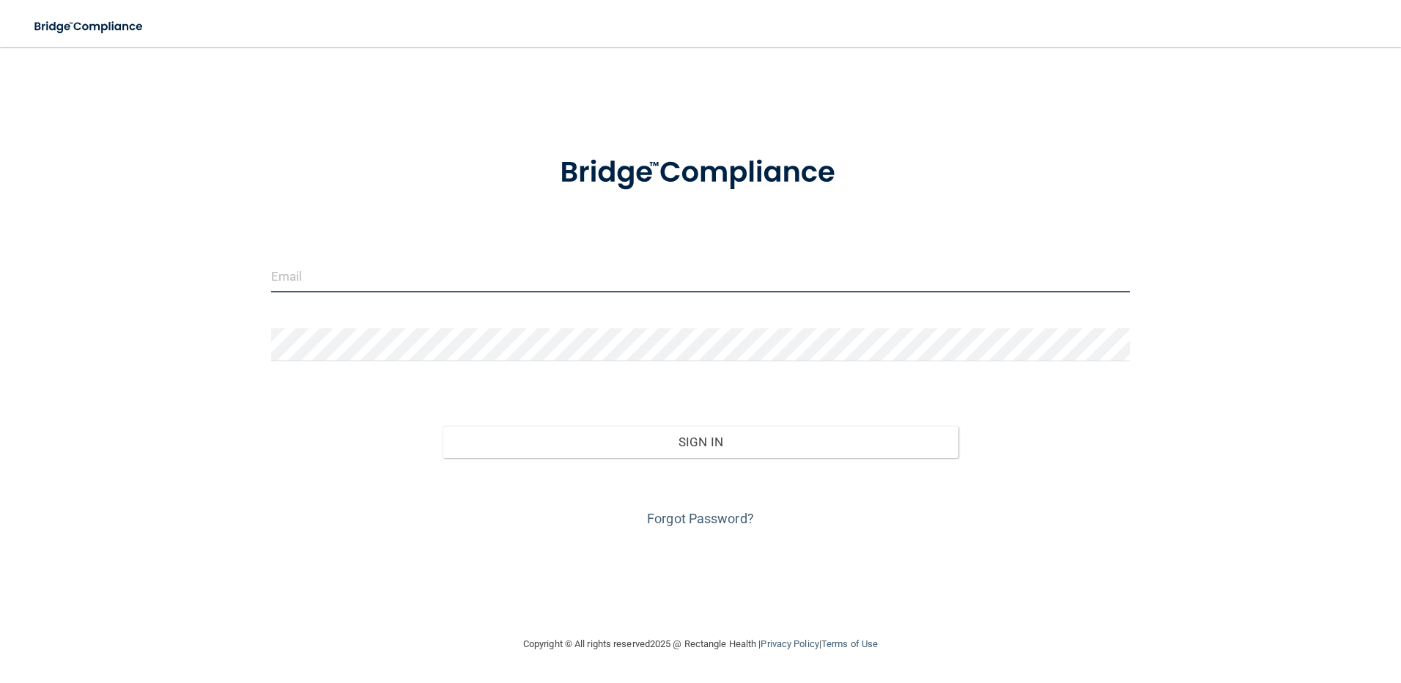
click at [340, 274] on input "email" at bounding box center [700, 275] width 859 height 33
type input "[EMAIL_ADDRESS][DOMAIN_NAME]"
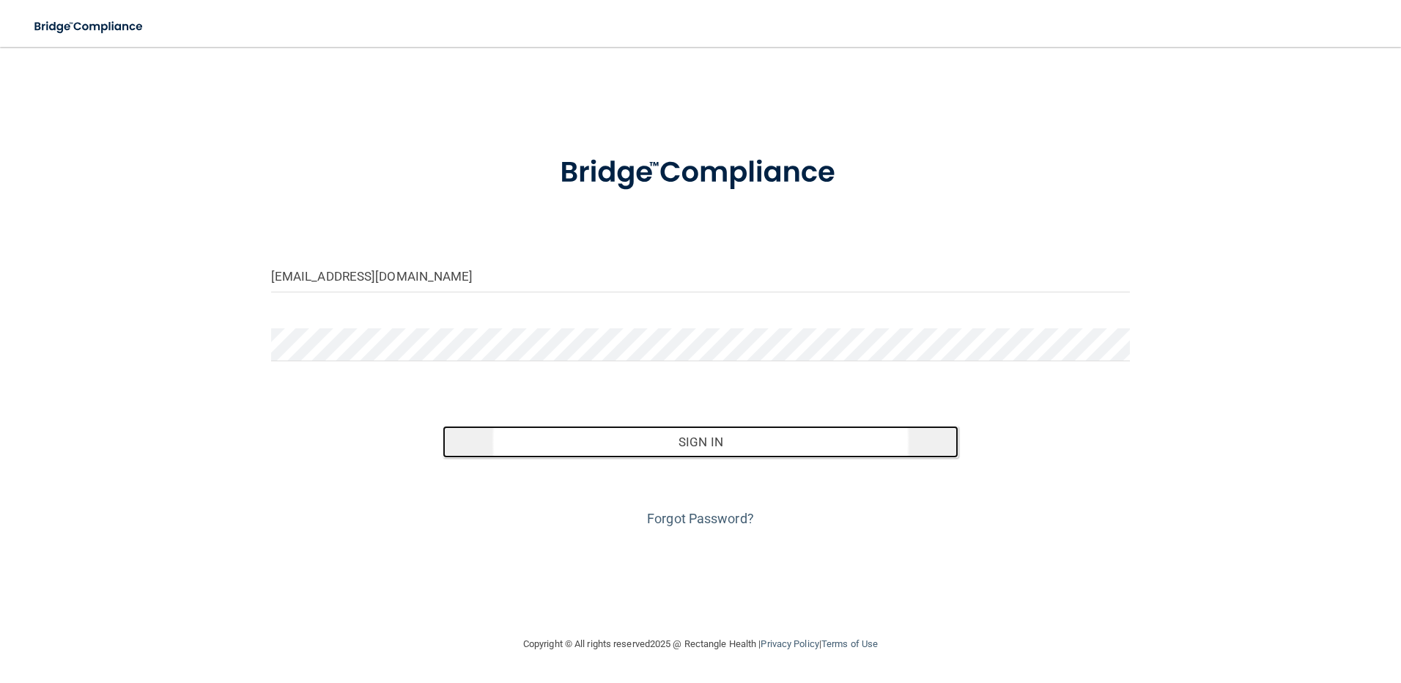
click at [689, 430] on button "Sign In" at bounding box center [700, 442] width 516 height 32
click at [686, 442] on button "Sign In" at bounding box center [700, 442] width 516 height 32
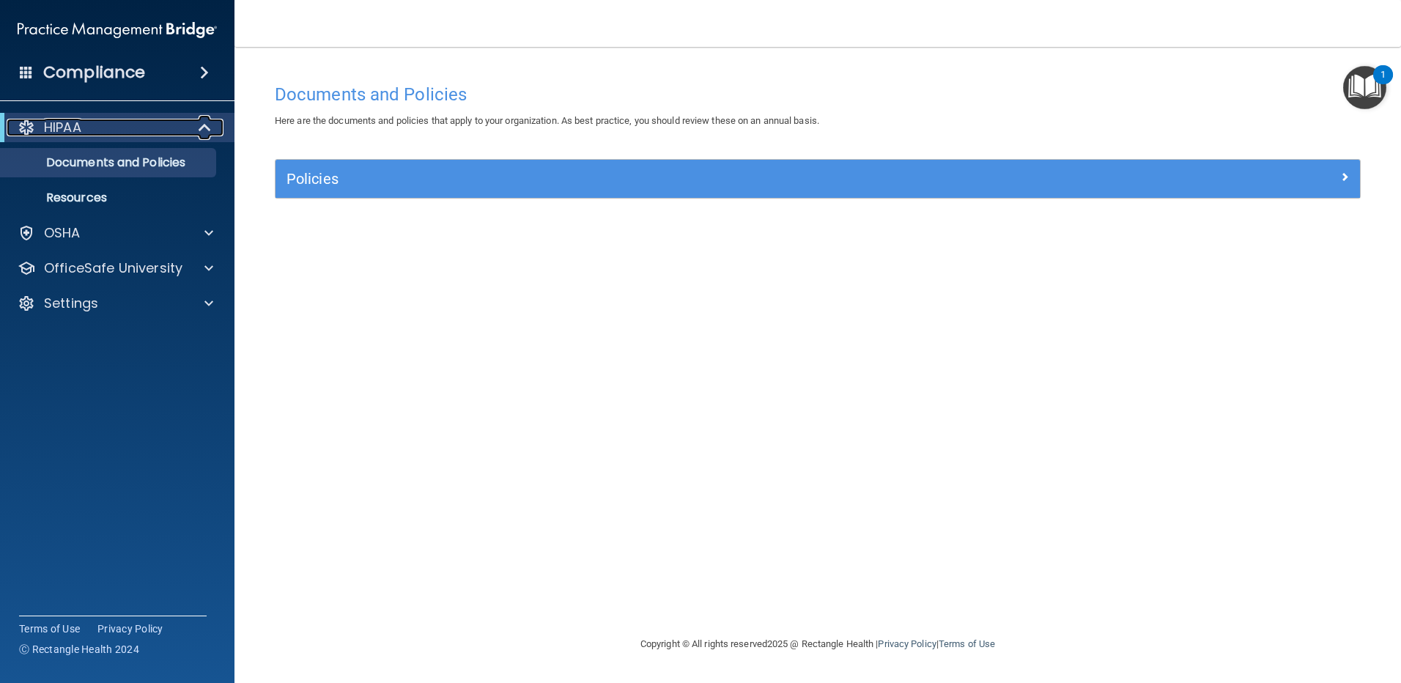
click at [190, 126] on div at bounding box center [206, 128] width 36 height 18
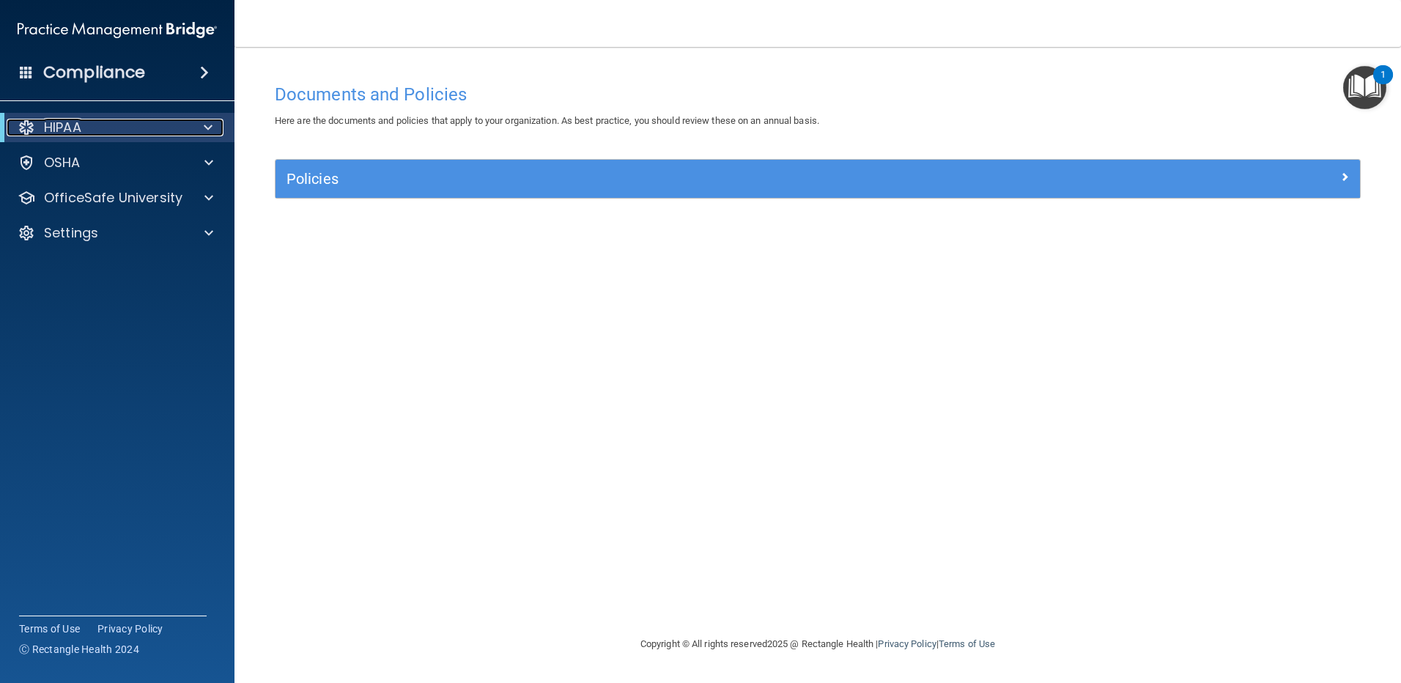
click at [190, 126] on div at bounding box center [206, 128] width 36 height 18
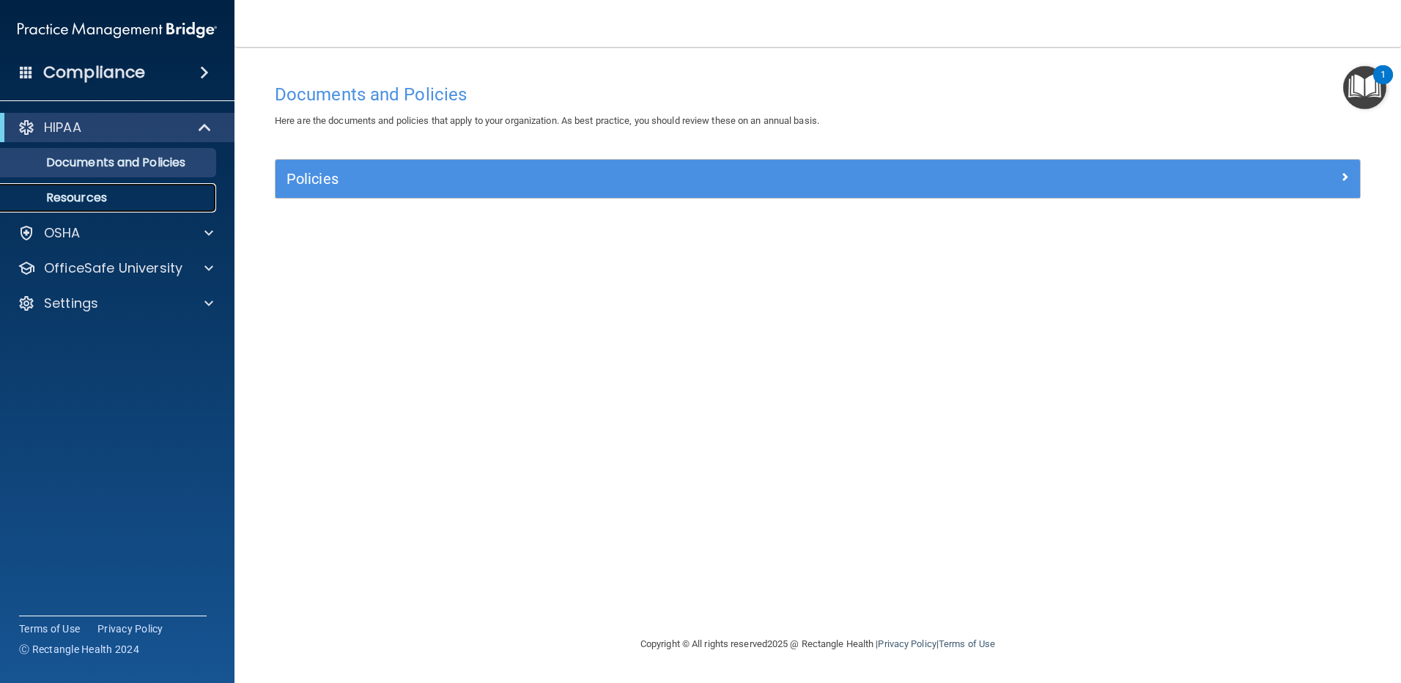
click at [81, 197] on p "Resources" at bounding box center [110, 197] width 200 height 15
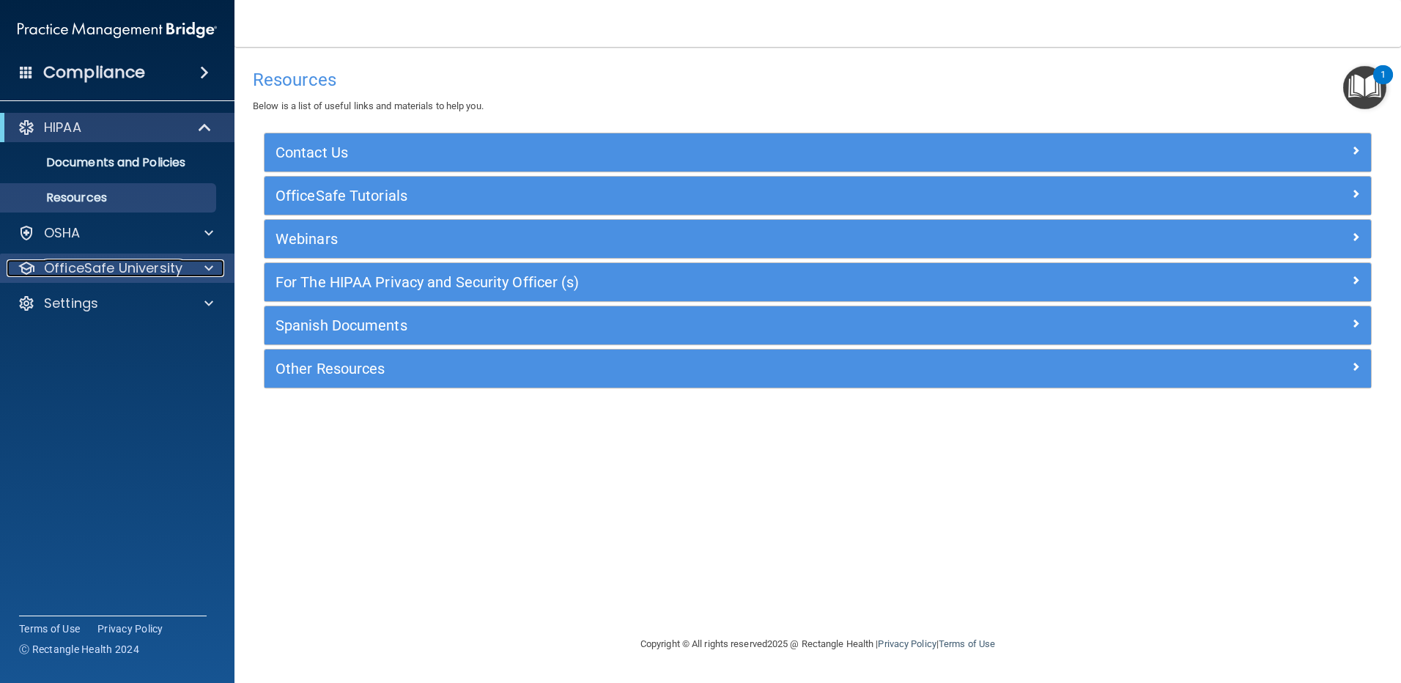
click at [204, 264] on span at bounding box center [208, 268] width 9 height 18
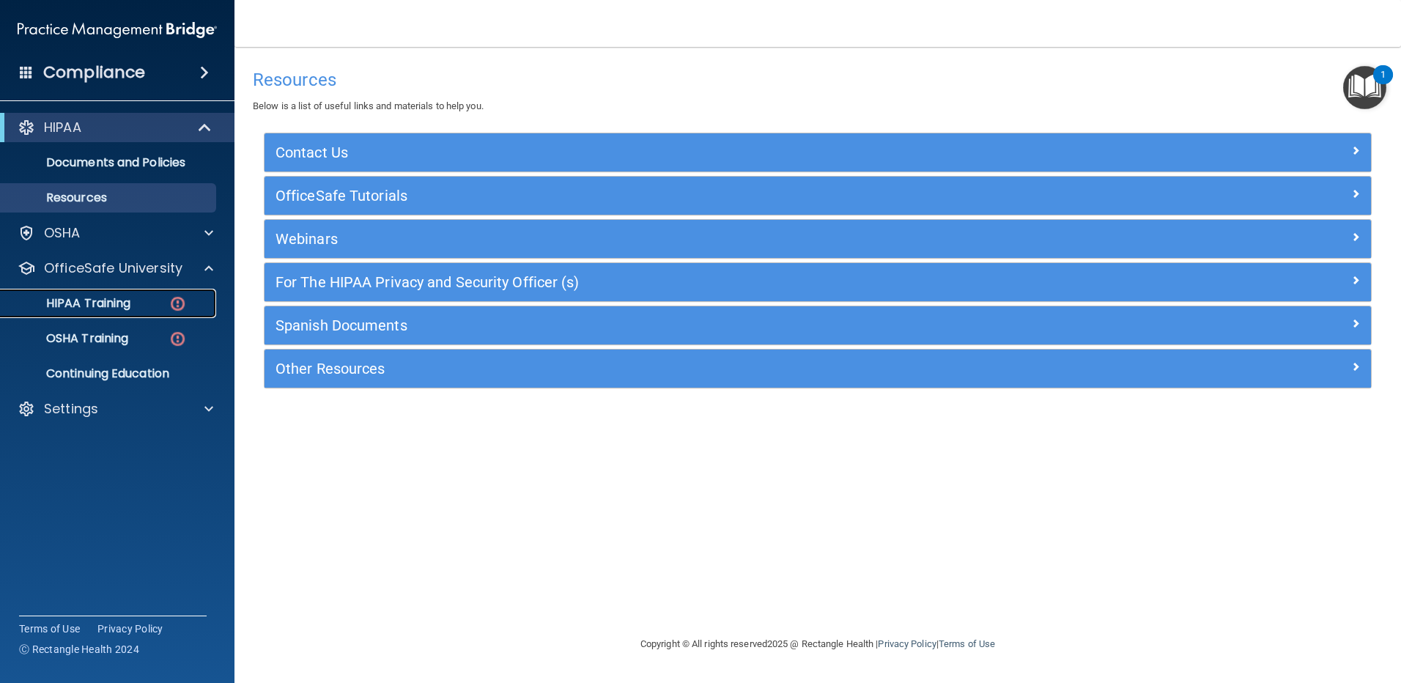
click at [90, 305] on p "HIPAA Training" at bounding box center [70, 303] width 121 height 15
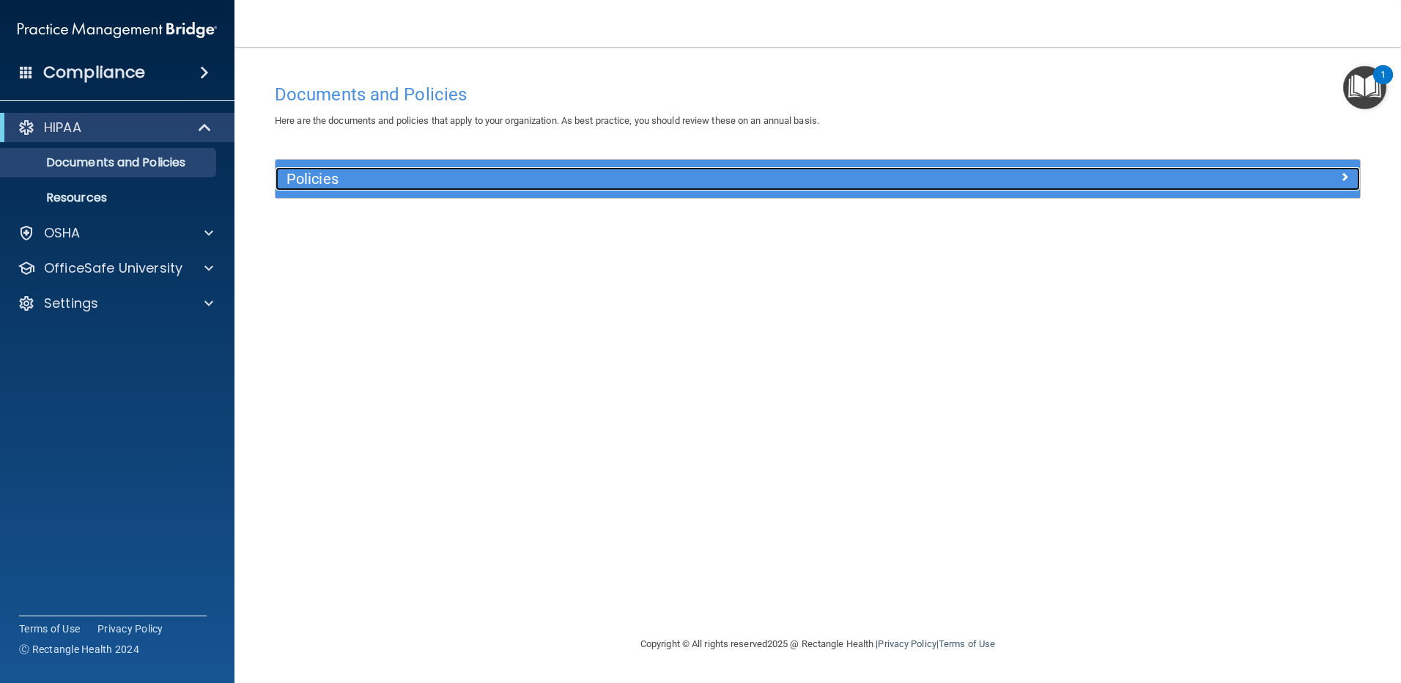
click at [1346, 182] on span at bounding box center [1344, 177] width 9 height 18
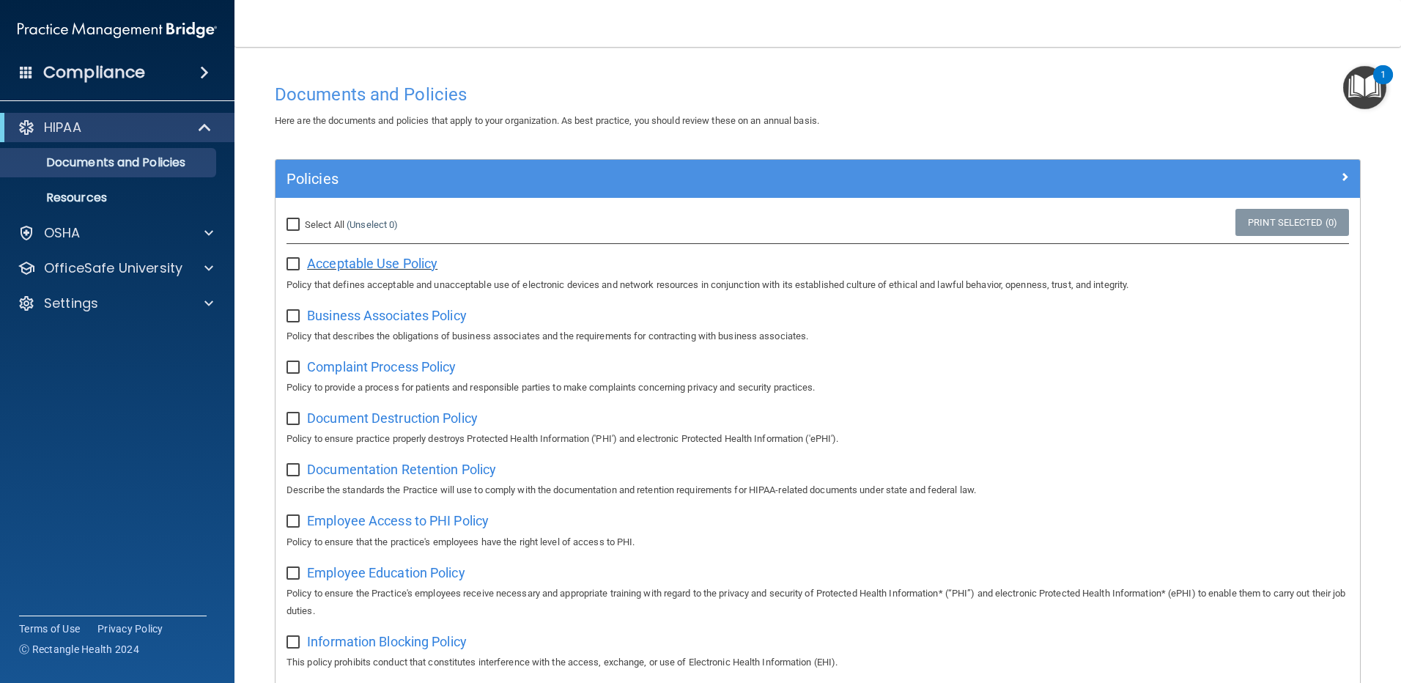
click at [356, 266] on span "Acceptable Use Policy" at bounding box center [372, 263] width 130 height 15
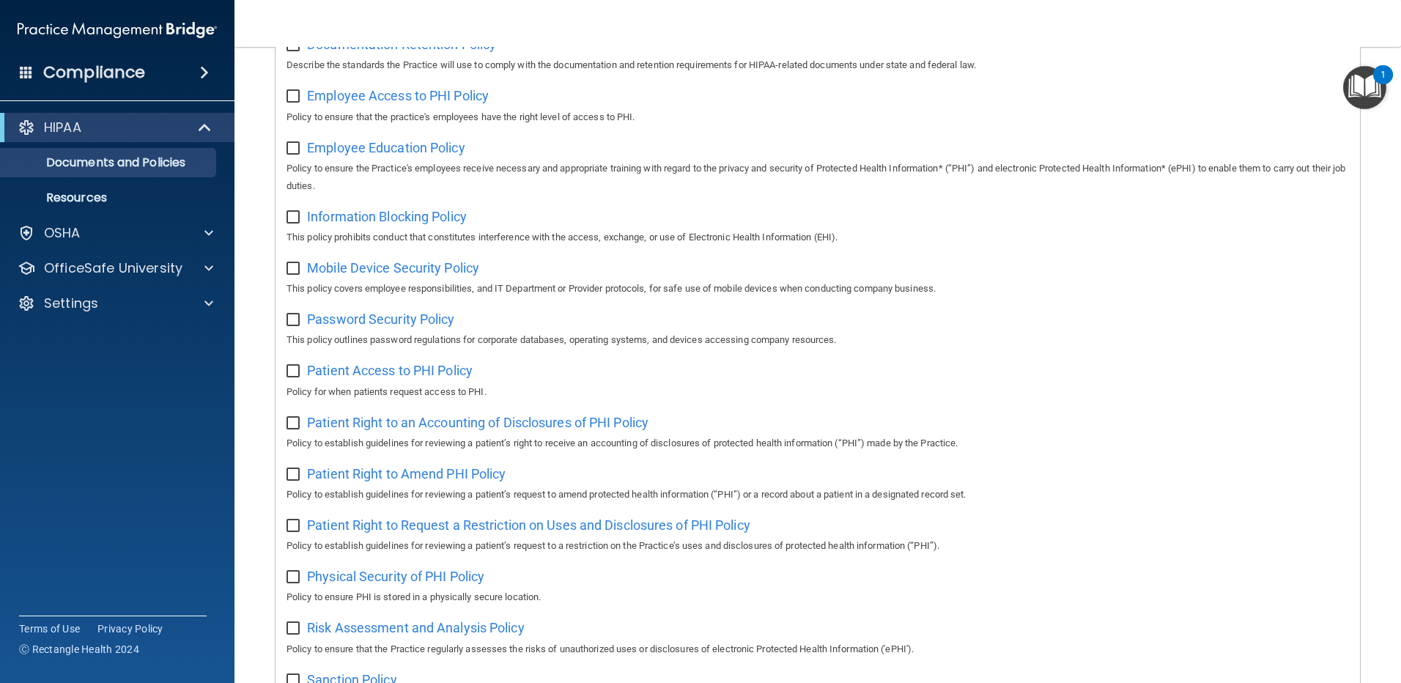
scroll to position [420, 0]
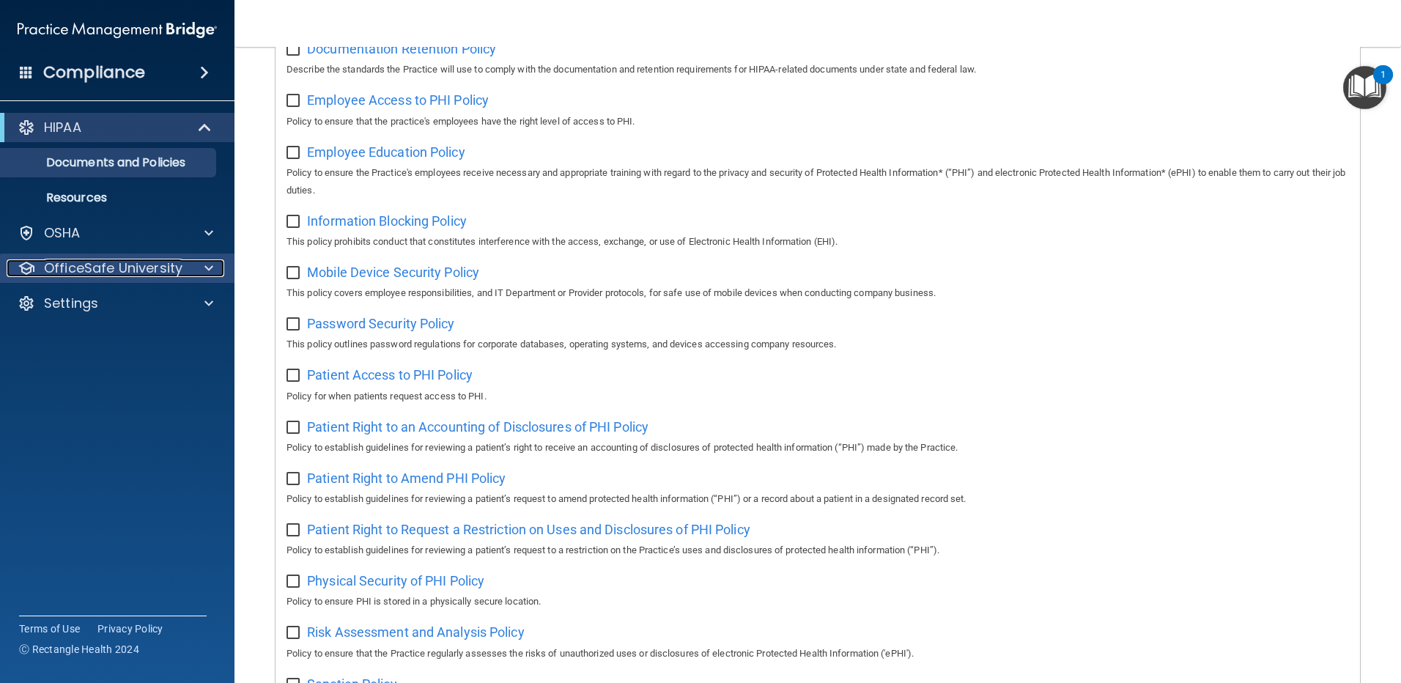
click at [200, 265] on div at bounding box center [206, 268] width 37 height 18
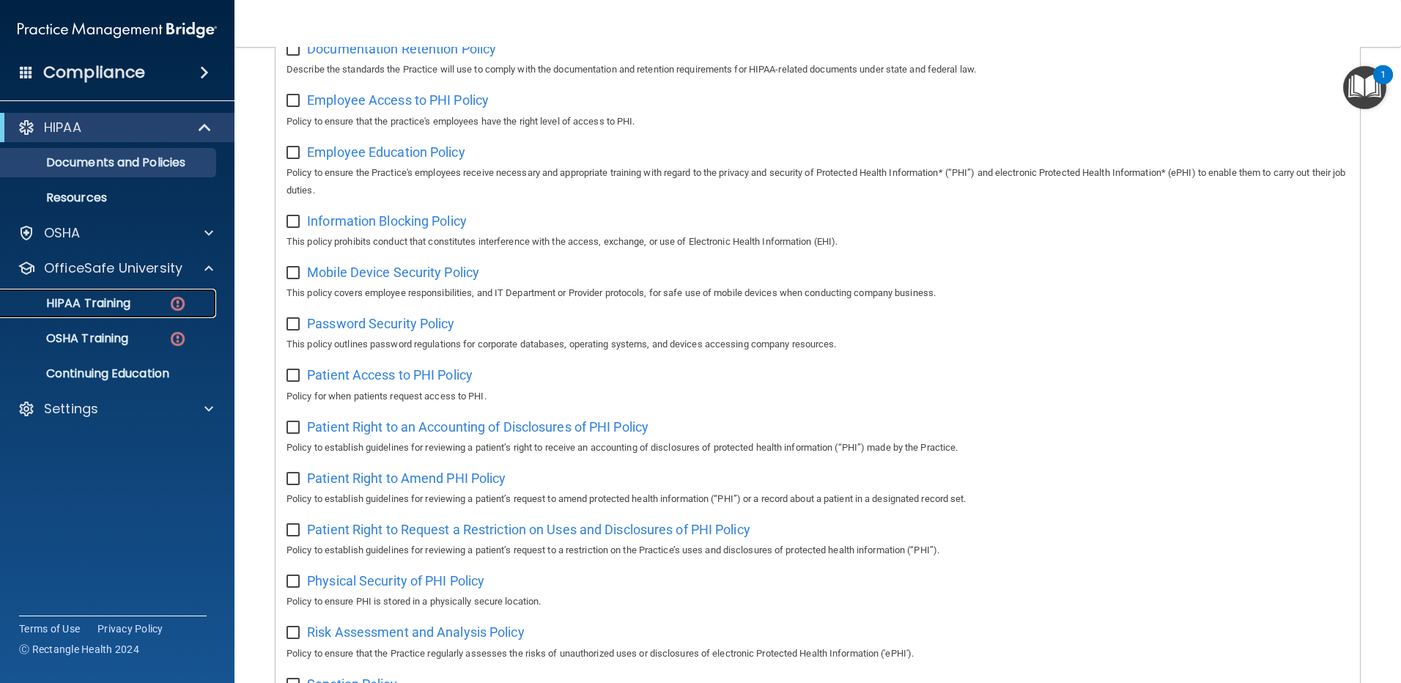
click at [96, 307] on p "HIPAA Training" at bounding box center [70, 303] width 121 height 15
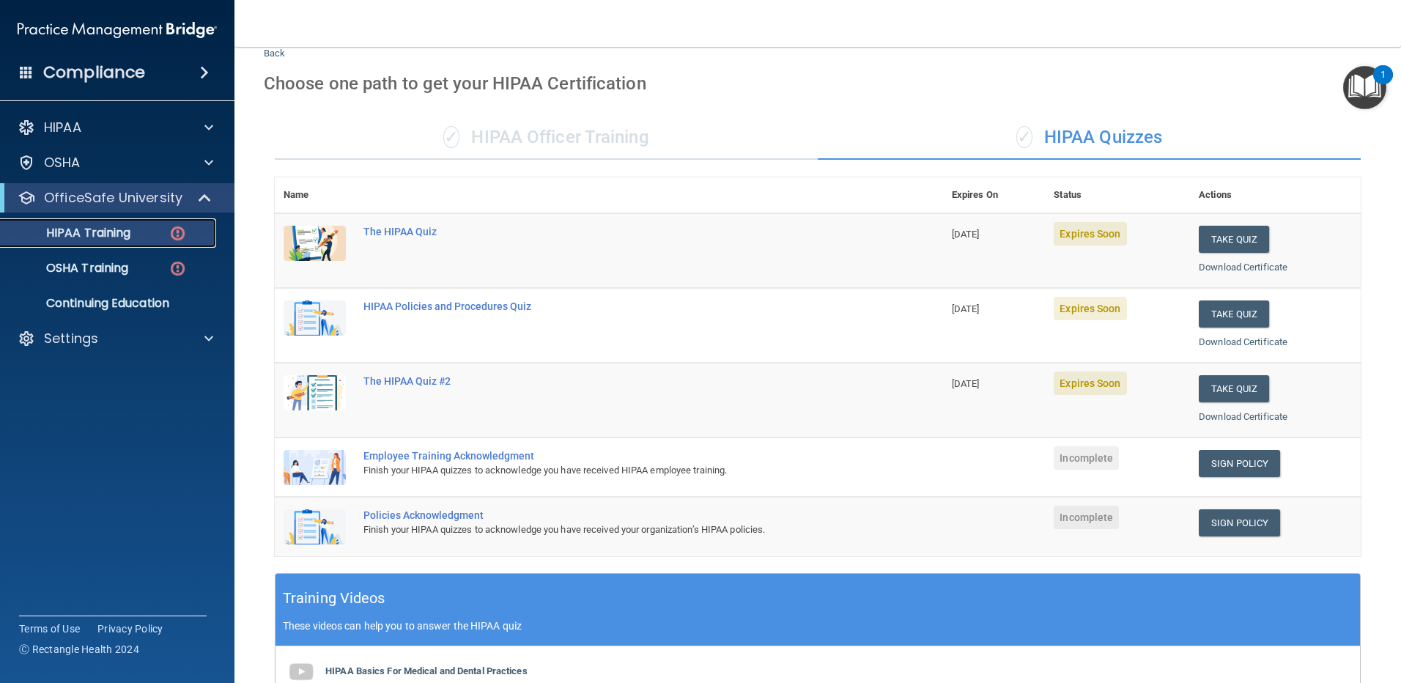
scroll to position [23, 0]
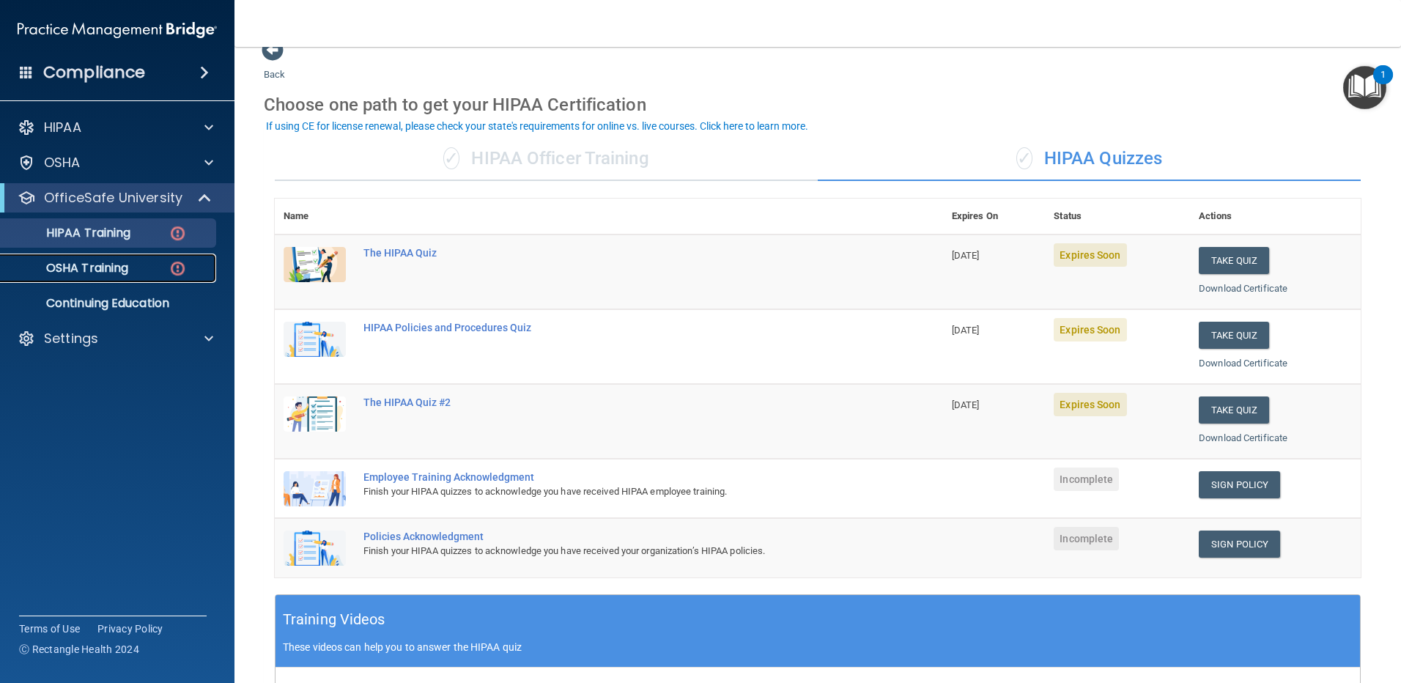
click at [107, 269] on p "OSHA Training" at bounding box center [69, 268] width 119 height 15
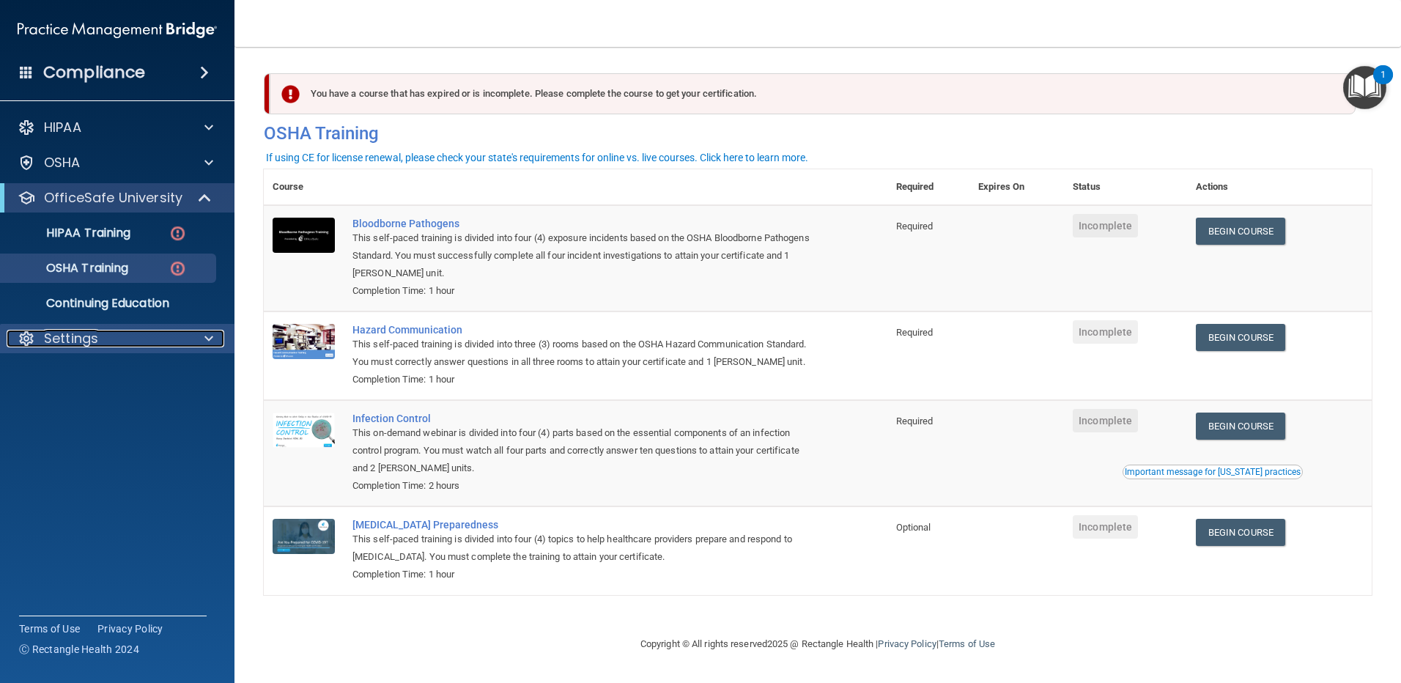
click at [177, 338] on div "Settings" at bounding box center [98, 339] width 182 height 18
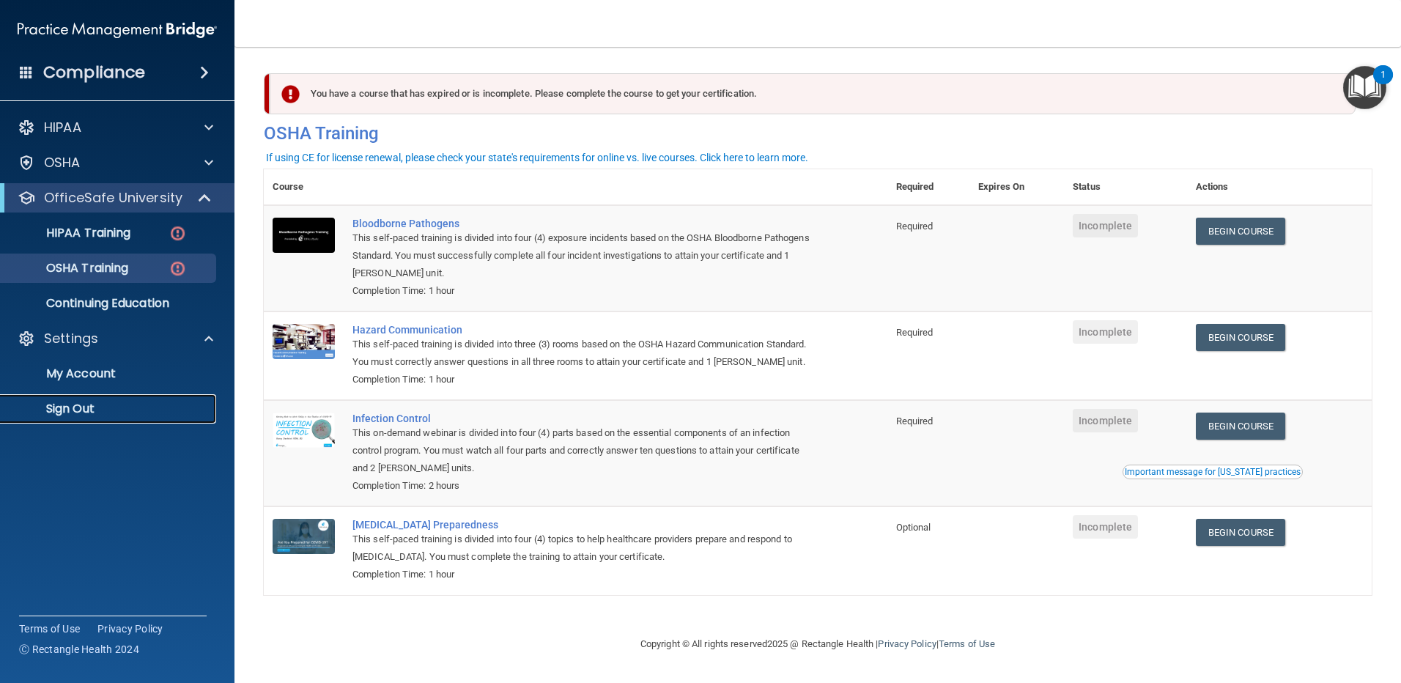
click at [87, 407] on p "Sign Out" at bounding box center [110, 408] width 200 height 15
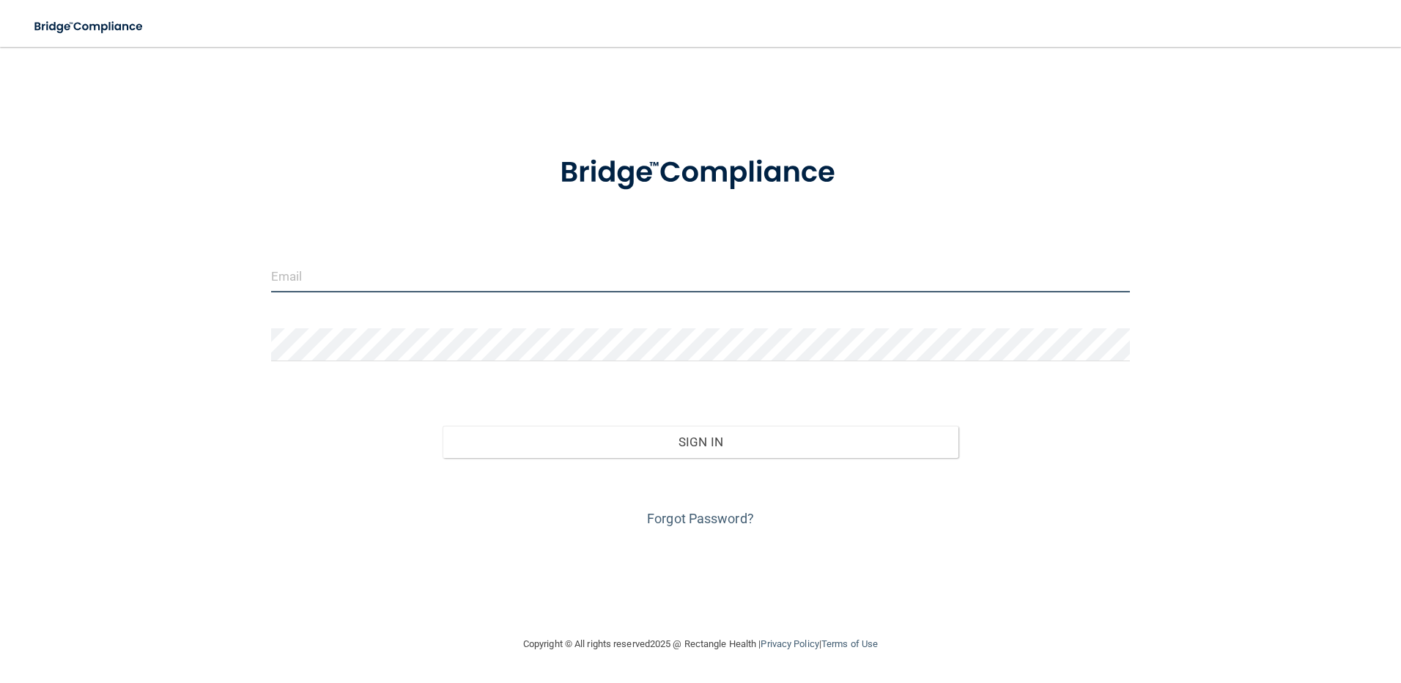
click at [424, 283] on input "email" at bounding box center [700, 275] width 859 height 33
type input "[EMAIL_ADDRESS][DOMAIN_NAME]"
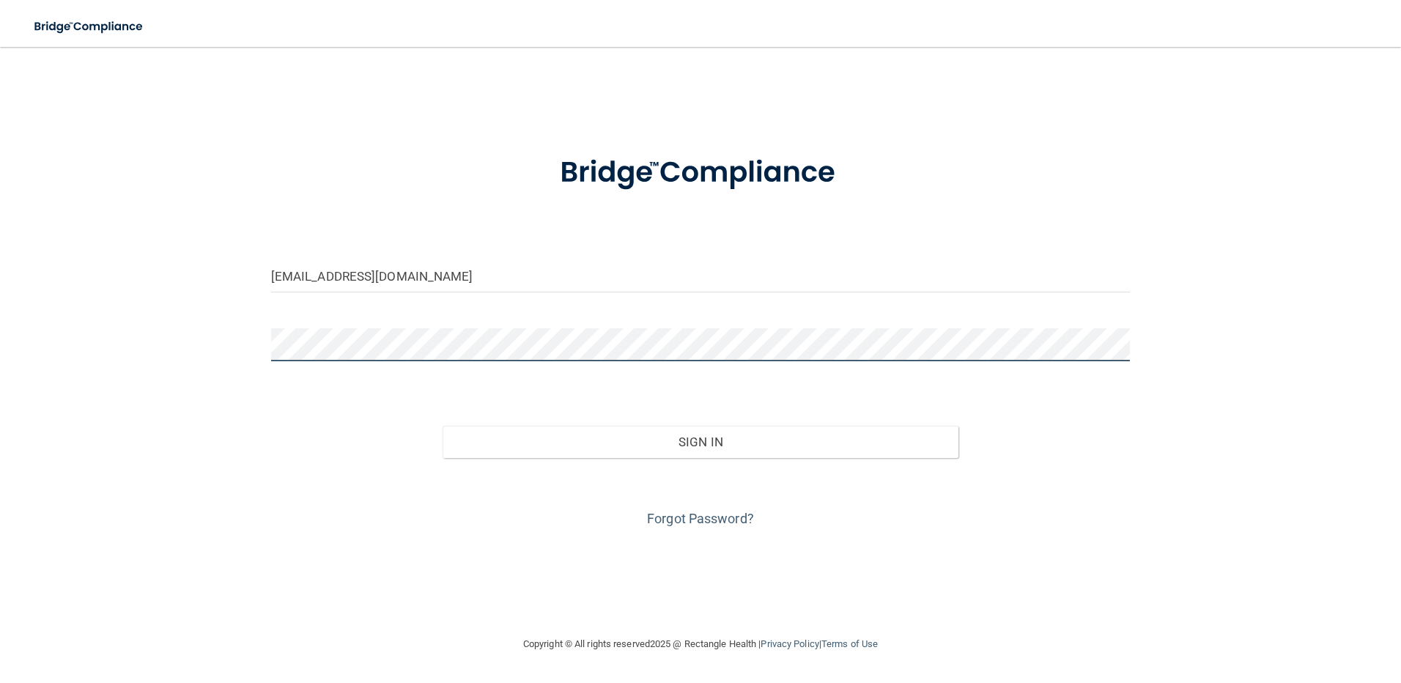
click at [442, 426] on button "Sign In" at bounding box center [700, 442] width 516 height 32
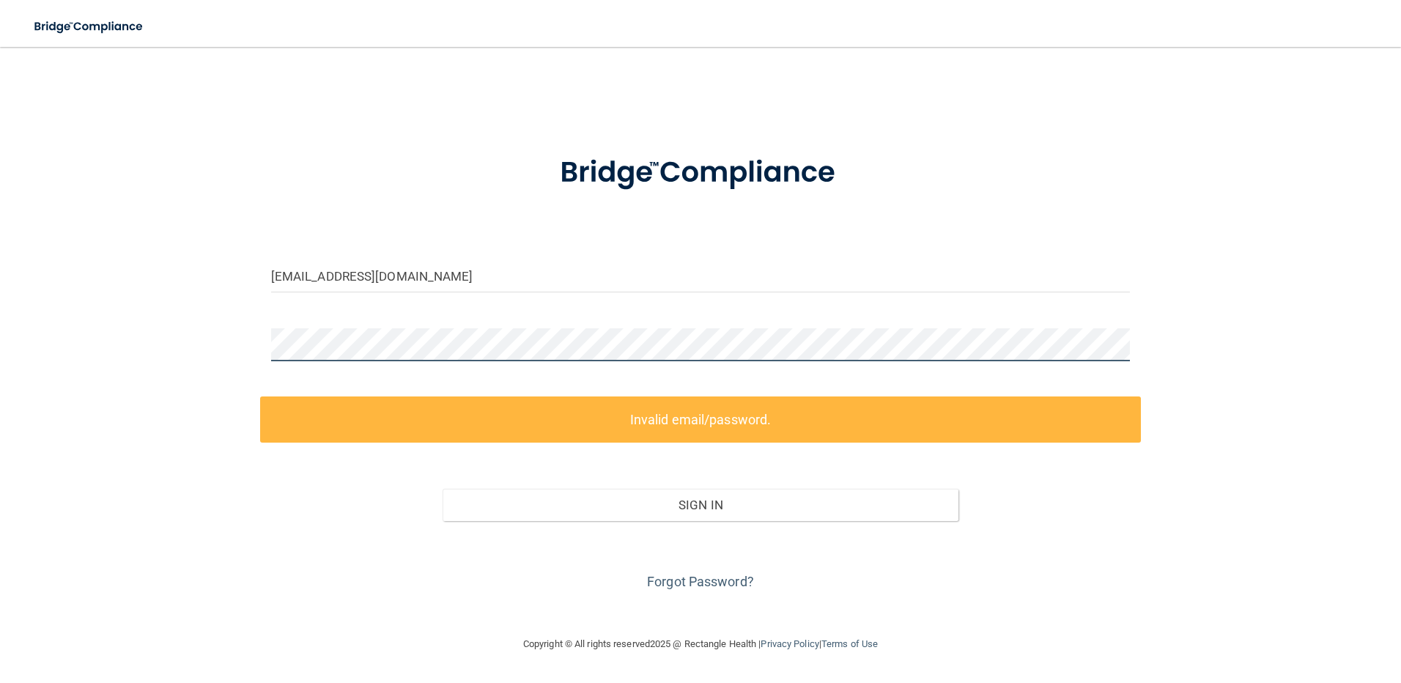
click at [200, 335] on div "[EMAIL_ADDRESS][DOMAIN_NAME] Invalid email/password. You don't have permission …" at bounding box center [700, 341] width 1342 height 559
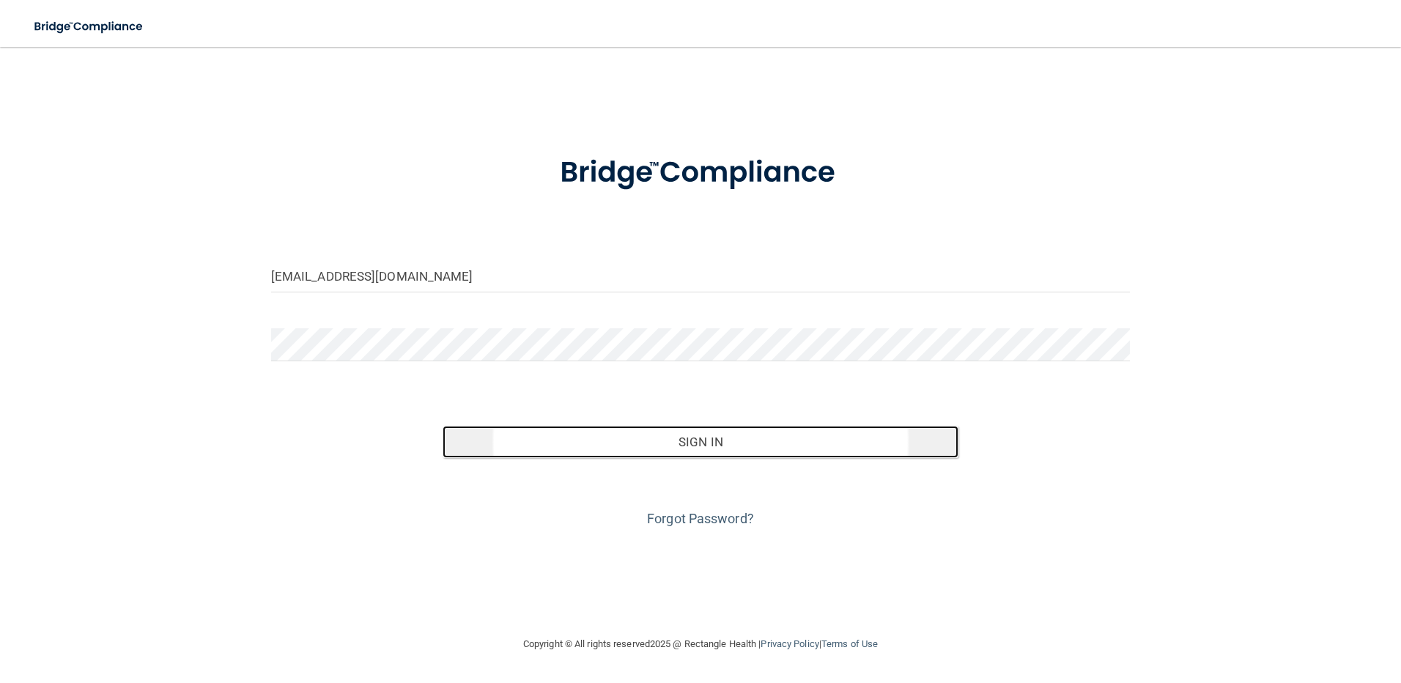
click at [671, 444] on button "Sign In" at bounding box center [700, 442] width 516 height 32
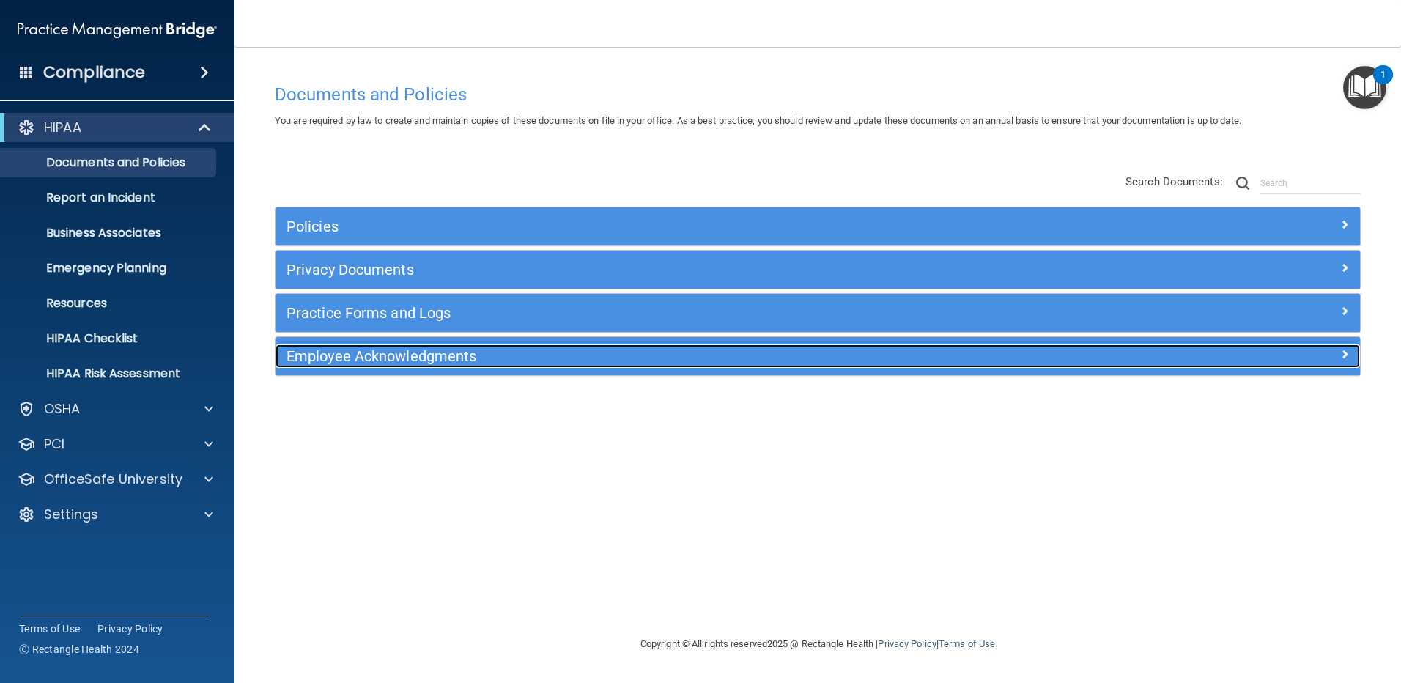
click at [382, 349] on h5 "Employee Acknowledgments" at bounding box center [681, 356] width 791 height 16
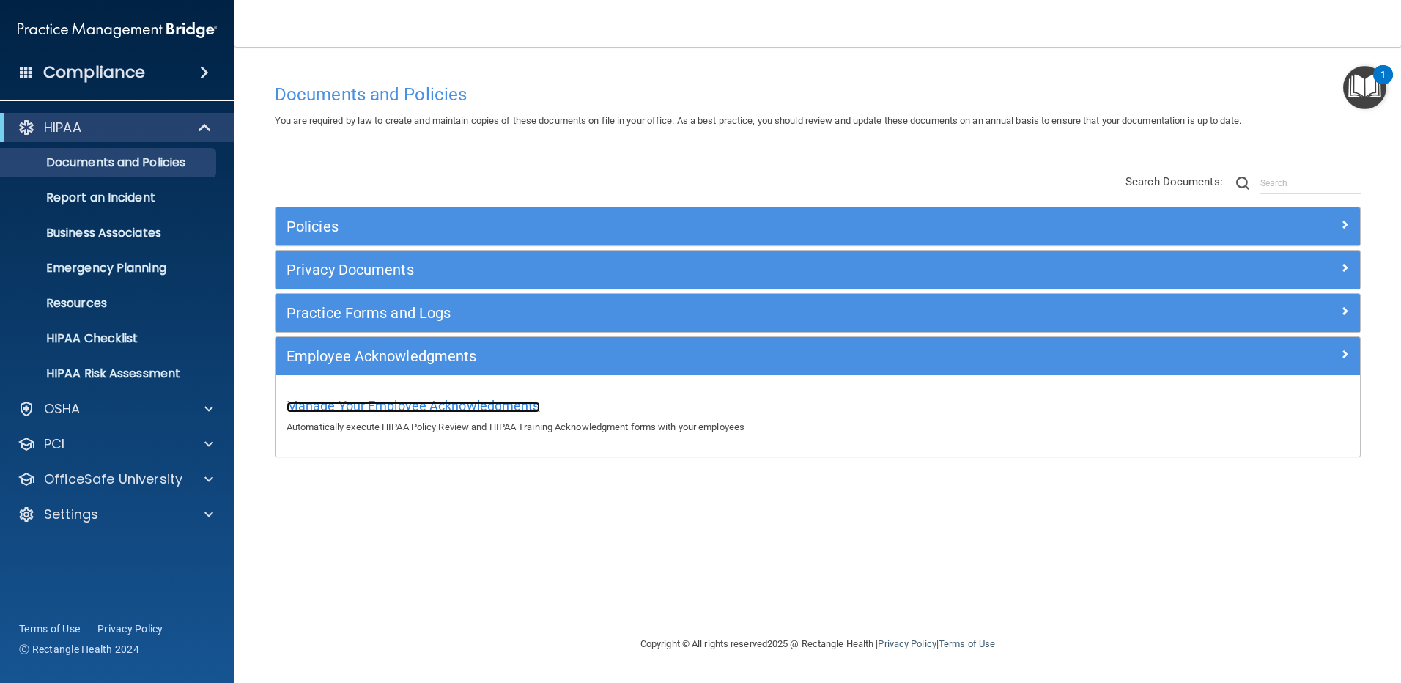
click at [410, 401] on span "Manage Your Employee Acknowledgments" at bounding box center [412, 405] width 253 height 15
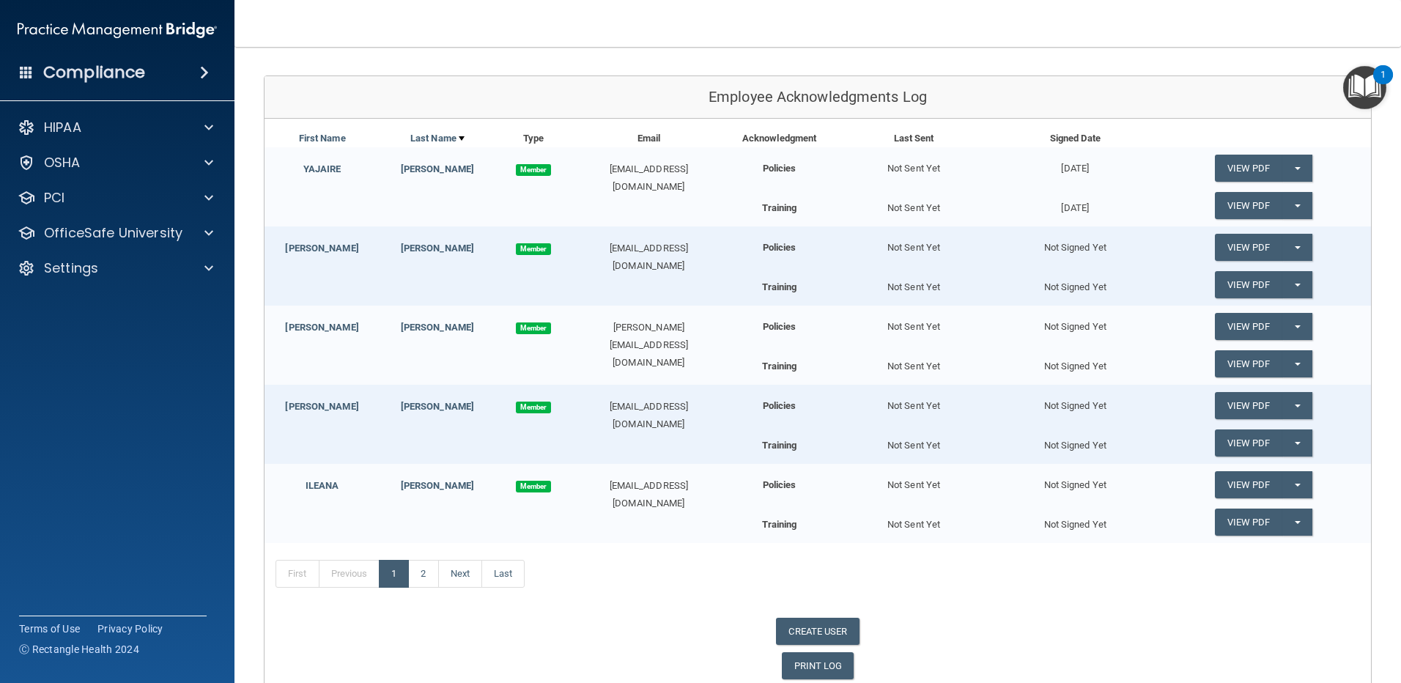
scroll to position [213, 0]
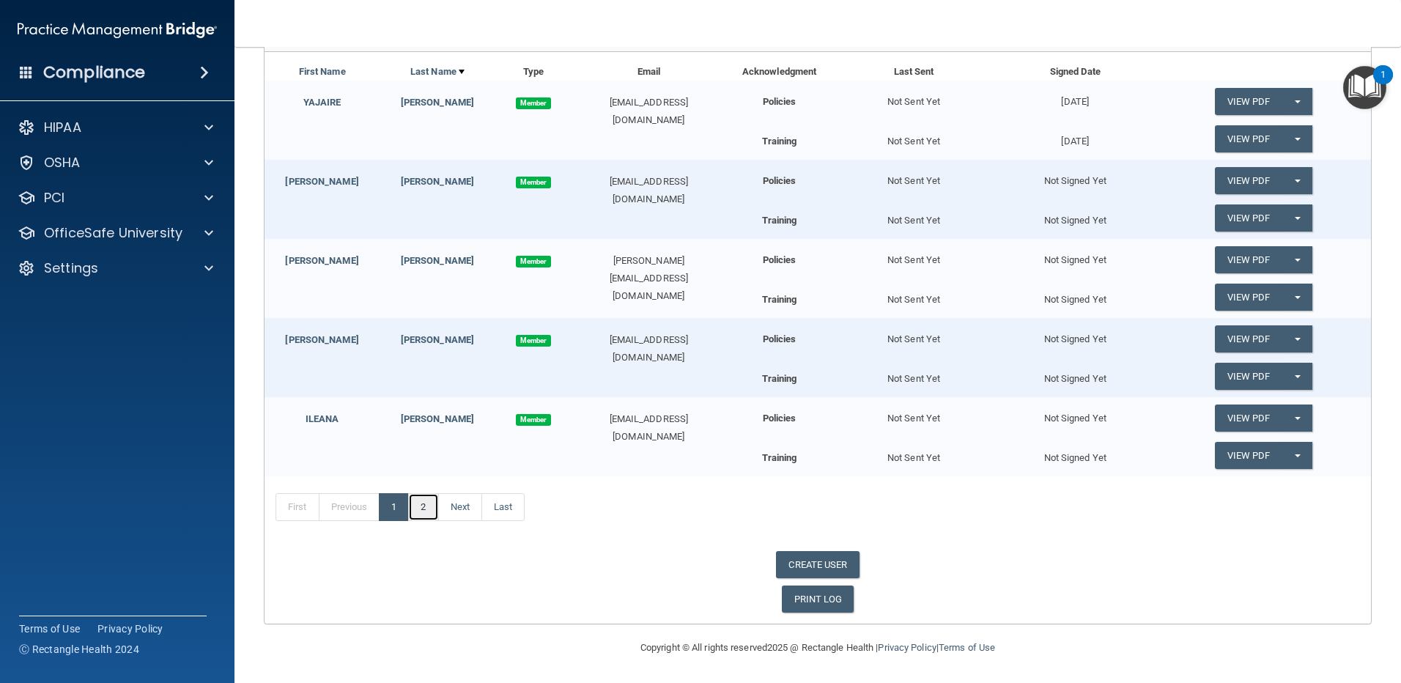
click at [430, 506] on link "2" at bounding box center [423, 507] width 30 height 28
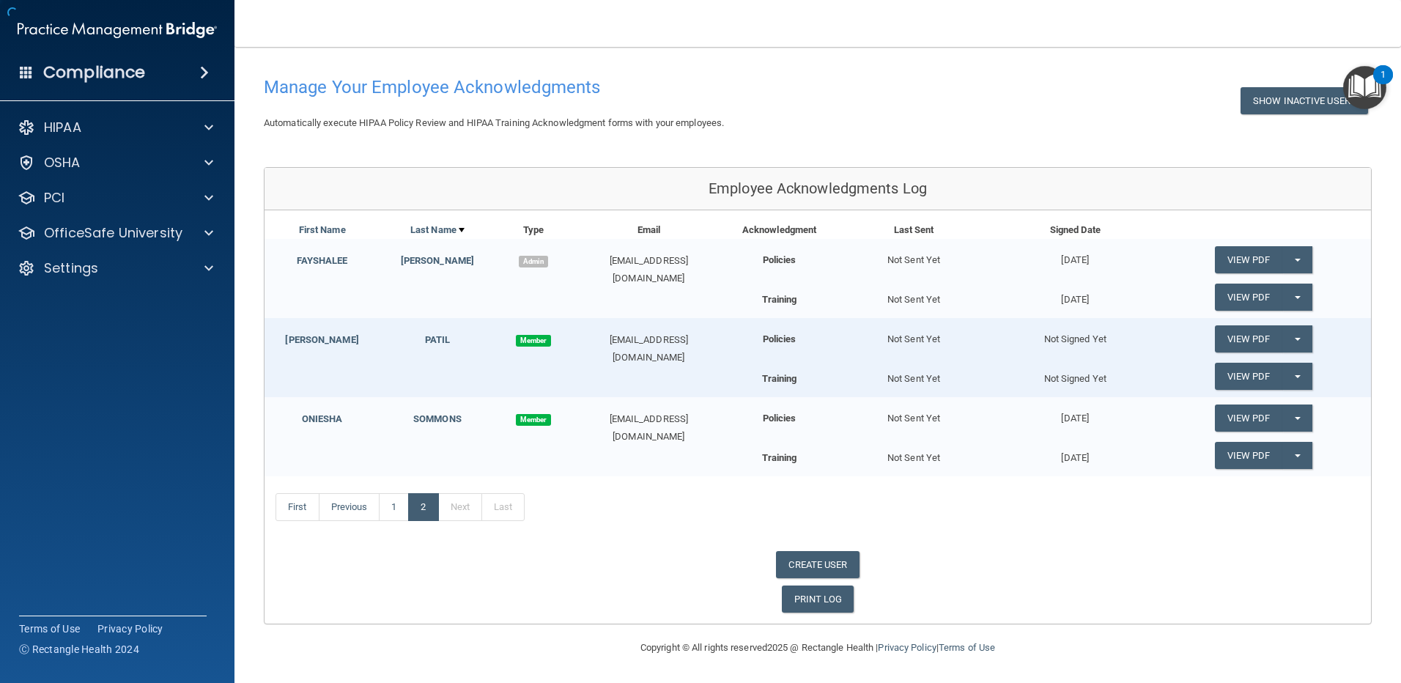
scroll to position [55, 0]
click at [171, 226] on p "OfficeSafe University" at bounding box center [113, 233] width 138 height 18
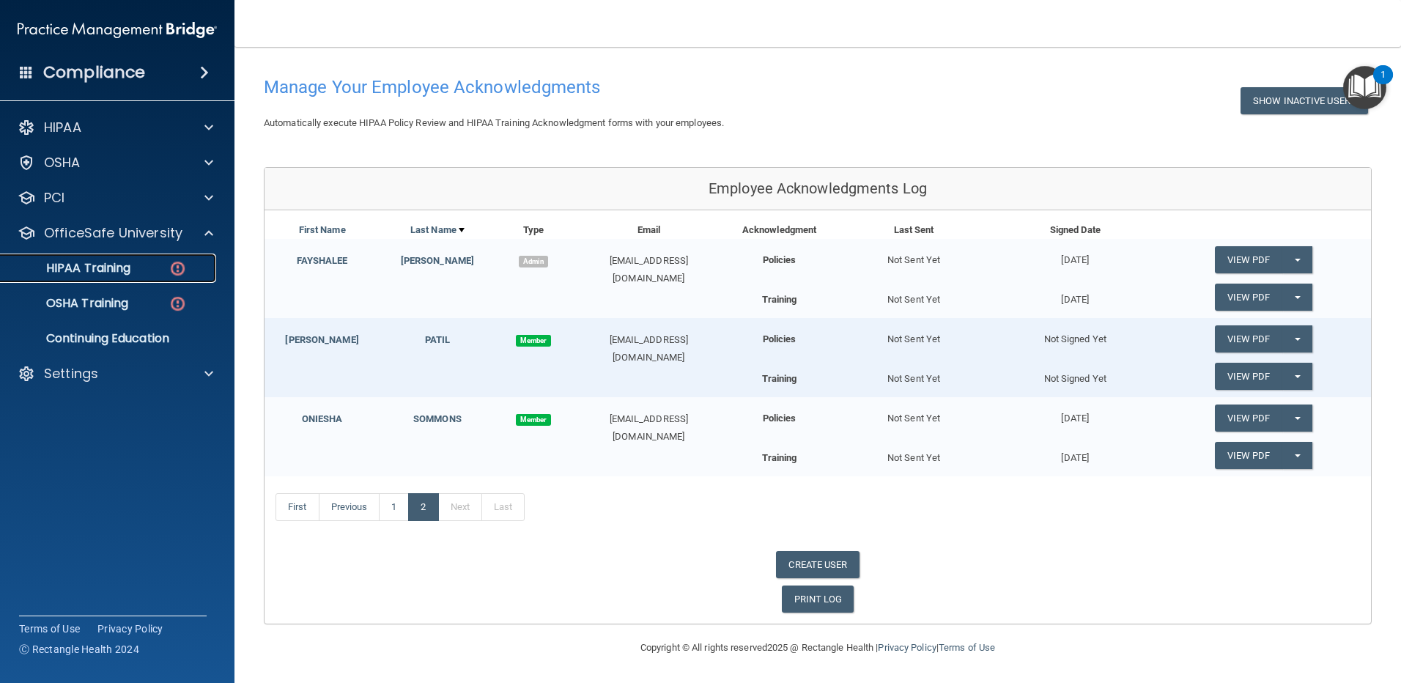
click at [116, 278] on link "HIPAA Training" at bounding box center [100, 267] width 231 height 29
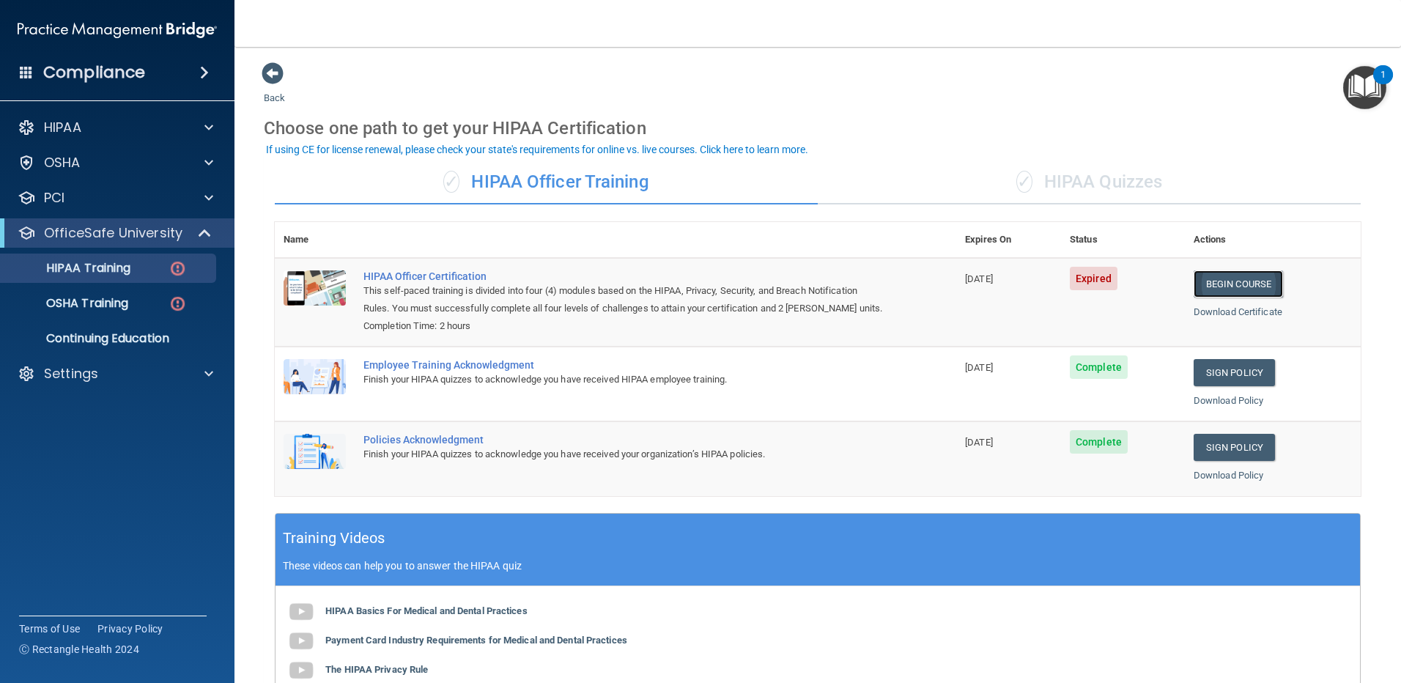
click at [1235, 281] on link "Begin Course" at bounding box center [1237, 283] width 89 height 27
